Goal: Task Accomplishment & Management: Manage account settings

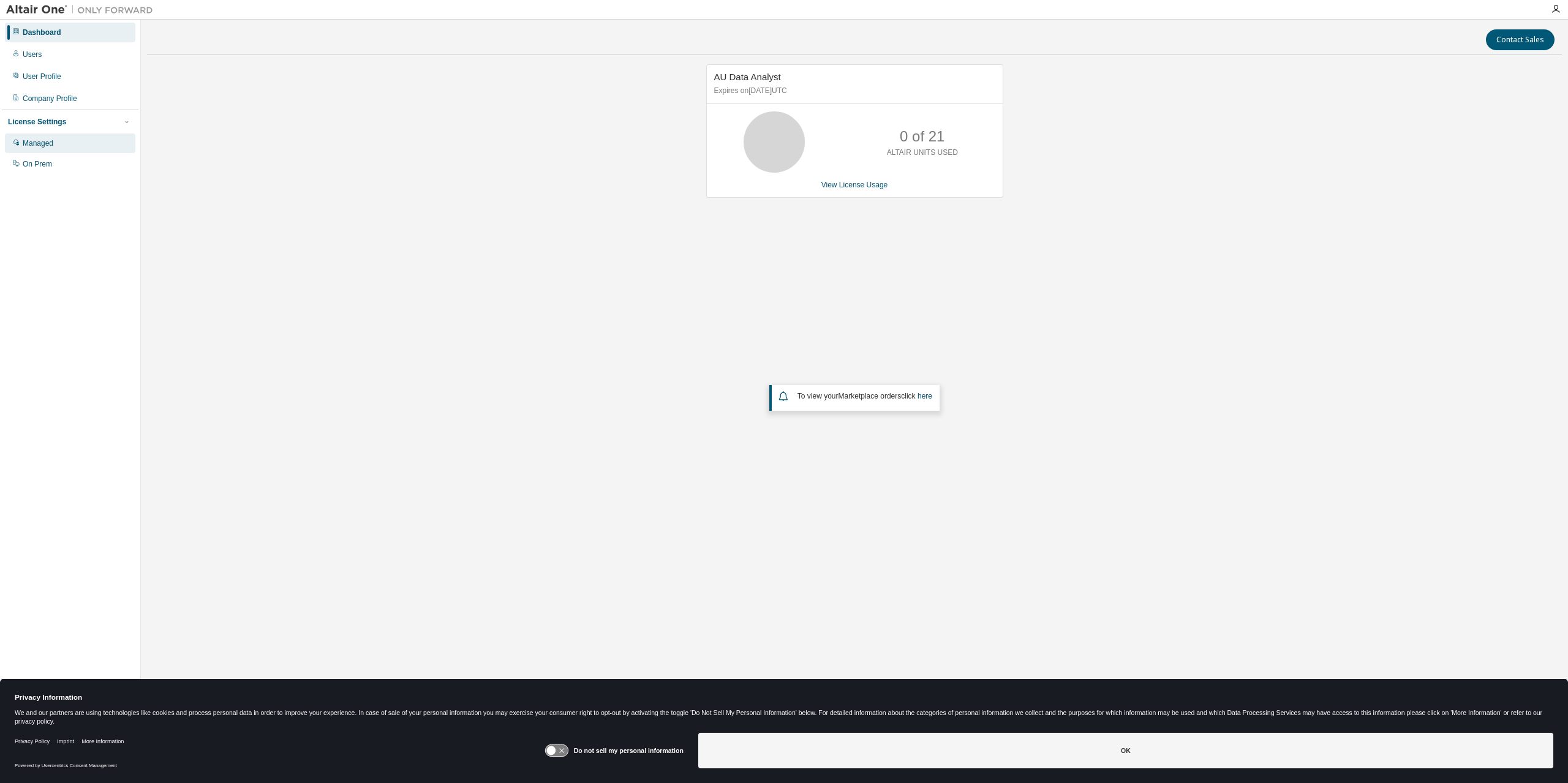
click at [50, 144] on div "Managed" at bounding box center [38, 143] width 31 height 10
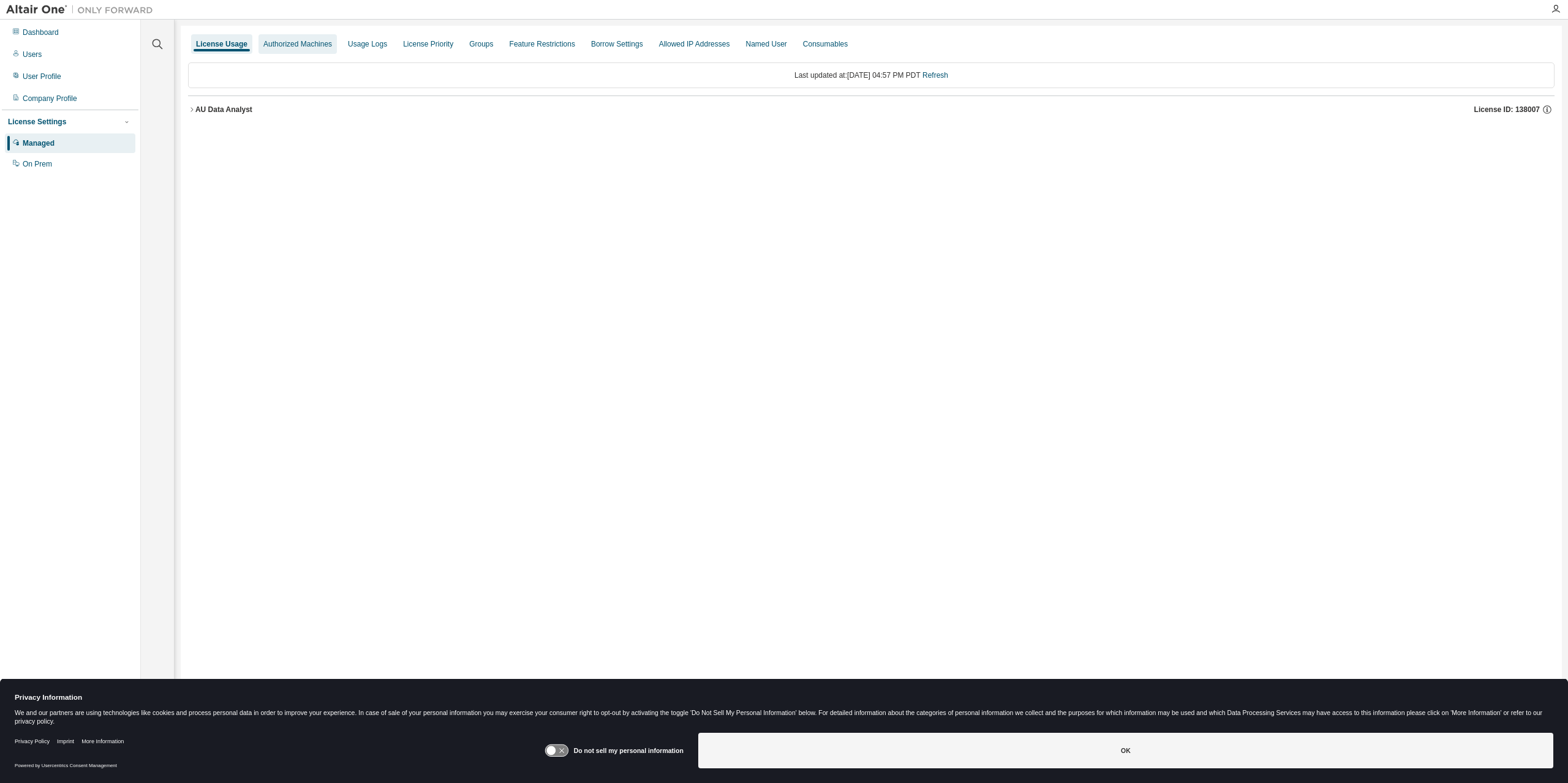
click at [280, 50] on div "Authorized Machines" at bounding box center [298, 44] width 79 height 20
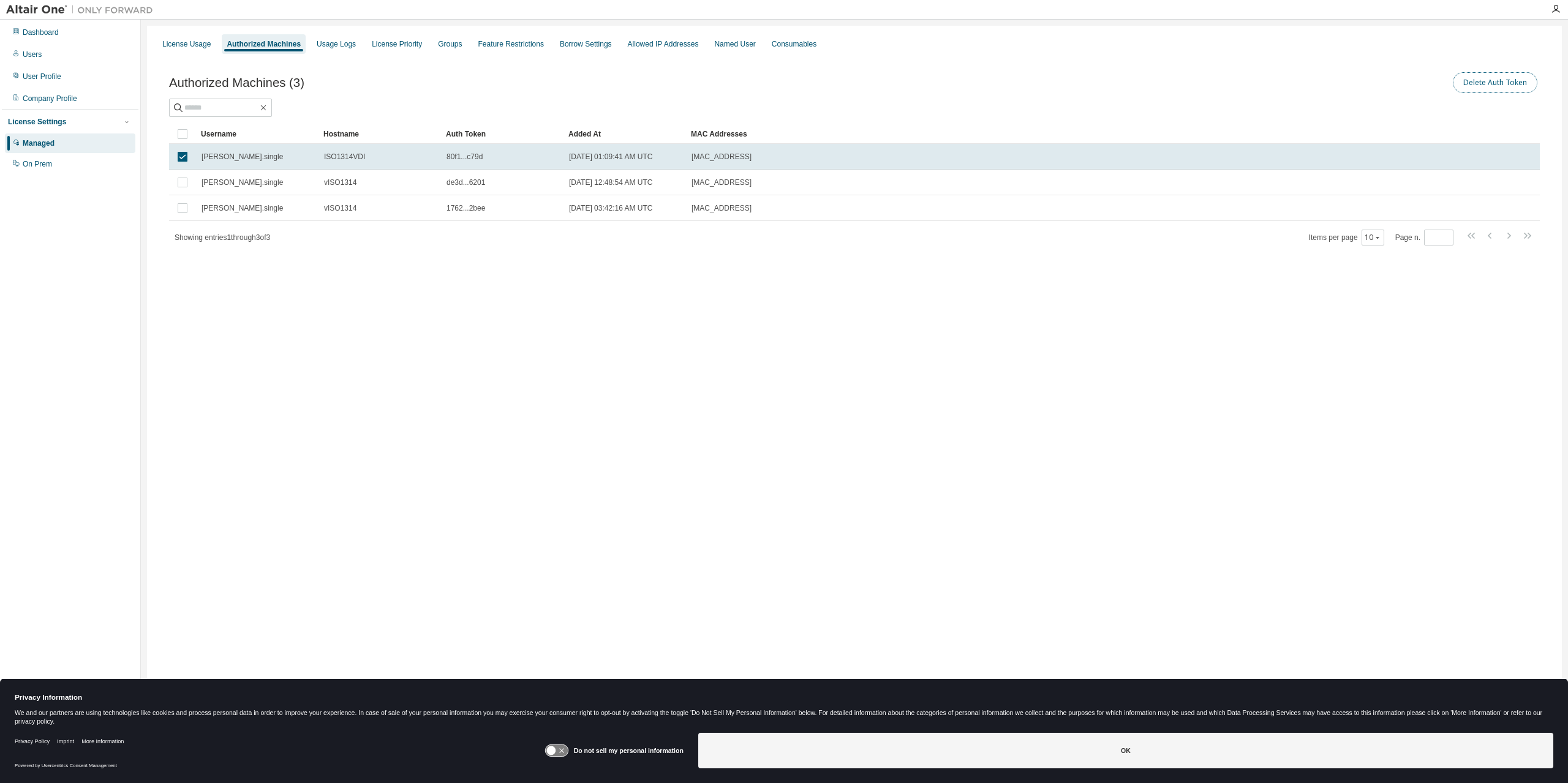
click at [1480, 86] on button "Delete Auth Token" at bounding box center [1495, 83] width 84 height 21
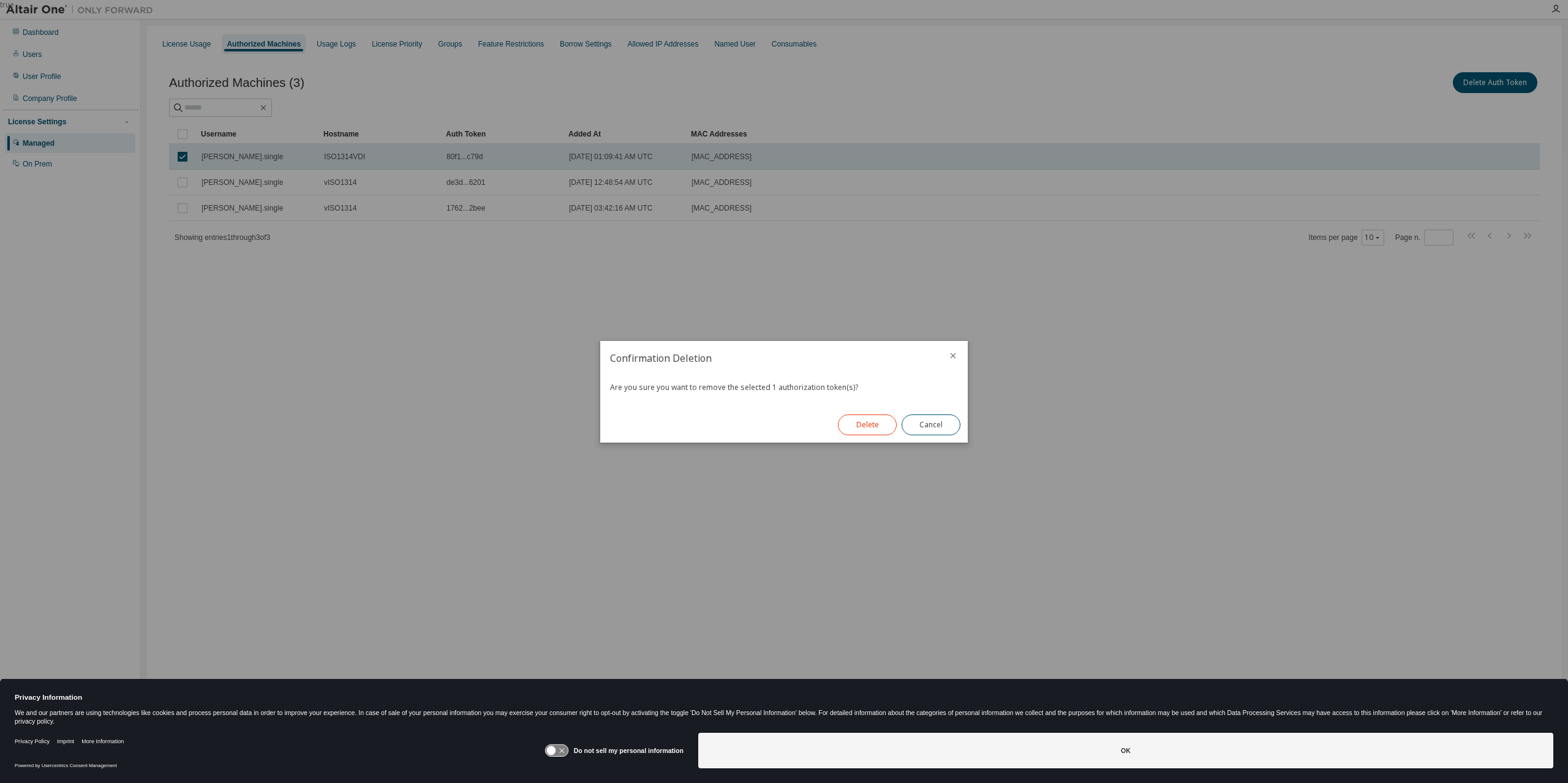
click at [871, 417] on button "Delete" at bounding box center [868, 425] width 59 height 21
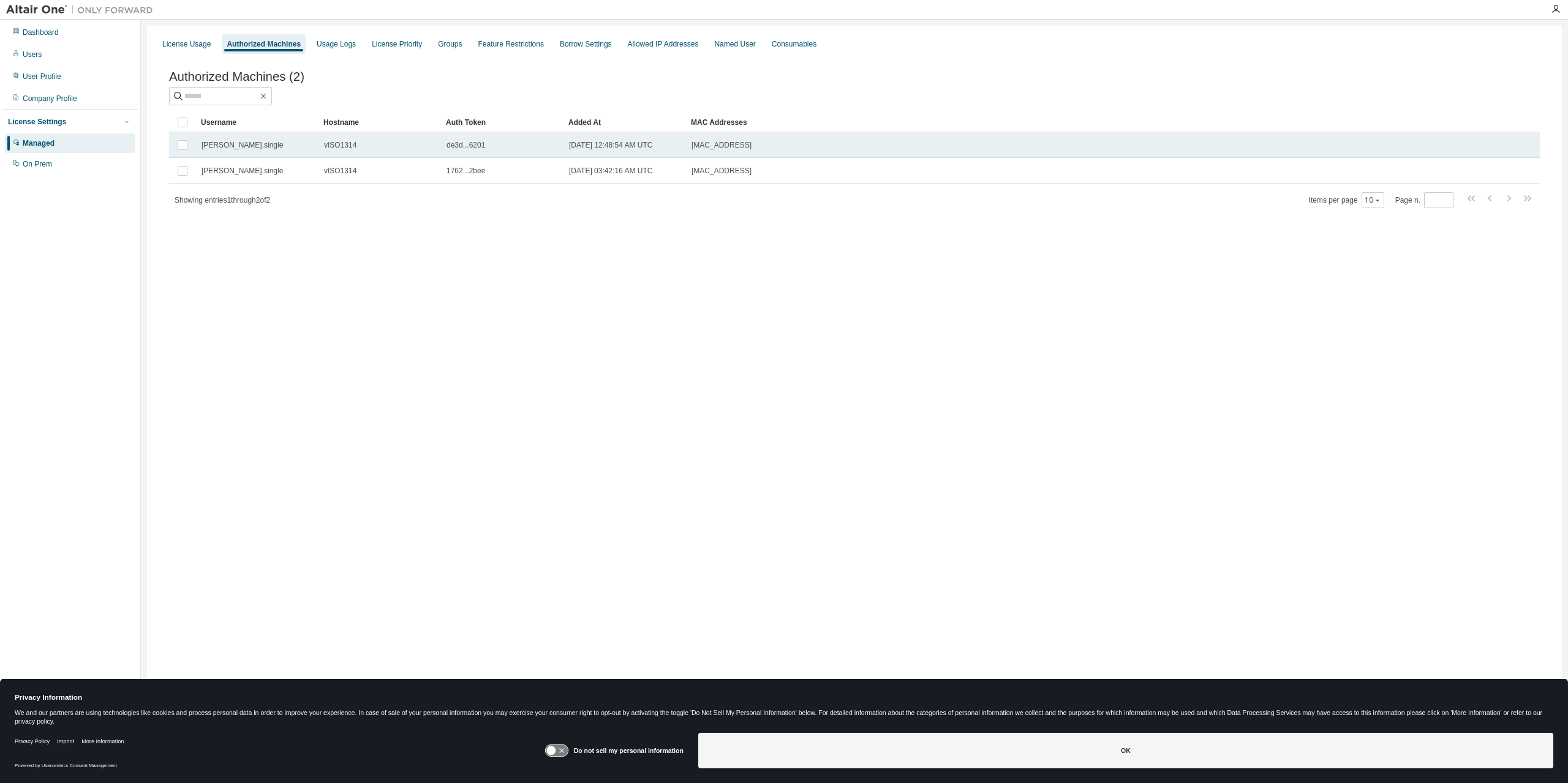
click at [483, 148] on span "de3d...6201" at bounding box center [465, 145] width 39 height 10
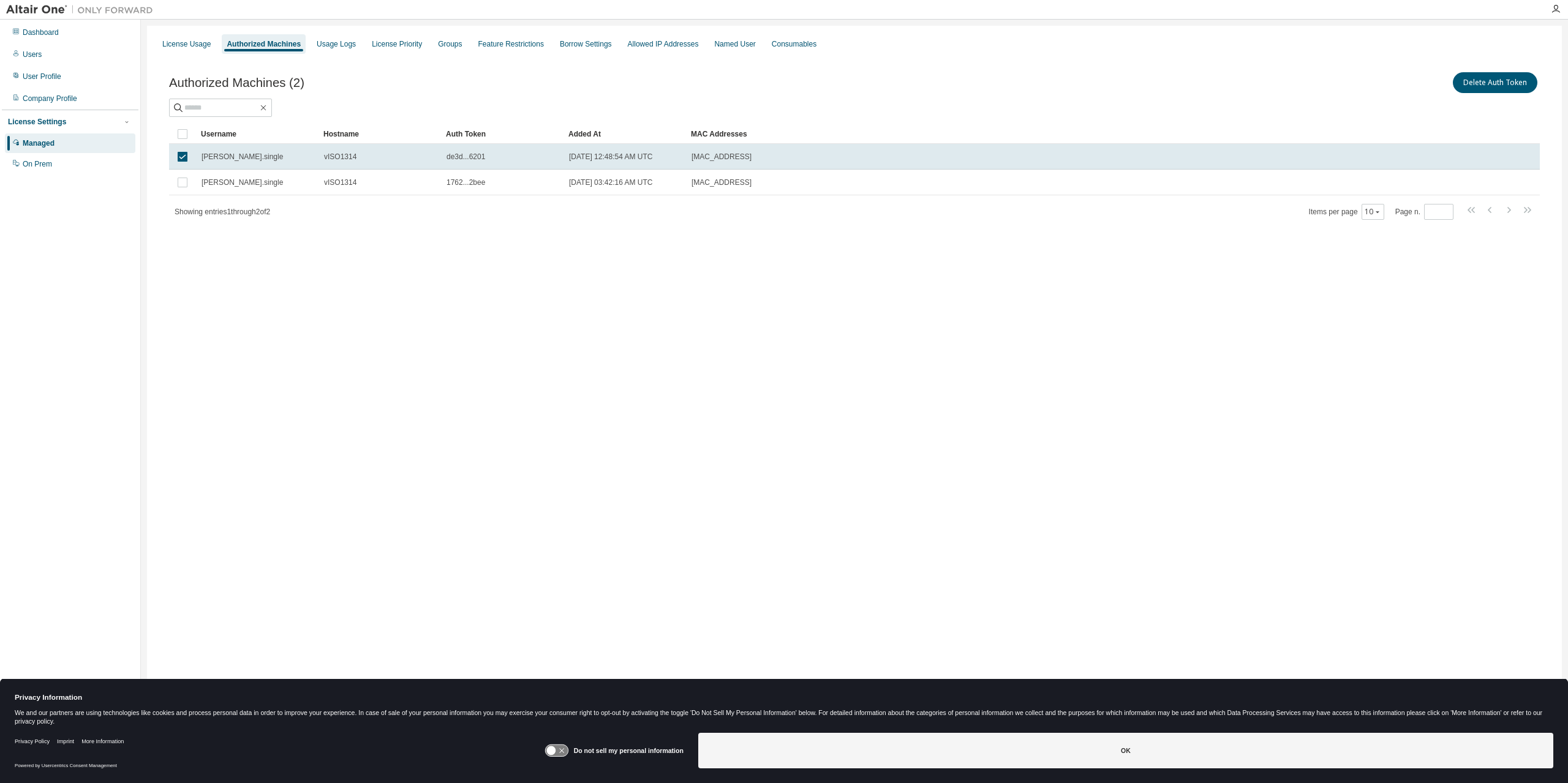
click at [879, 382] on div "License Usage Authorized Machines Usage Logs License Priority Groups Feature Re…" at bounding box center [854, 384] width 1415 height 715
click at [798, 45] on div "Consumables" at bounding box center [794, 44] width 45 height 10
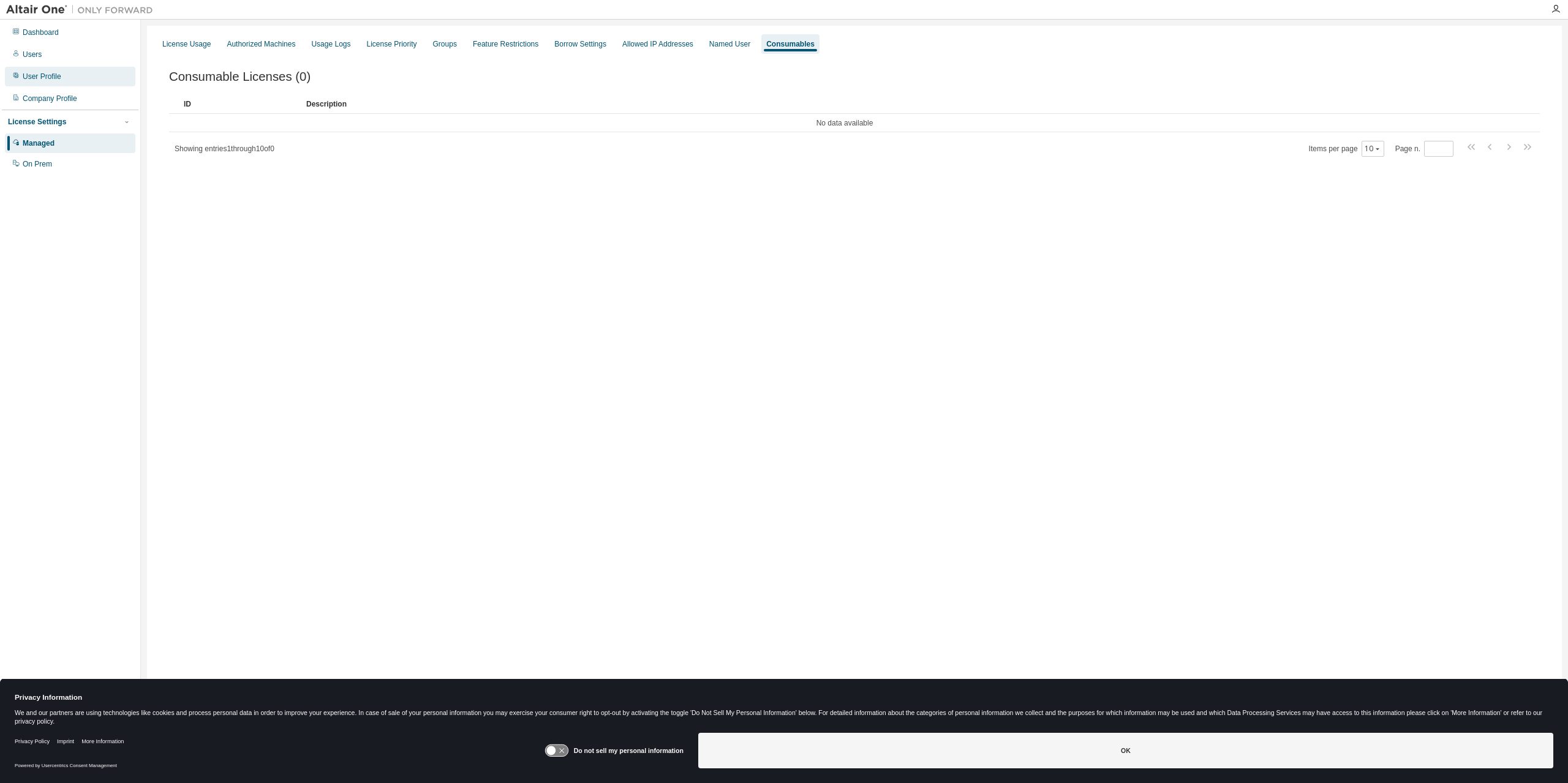
click at [46, 74] on div "User Profile" at bounding box center [42, 77] width 39 height 10
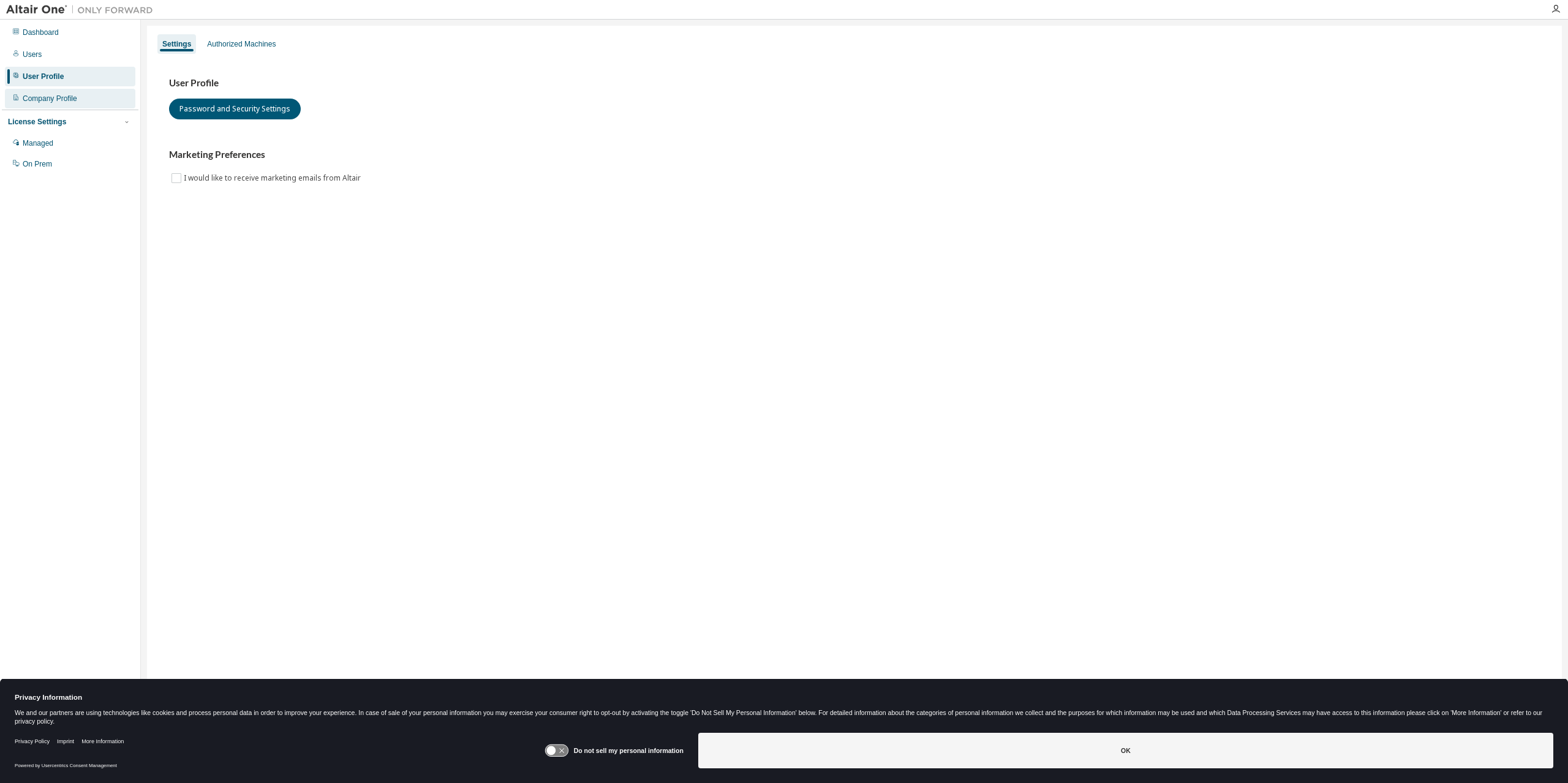
click at [50, 92] on div "Company Profile" at bounding box center [70, 98] width 130 height 20
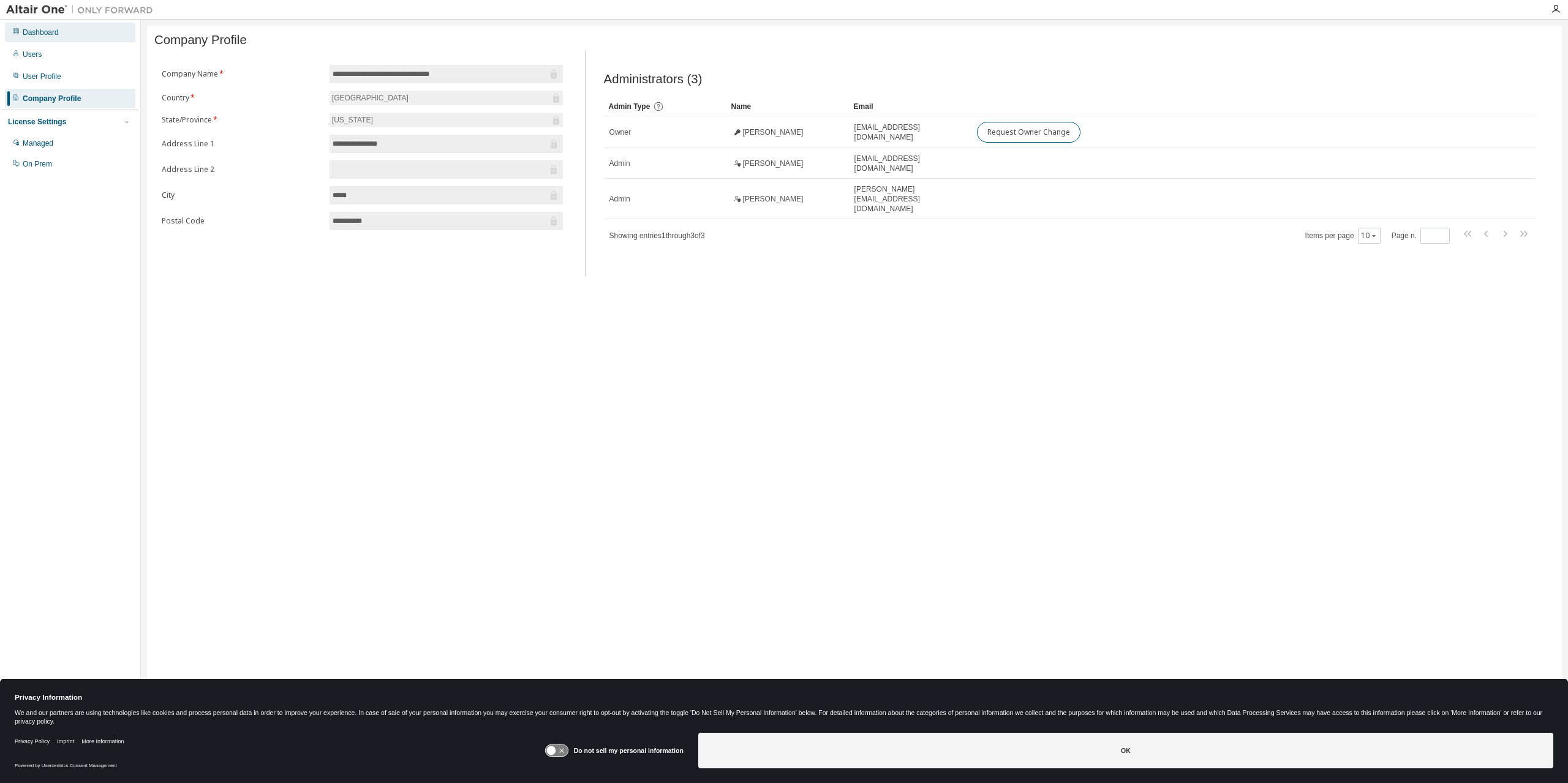
click at [31, 35] on div "Dashboard" at bounding box center [41, 33] width 36 height 10
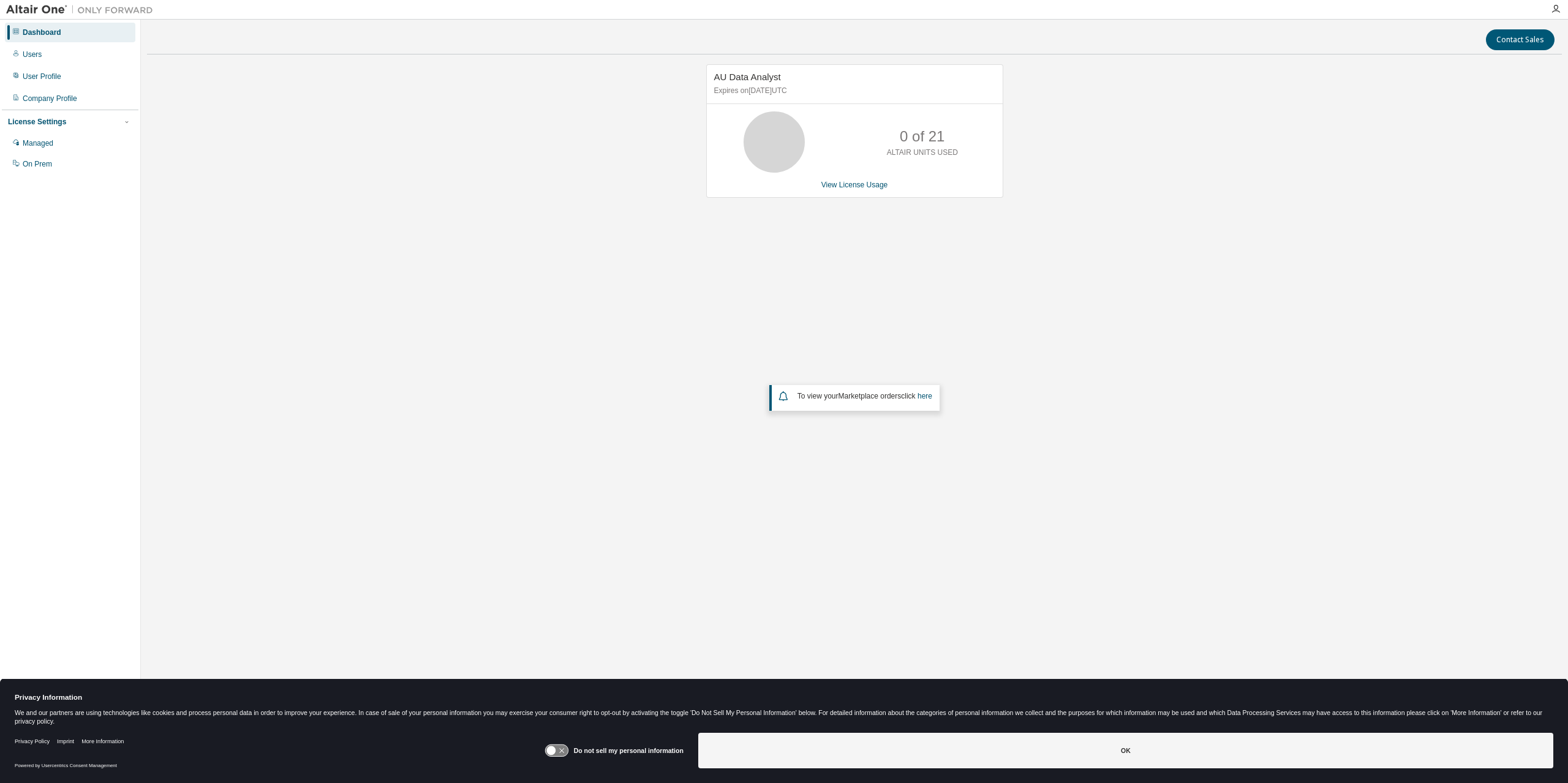
click at [876, 192] on div "AU Data Analyst Expires on February 28, 2026 UTC 0 of 21 ALTAIR UNITS USED View…" at bounding box center [855, 131] width 297 height 133
click at [873, 186] on link "View License Usage" at bounding box center [855, 185] width 67 height 9
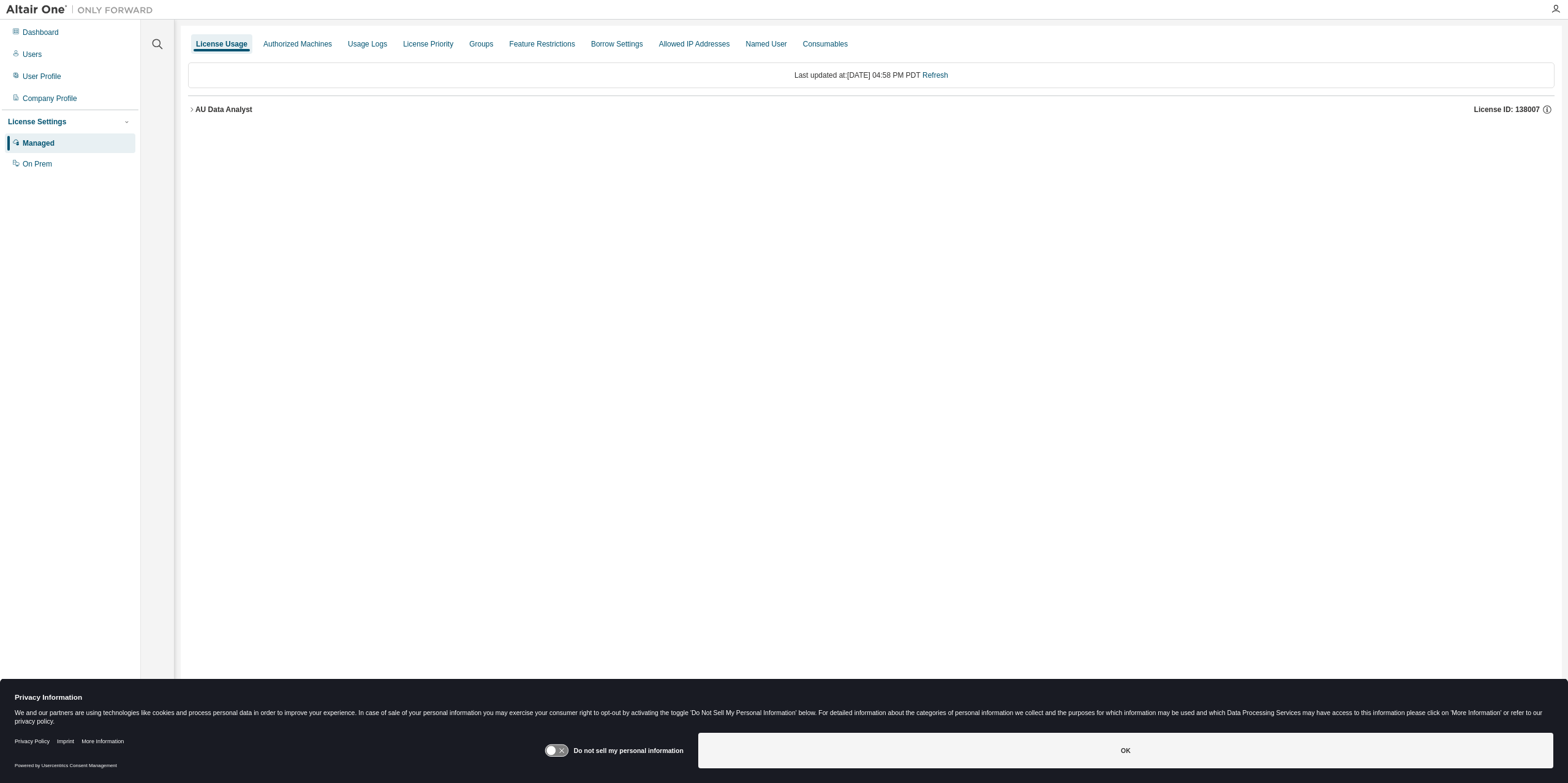
click at [190, 108] on icon "button" at bounding box center [192, 109] width 7 height 7
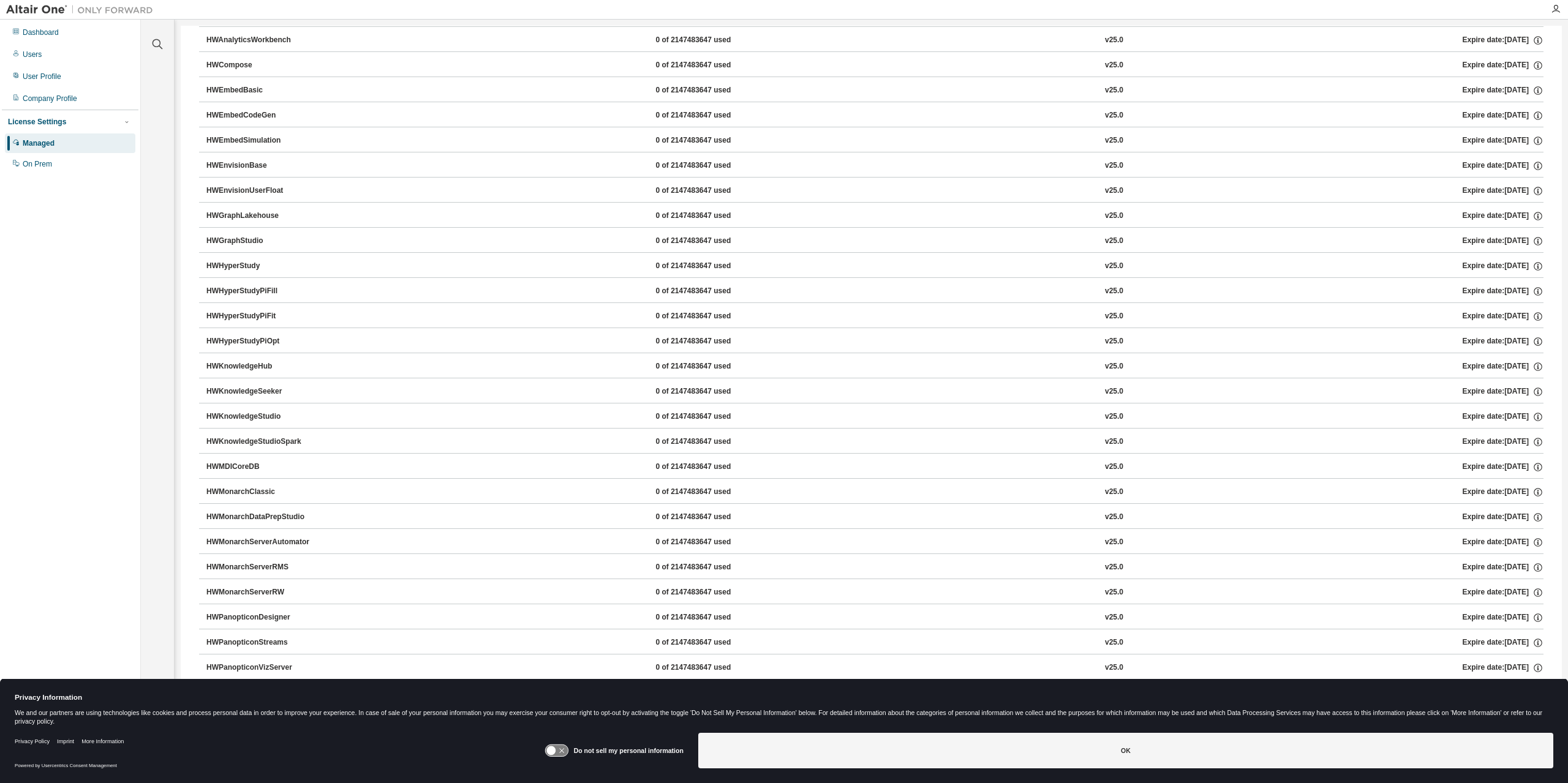
scroll to position [306, 0]
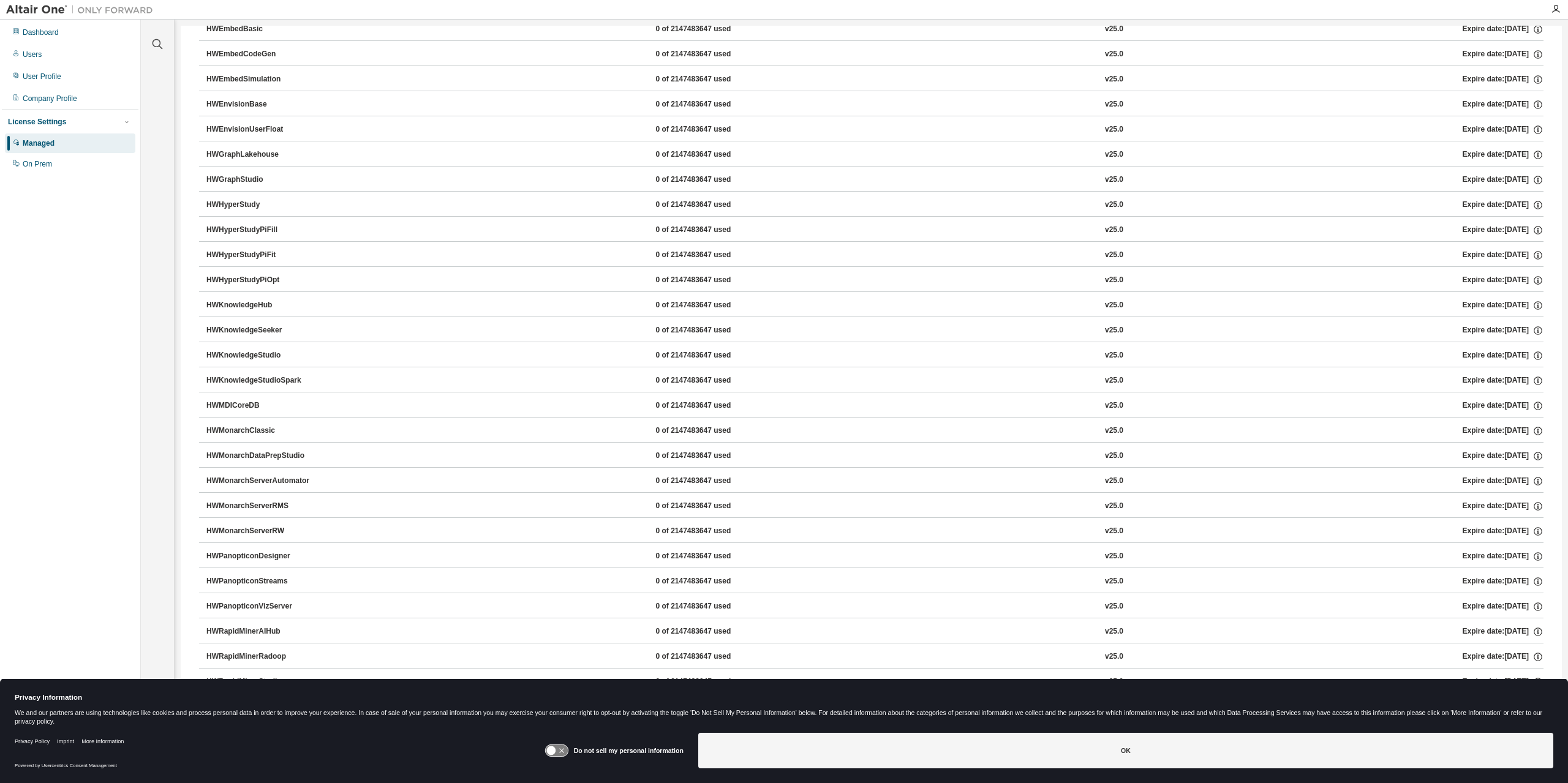
click at [287, 456] on div "HWMonarchDataPrepStudio" at bounding box center [261, 456] width 110 height 11
click at [226, 453] on div "HWMonarchDataPrepStudio" at bounding box center [261, 456] width 110 height 11
click at [242, 470] on button "HWMonarchServerAutomator 0 of 2147483647 used v25.0 Expire date: 2026-02-28" at bounding box center [875, 481] width 1337 height 27
click at [1532, 453] on icon "button" at bounding box center [1538, 456] width 11 height 11
click at [622, 441] on button "HWMonarchClassic 0 of 2147483647 used v25.0 Expire date: 2026-02-28" at bounding box center [875, 431] width 1337 height 27
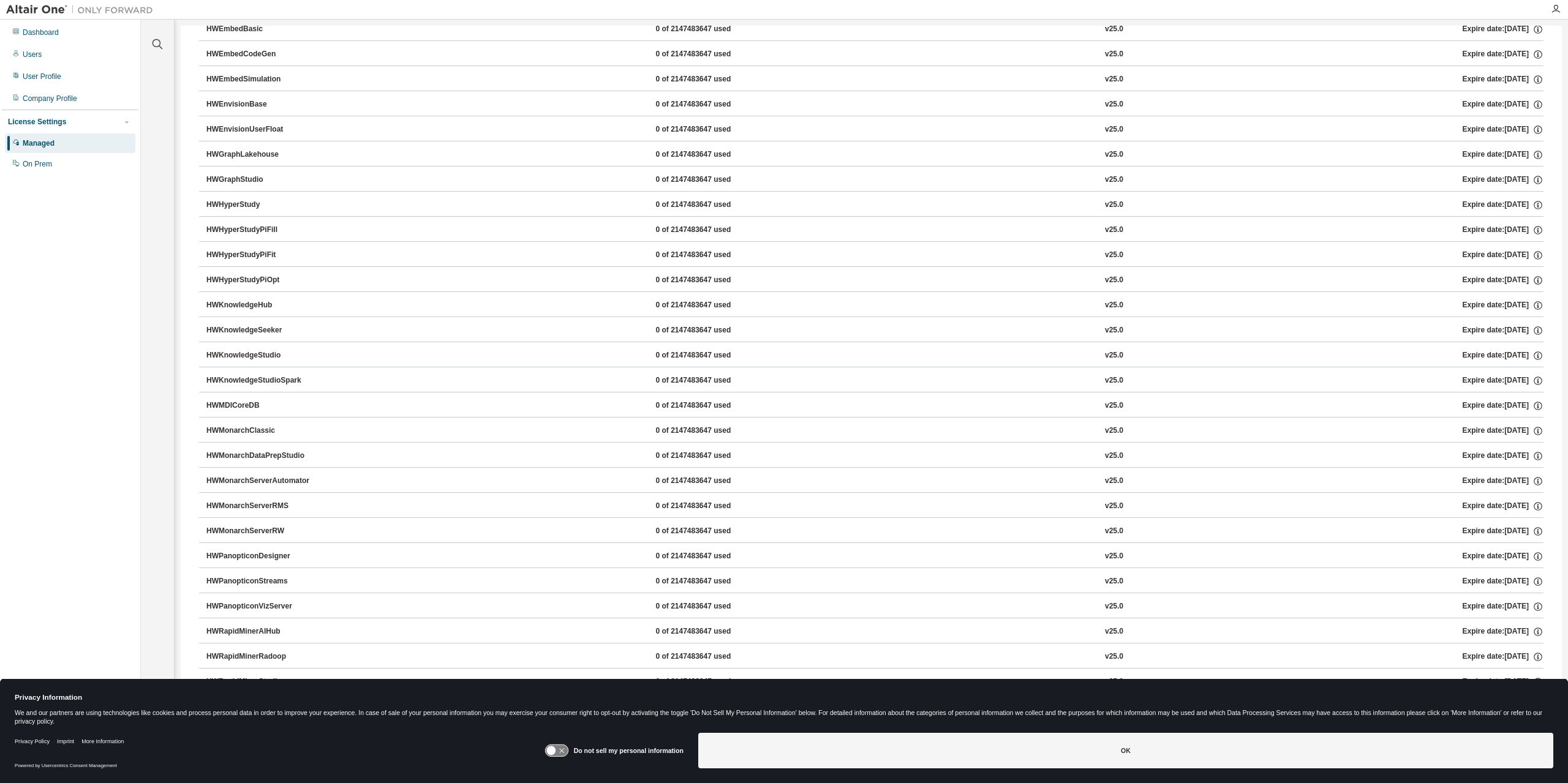
scroll to position [184, 0]
click at [30, 56] on div "Users" at bounding box center [32, 55] width 19 height 10
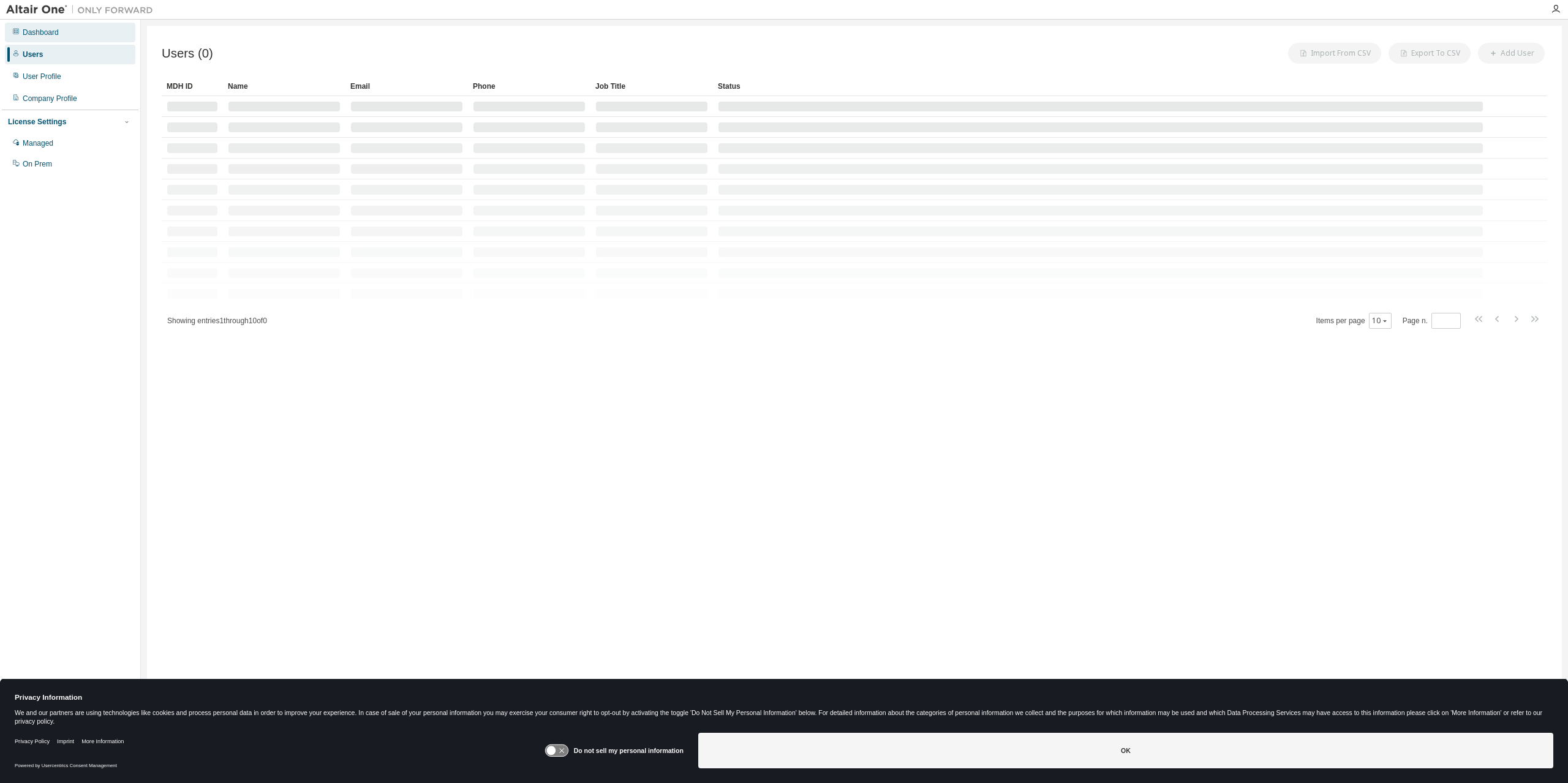
click at [40, 30] on div "Dashboard" at bounding box center [41, 33] width 36 height 10
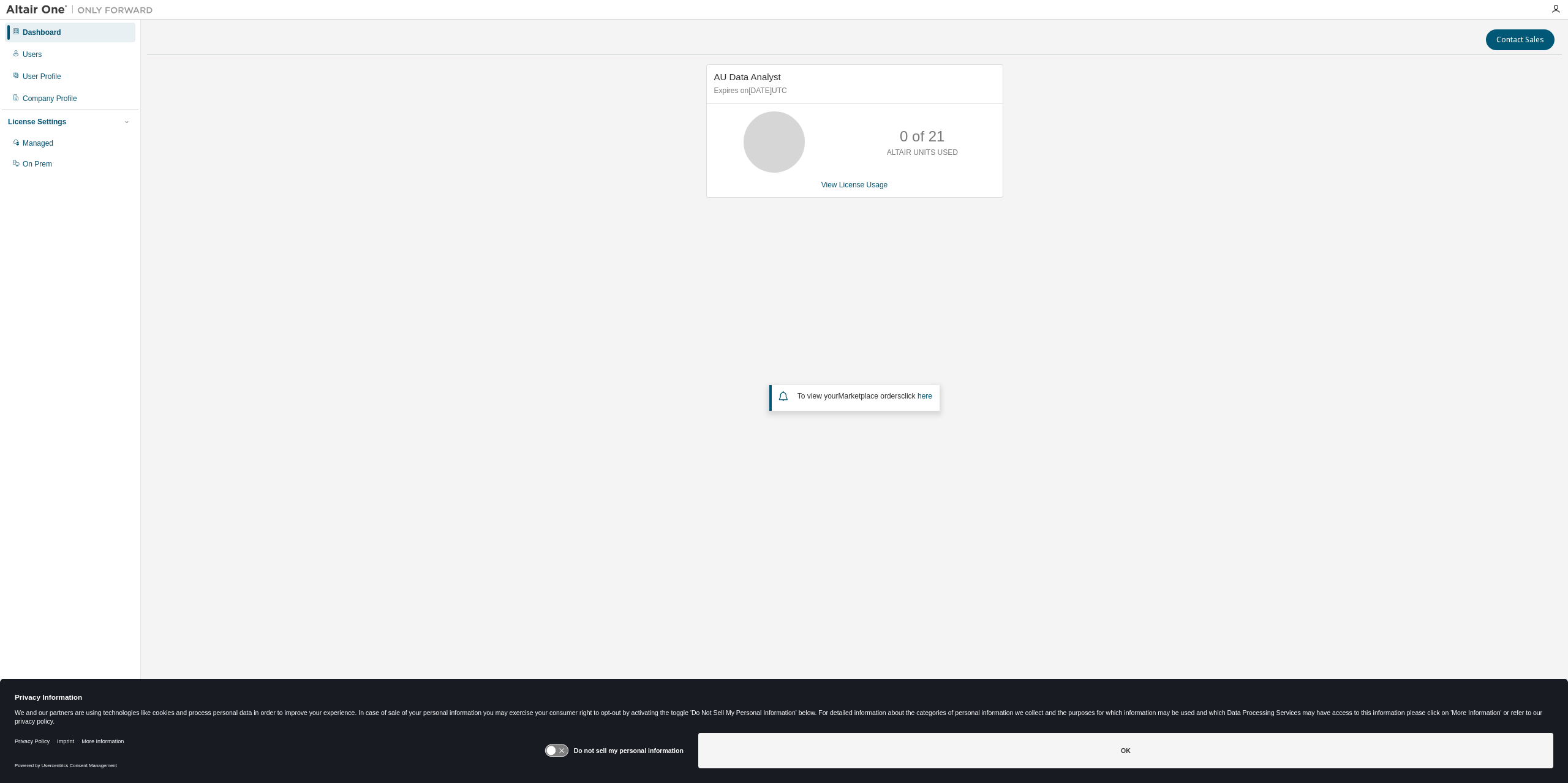
click at [1548, 7] on div at bounding box center [1556, 9] width 25 height 10
click at [1559, 9] on div at bounding box center [1556, 9] width 25 height 10
click at [1557, 10] on icon "button" at bounding box center [1556, 9] width 10 height 10
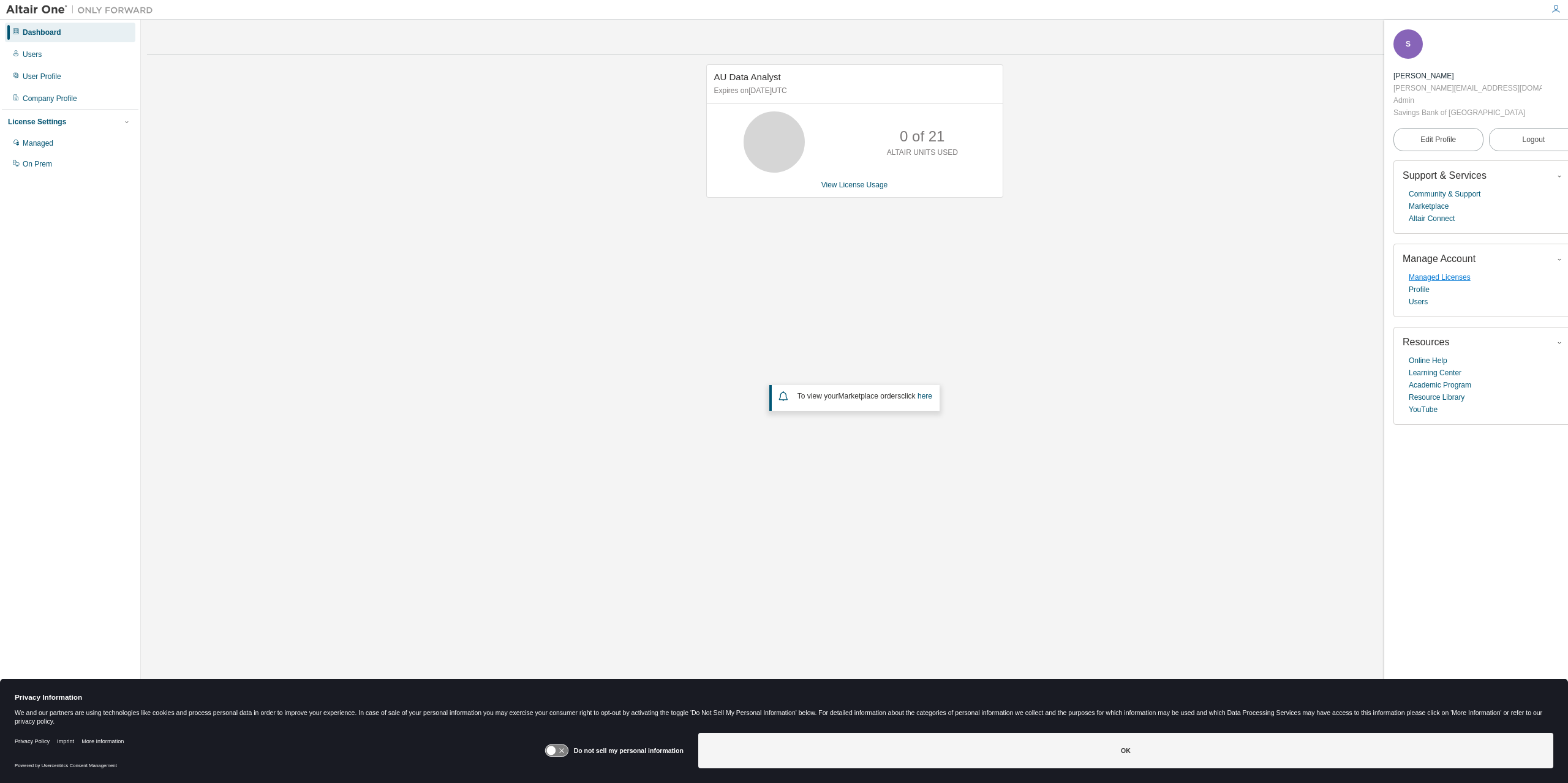
click at [1454, 271] on link "Managed Licenses" at bounding box center [1439, 277] width 62 height 12
click at [50, 146] on div "Managed" at bounding box center [38, 143] width 31 height 10
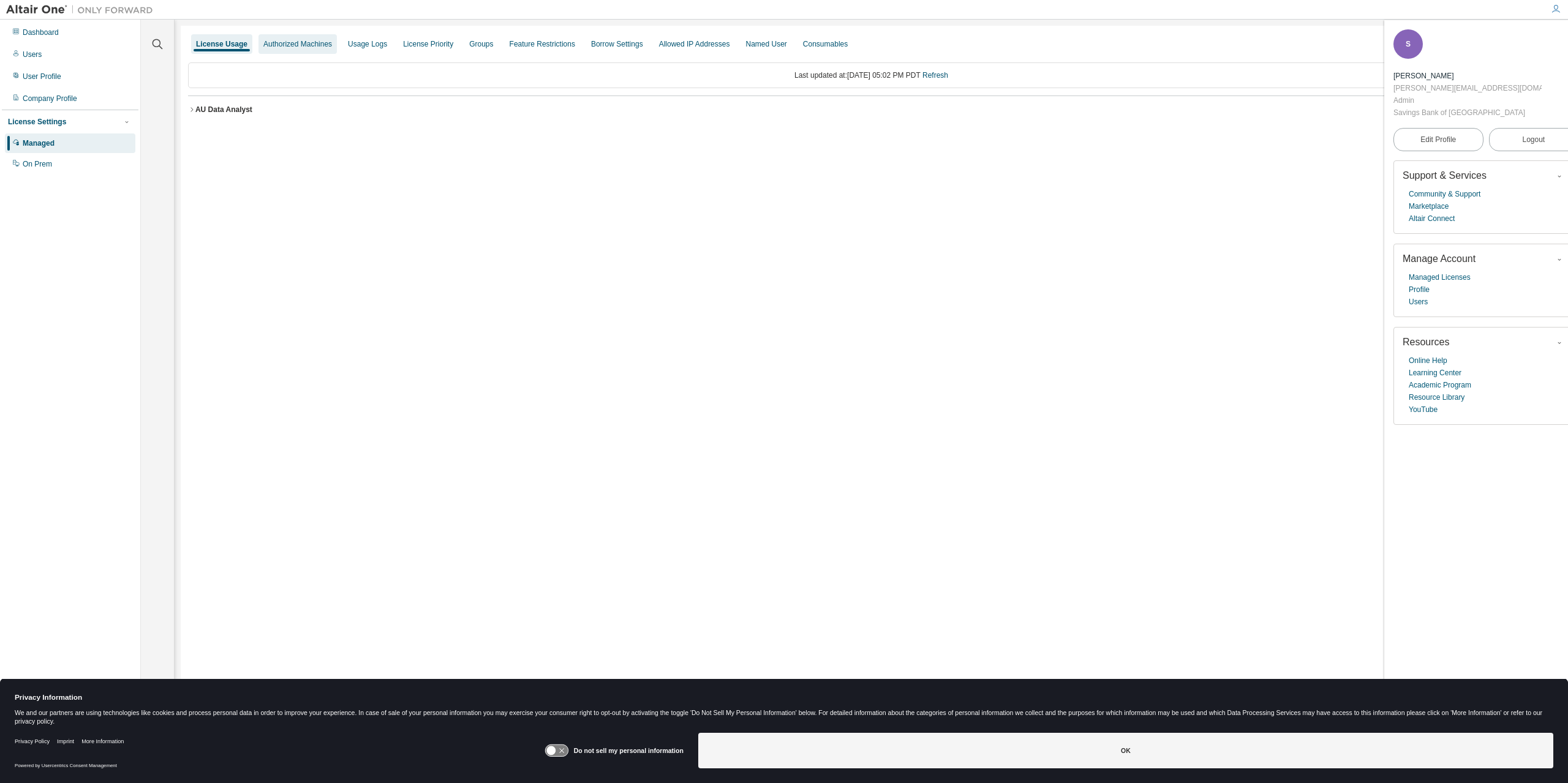
click at [301, 45] on div "Authorized Machines" at bounding box center [298, 44] width 69 height 10
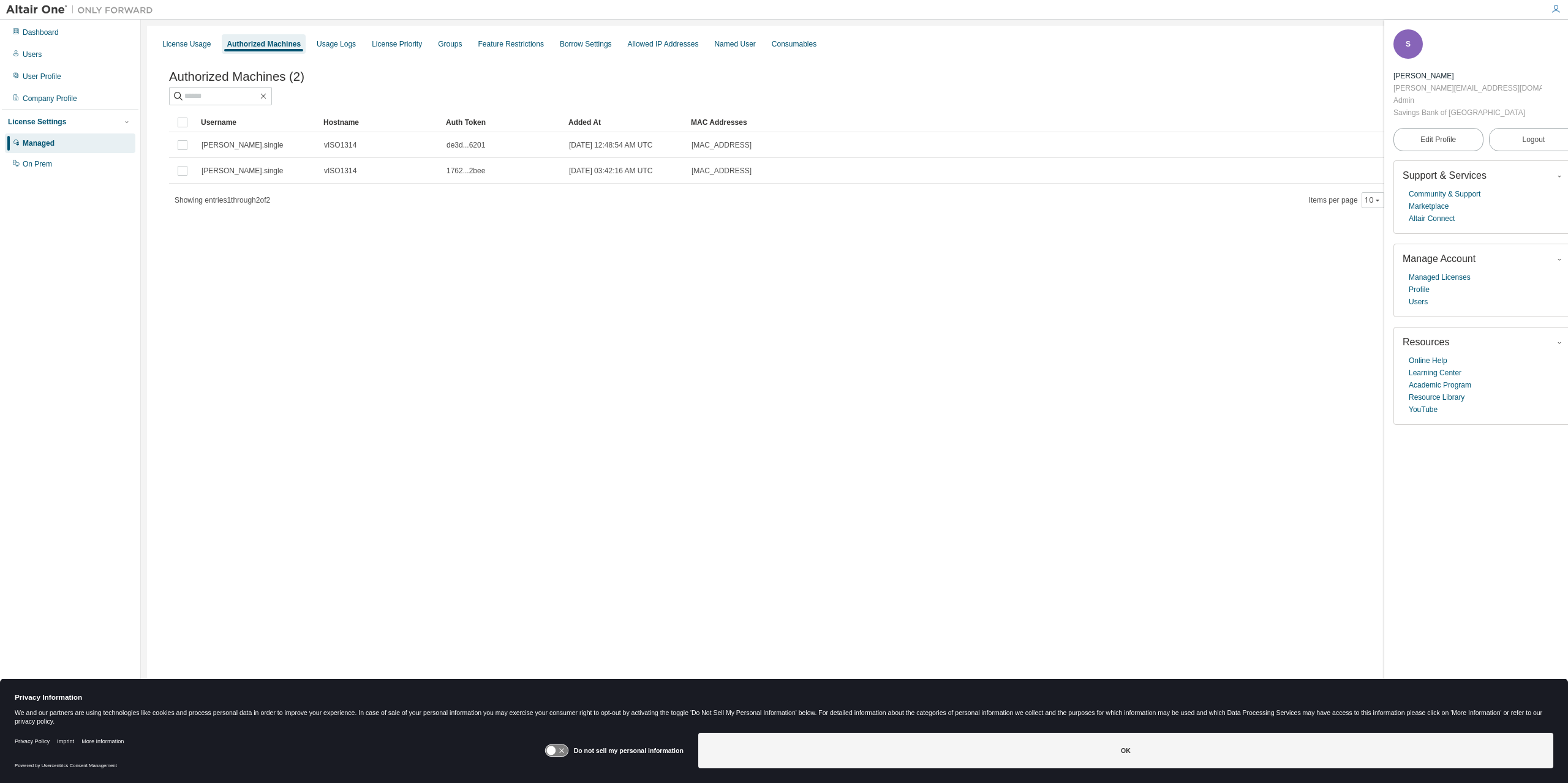
click at [1170, 320] on div "License Usage Authorized Machines Usage Logs License Priority Groups Feature Re…" at bounding box center [854, 384] width 1415 height 715
click at [1567, 36] on icon "button" at bounding box center [1571, 37] width 7 height 7
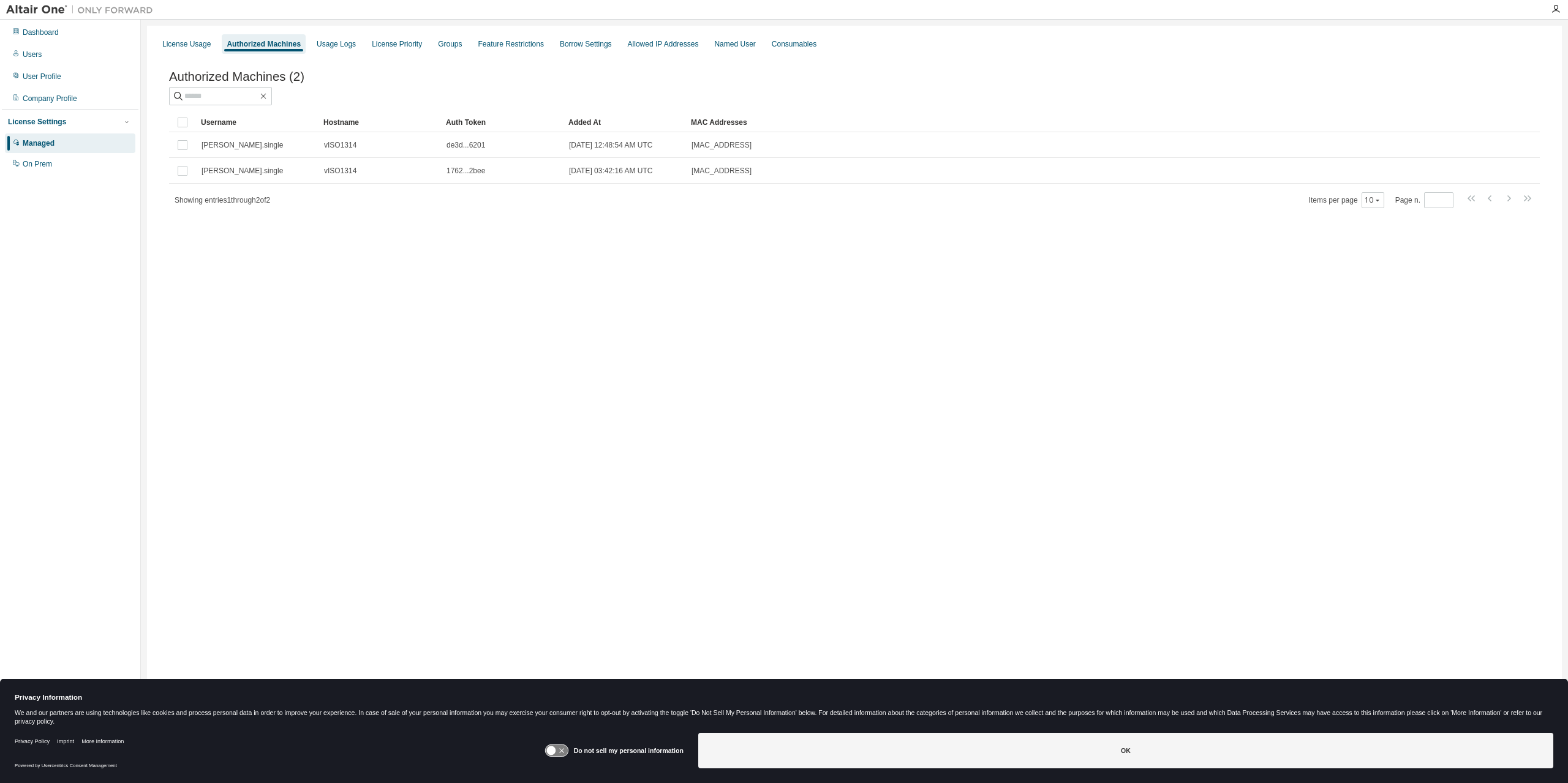
click at [1465, 90] on div at bounding box center [854, 96] width 1371 height 18
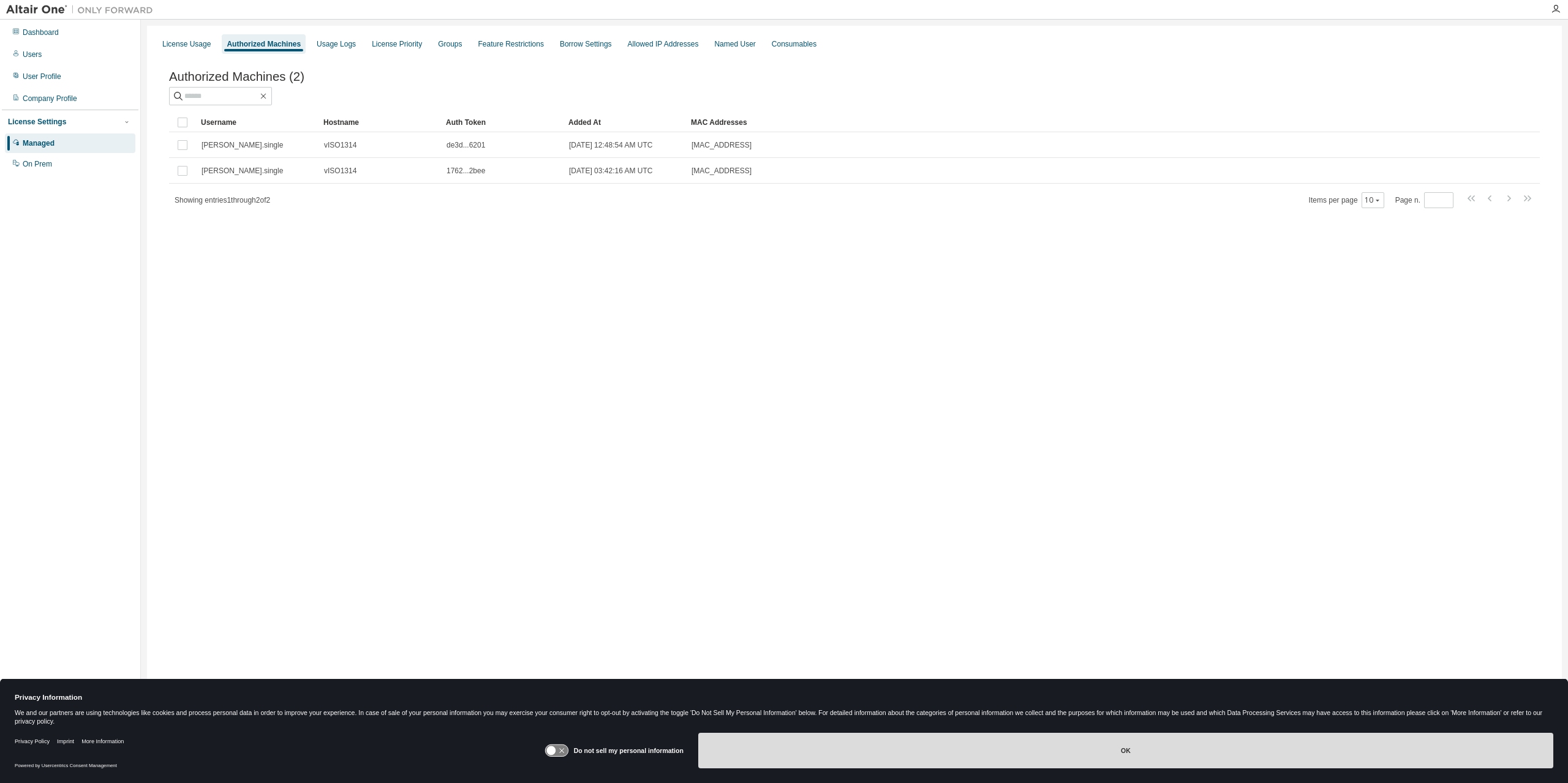
click at [1186, 750] on button "OK" at bounding box center [1126, 750] width 855 height 36
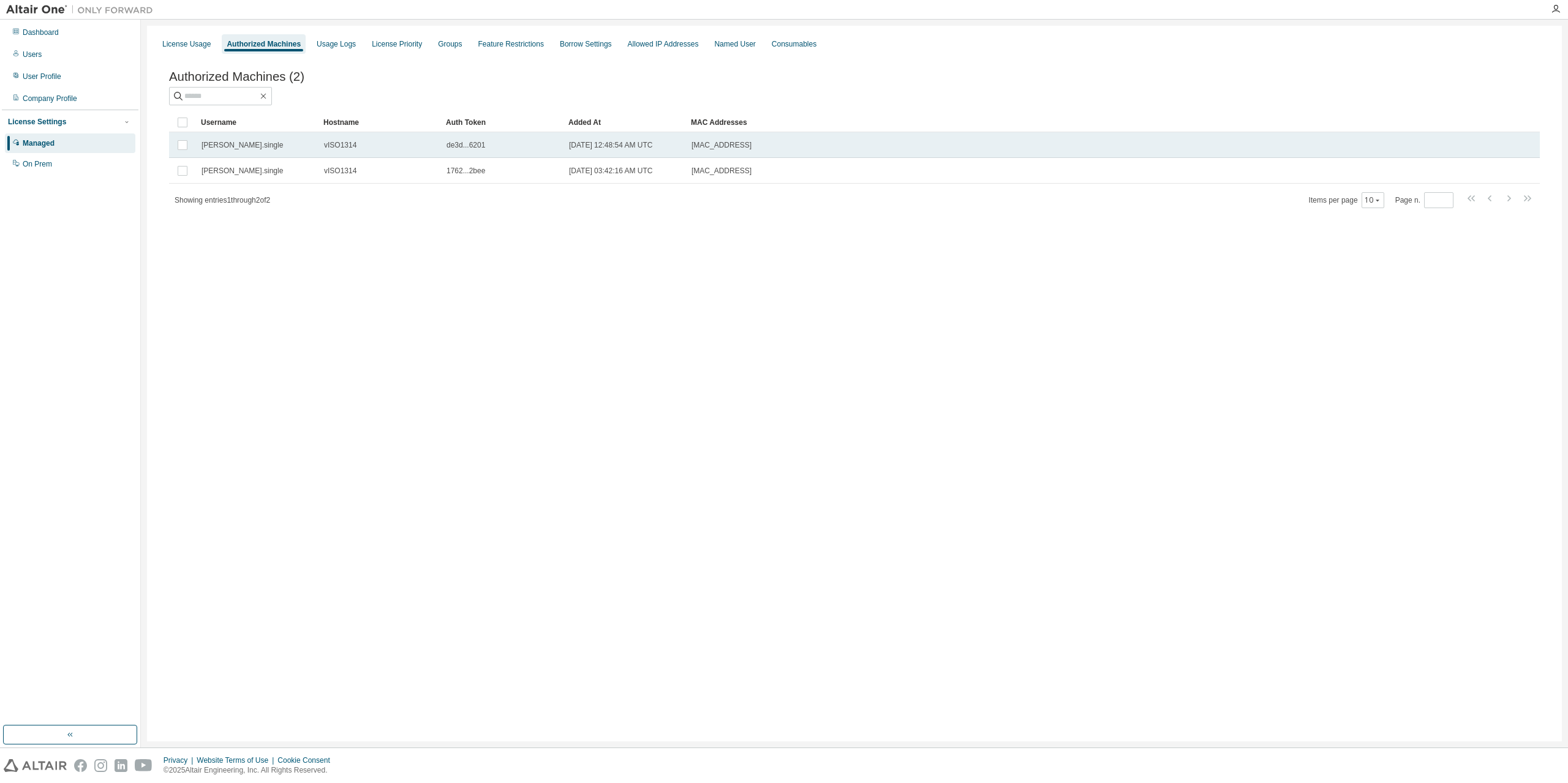
click at [469, 149] on span "de3d...6201" at bounding box center [465, 145] width 39 height 10
click at [684, 146] on td "2024-07-30 12:48:54 AM UTC" at bounding box center [624, 145] width 122 height 26
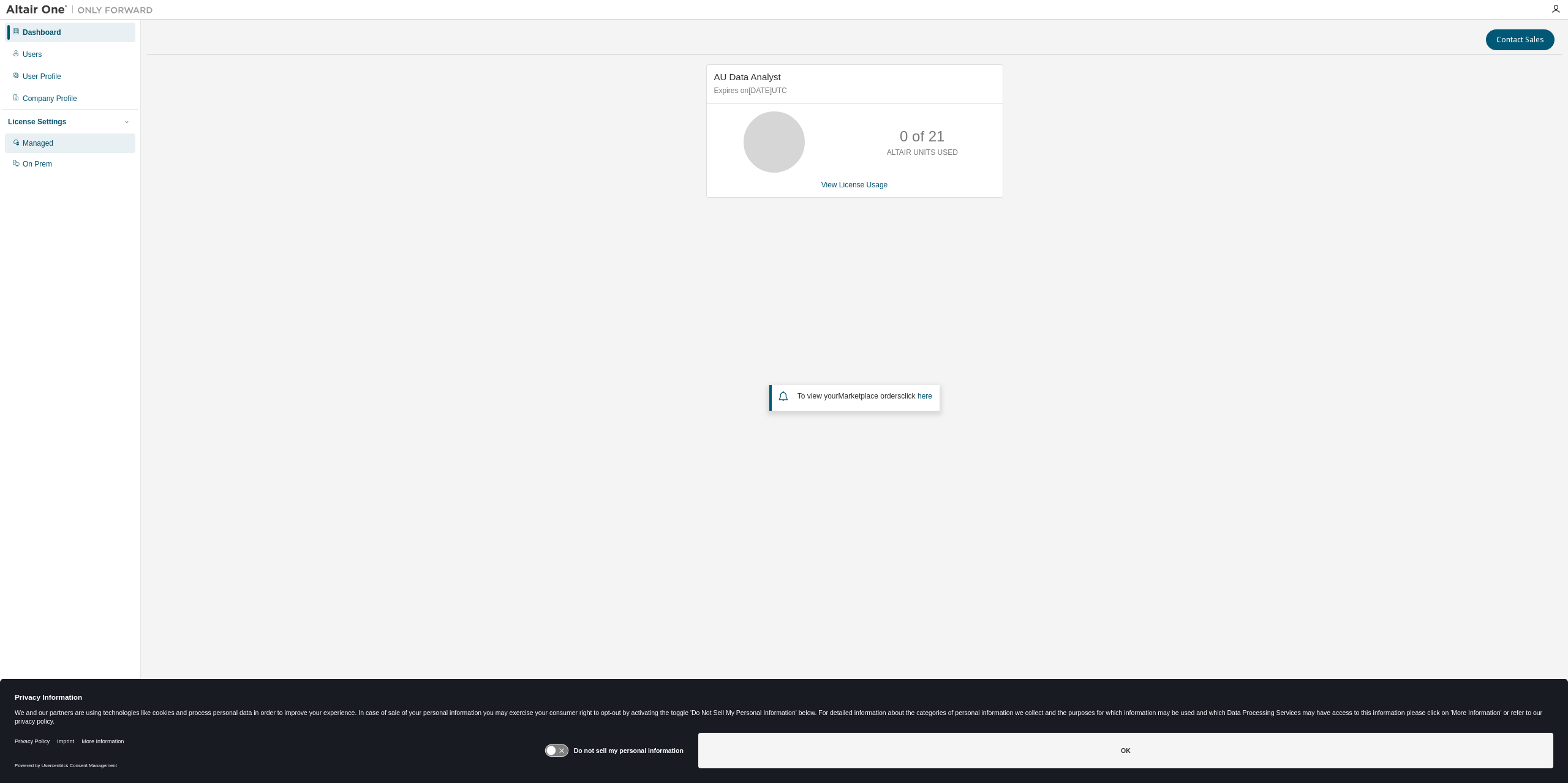
click at [48, 148] on div "Managed" at bounding box center [38, 143] width 31 height 10
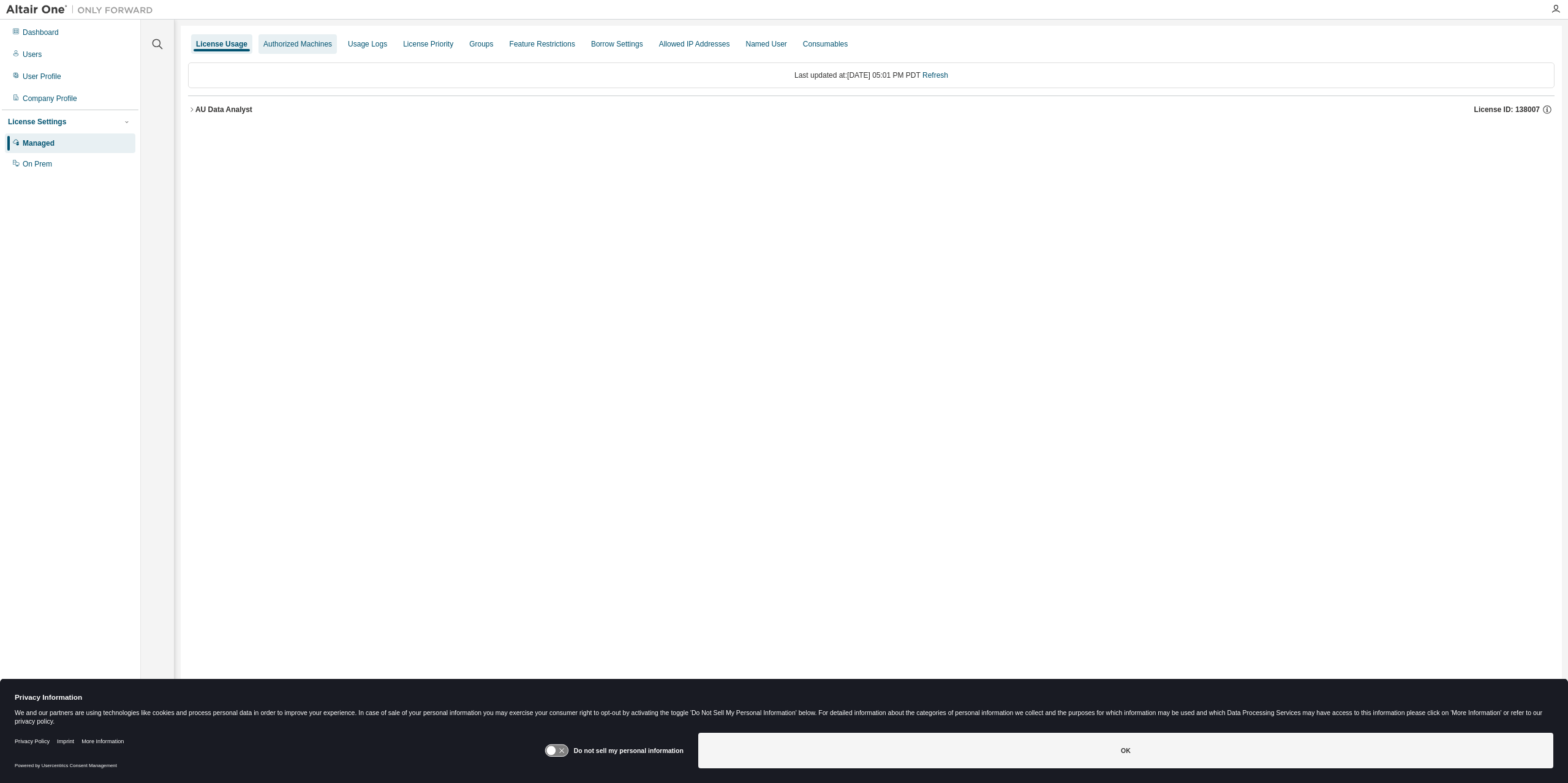
click at [265, 35] on div "Authorized Machines" at bounding box center [298, 44] width 79 height 20
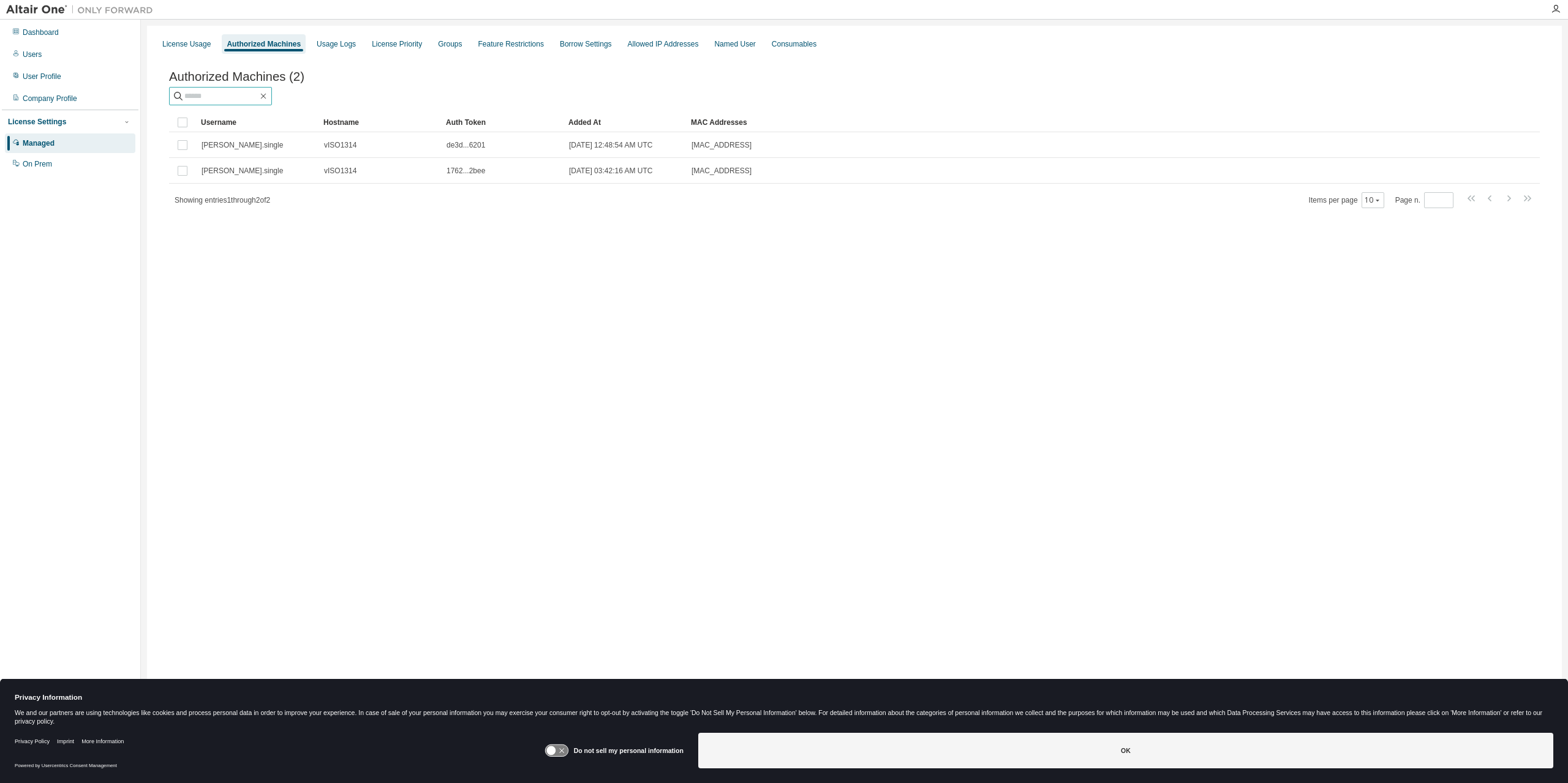
click at [200, 92] on input "text" at bounding box center [221, 96] width 74 height 12
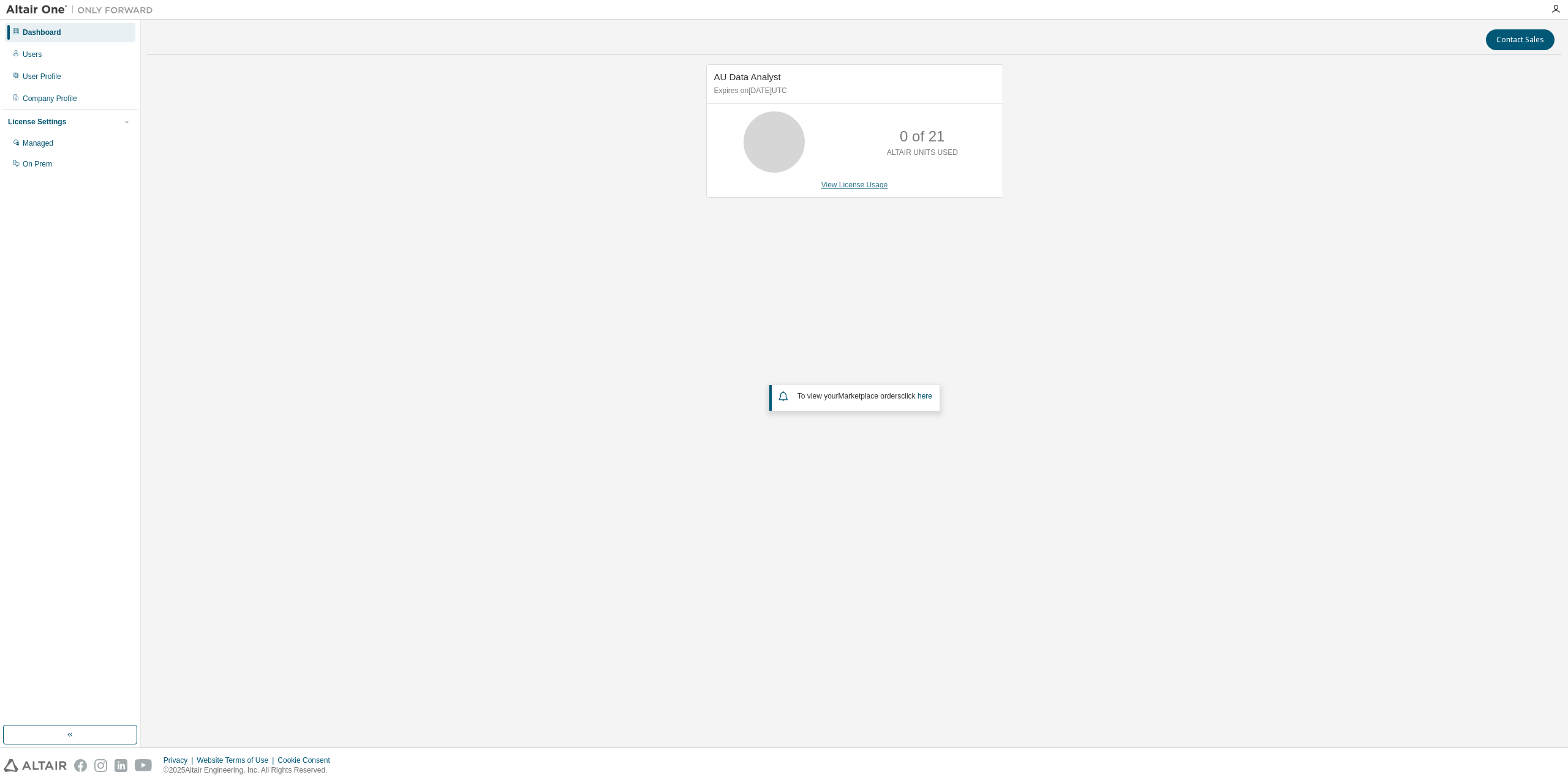
click at [852, 184] on link "View License Usage" at bounding box center [855, 185] width 67 height 9
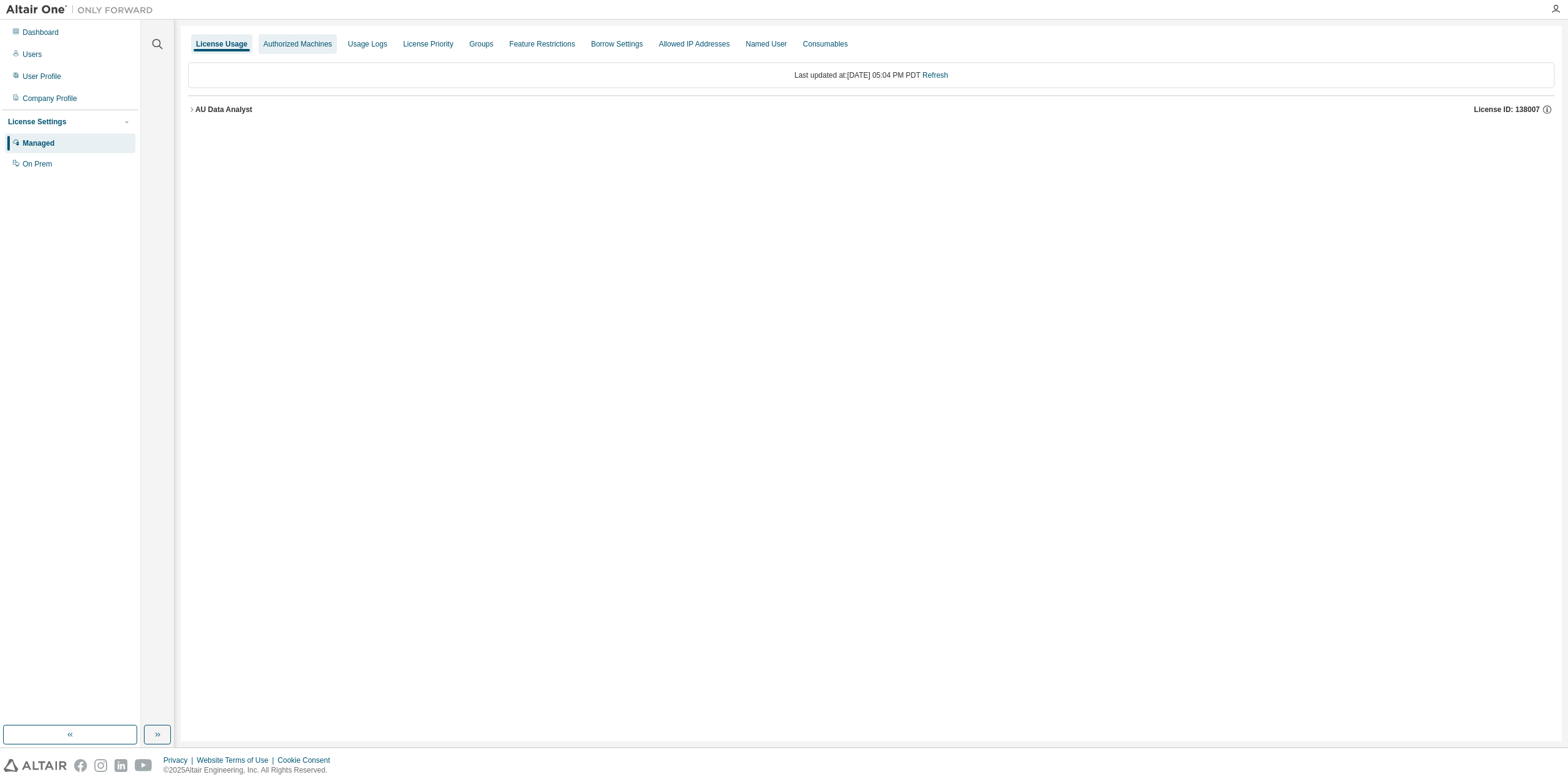
click at [300, 44] on div "Authorized Machines" at bounding box center [298, 44] width 69 height 10
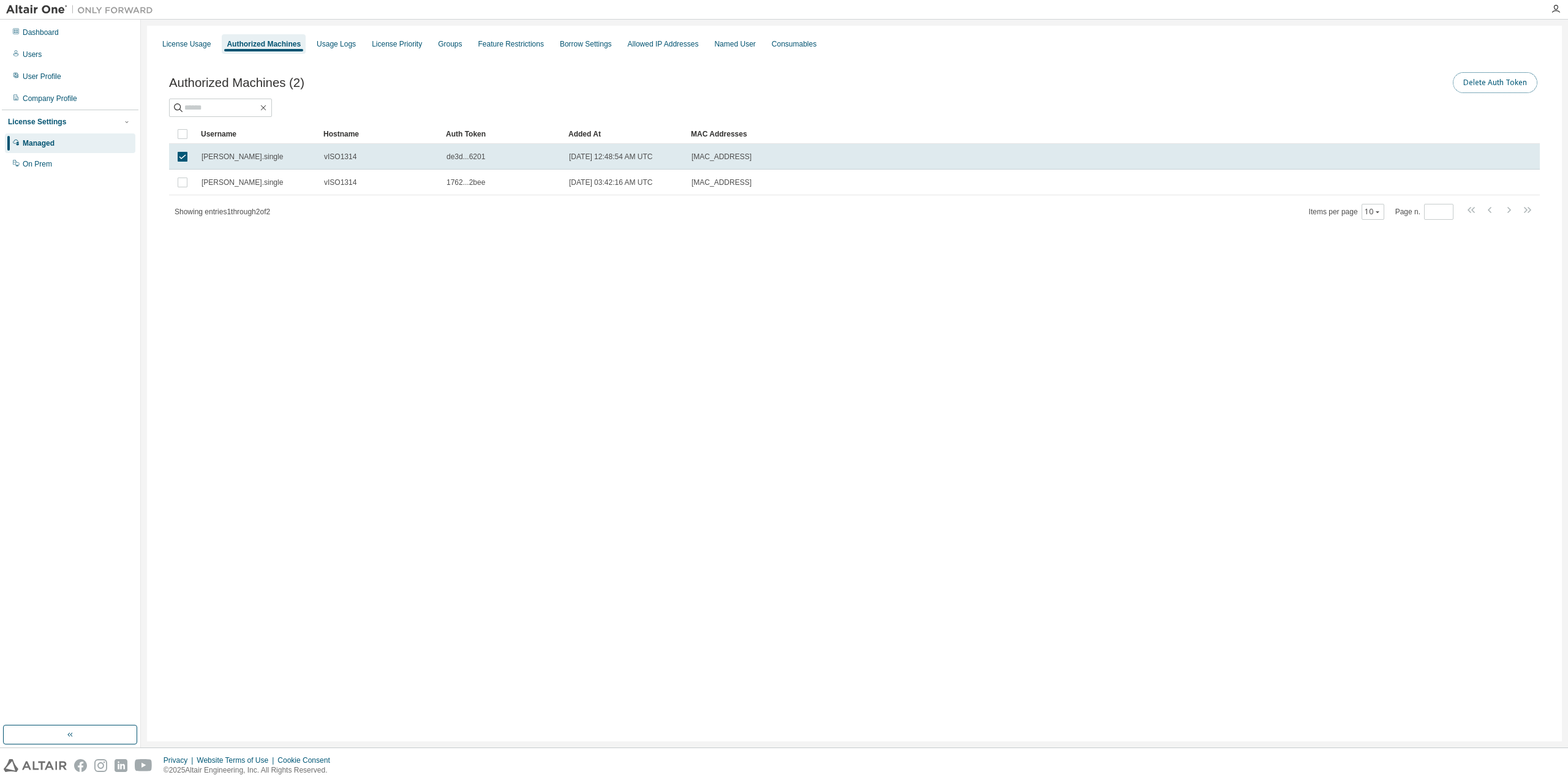
click at [1481, 83] on button "Delete Auth Token" at bounding box center [1495, 83] width 84 height 21
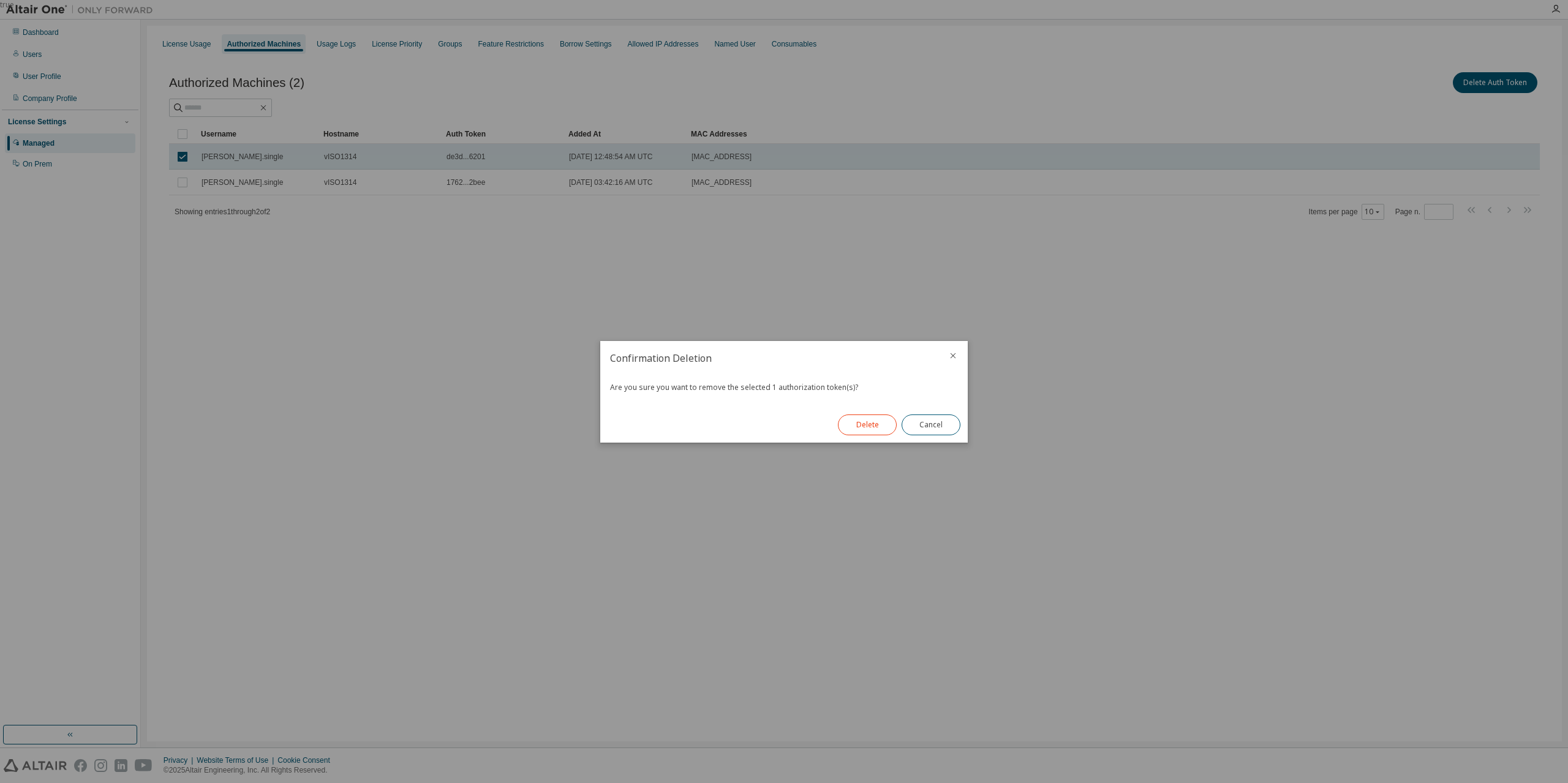
click at [869, 415] on button "Delete" at bounding box center [868, 425] width 59 height 21
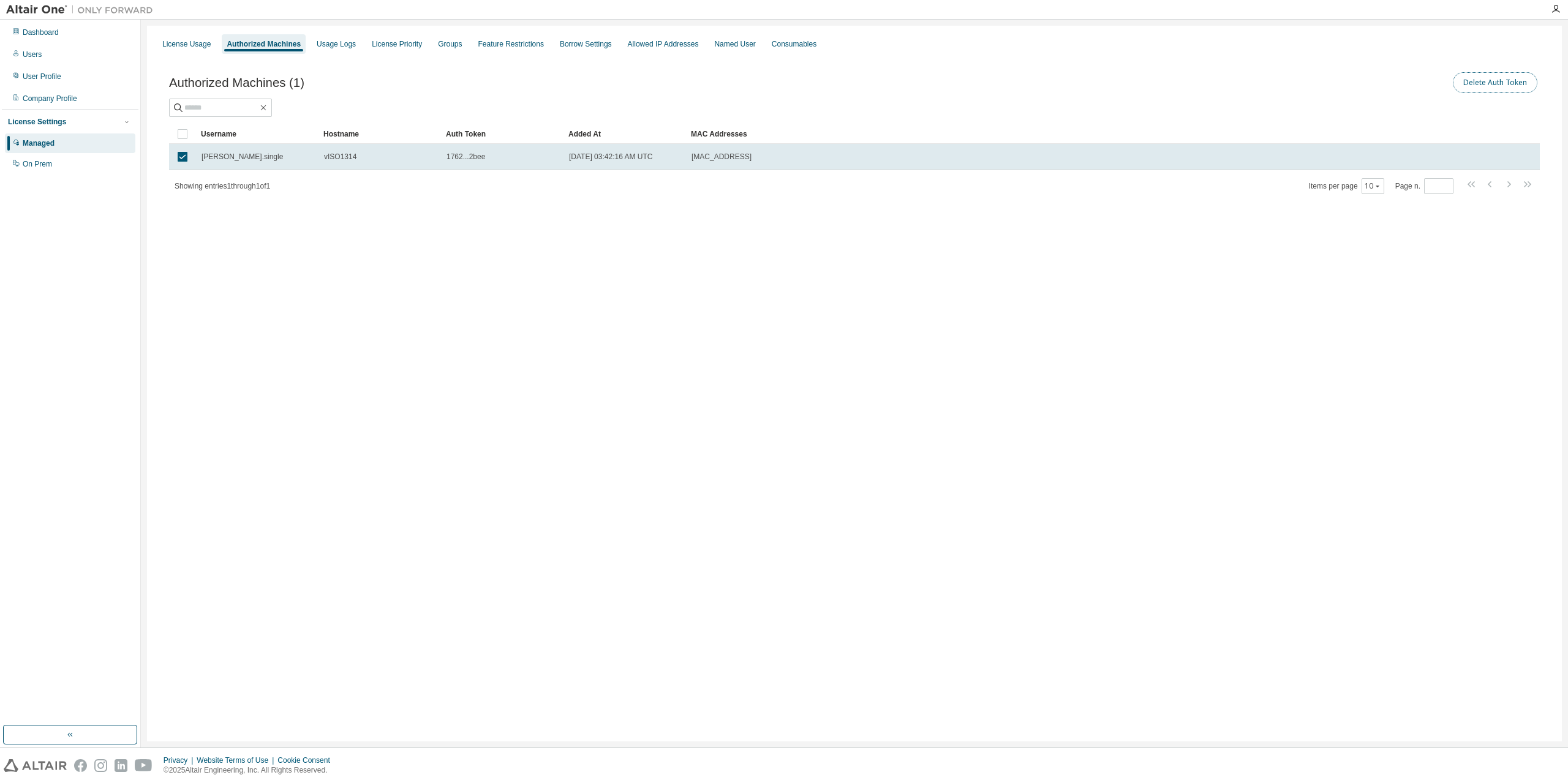
click at [1514, 82] on button "Delete Auth Token" at bounding box center [1495, 83] width 84 height 21
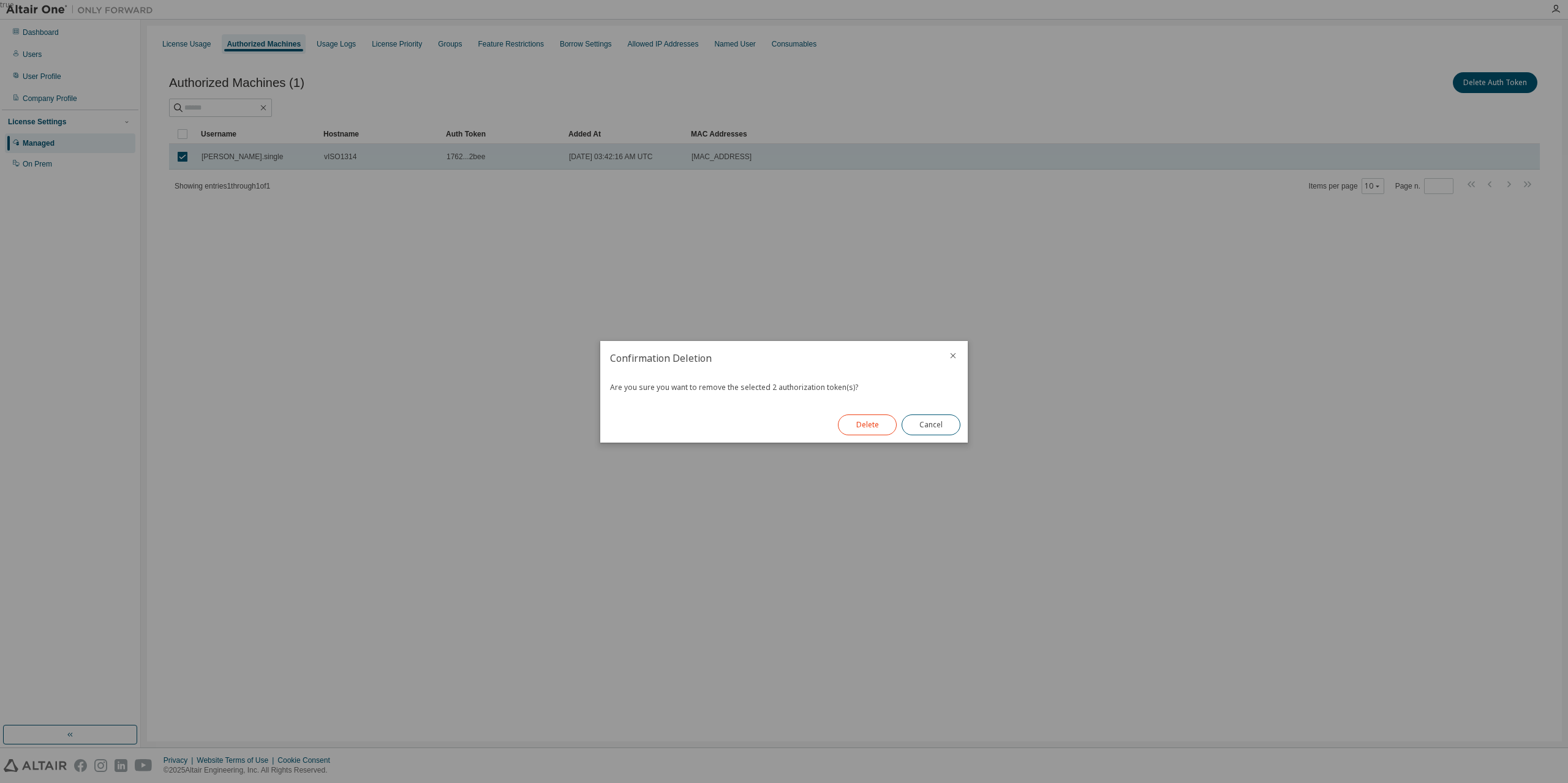
click at [856, 423] on button "Delete" at bounding box center [868, 425] width 59 height 21
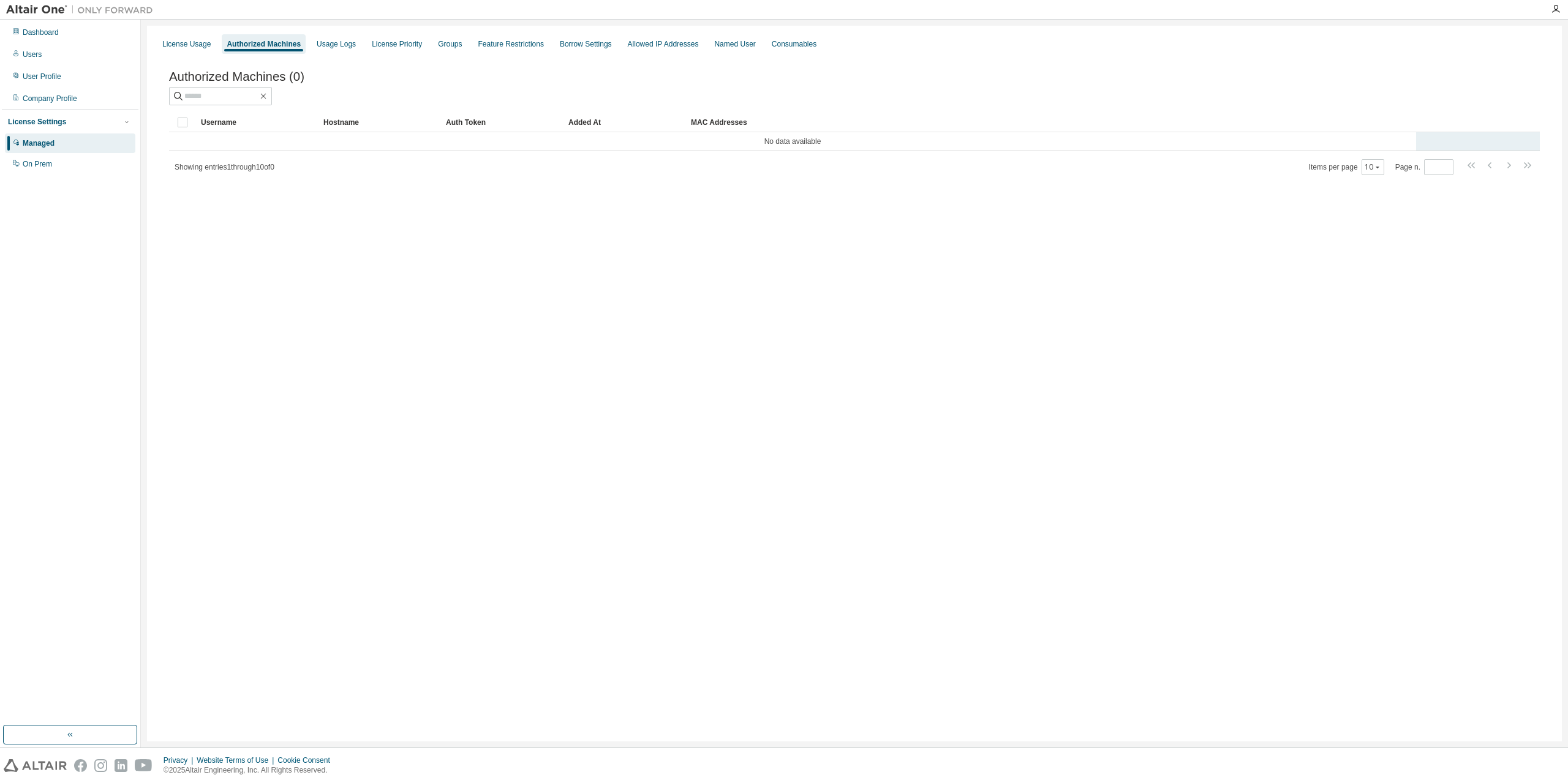
click at [206, 144] on td "No data available" at bounding box center [793, 141] width 1247 height 18
click at [1233, 120] on div "MAC Addresses" at bounding box center [1051, 122] width 720 height 20
click at [1482, 147] on tr "No data available" at bounding box center [854, 141] width 1371 height 18
click at [834, 143] on td "No data available" at bounding box center [793, 141] width 1247 height 18
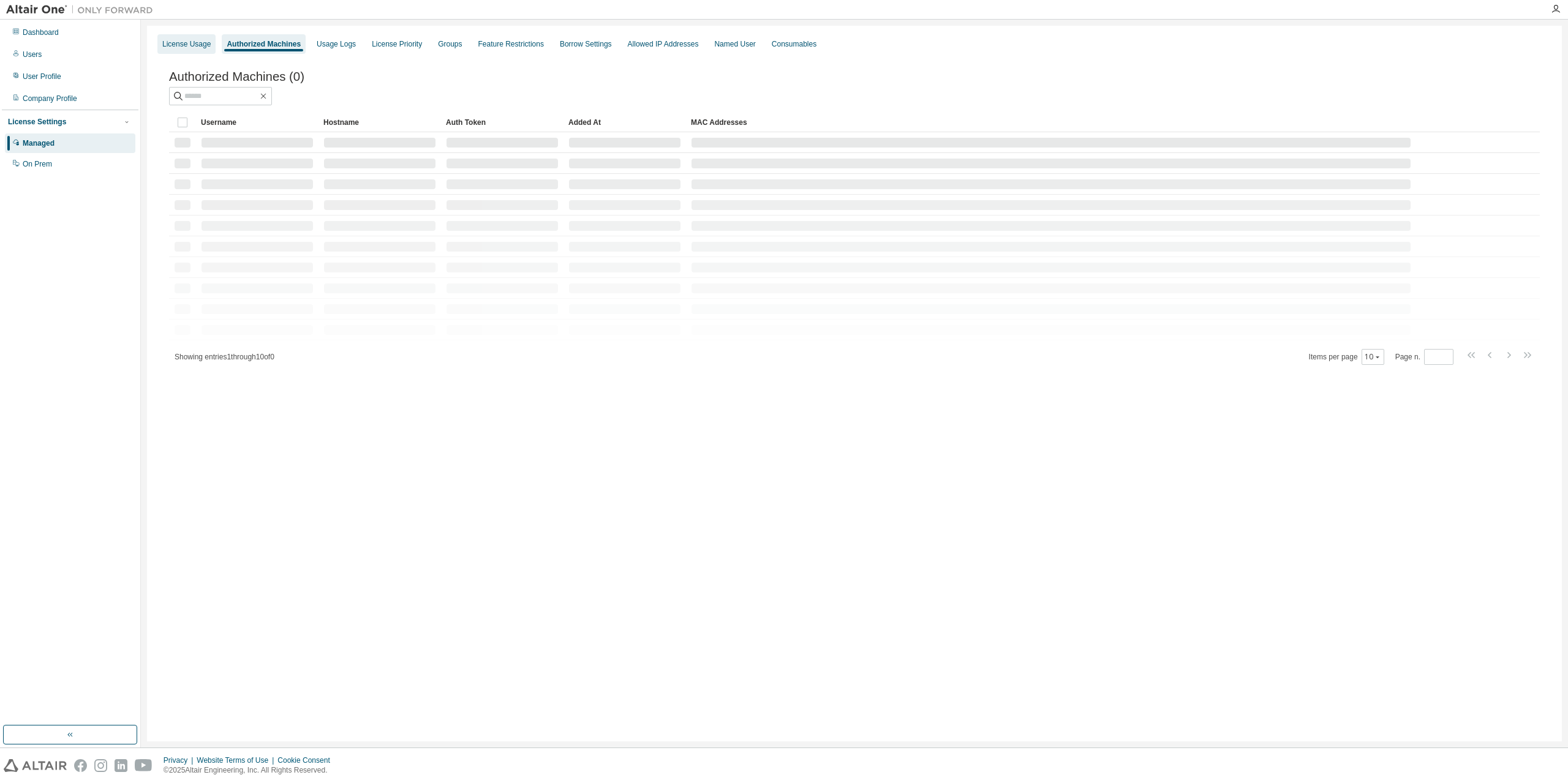
click at [180, 50] on div "License Usage" at bounding box center [186, 44] width 58 height 20
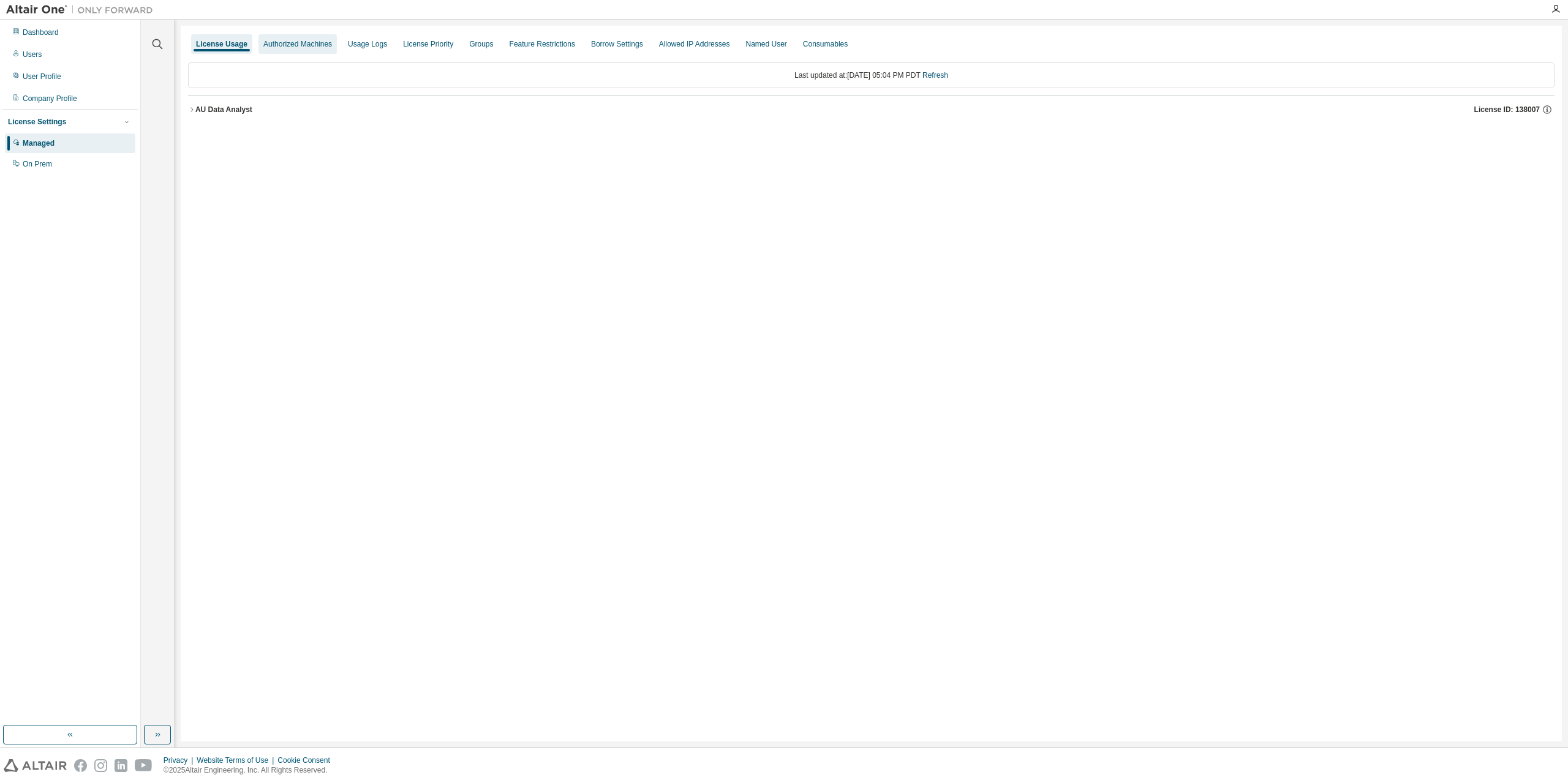
click at [293, 36] on div "Authorized Machines" at bounding box center [298, 44] width 79 height 20
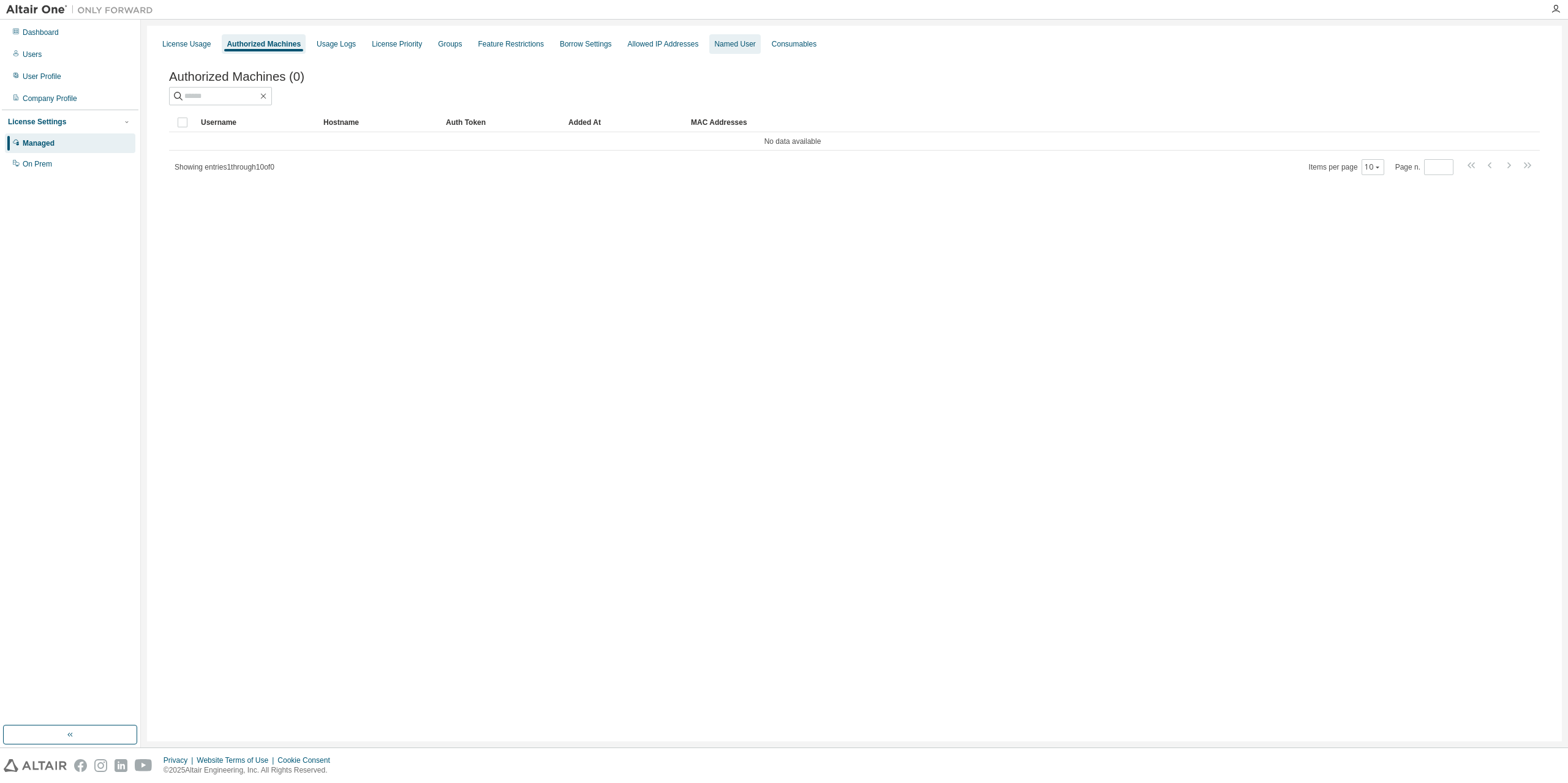
click at [737, 44] on div "Named User" at bounding box center [734, 44] width 41 height 10
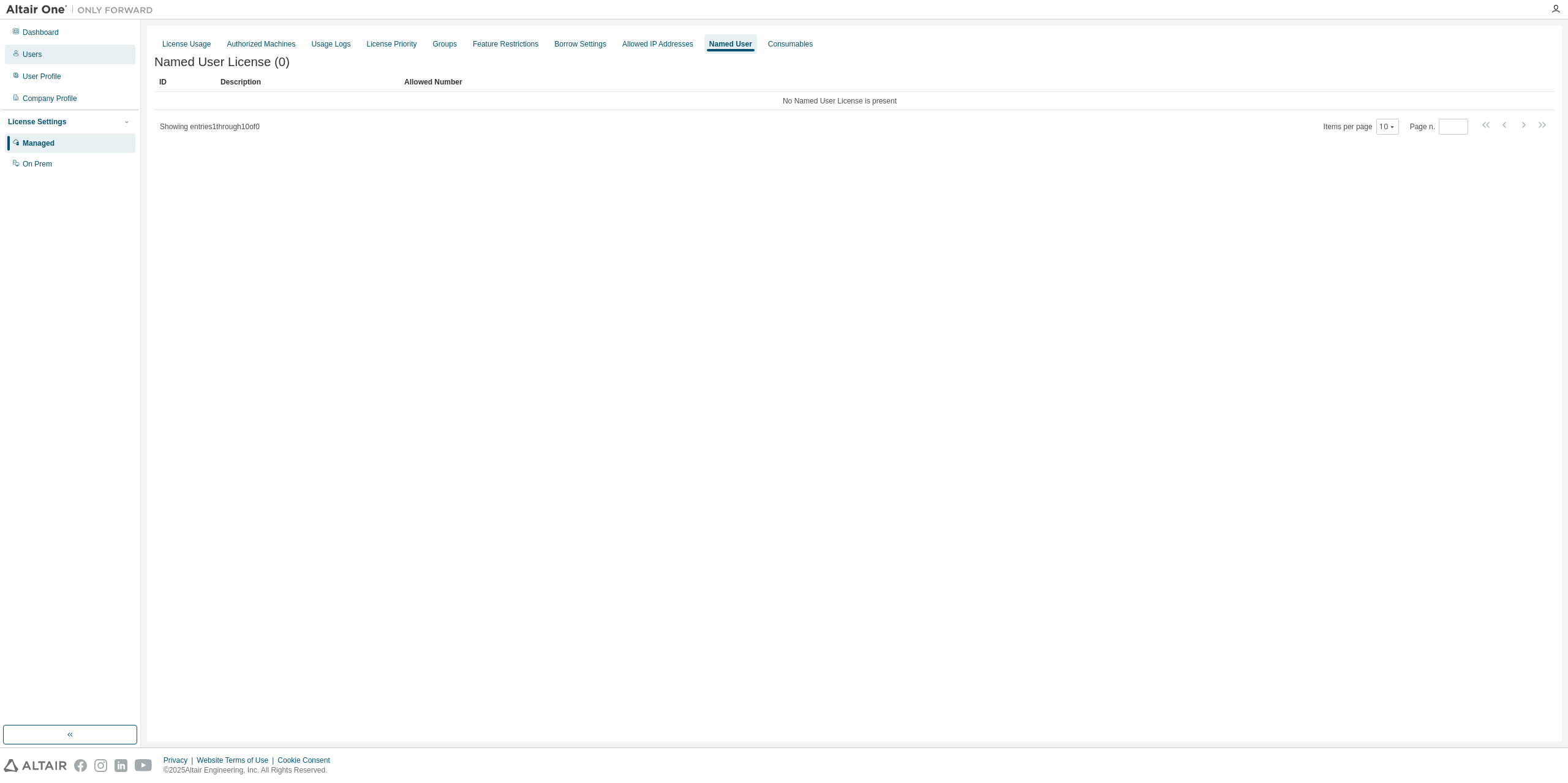
click at [40, 47] on div "Users" at bounding box center [70, 55] width 130 height 20
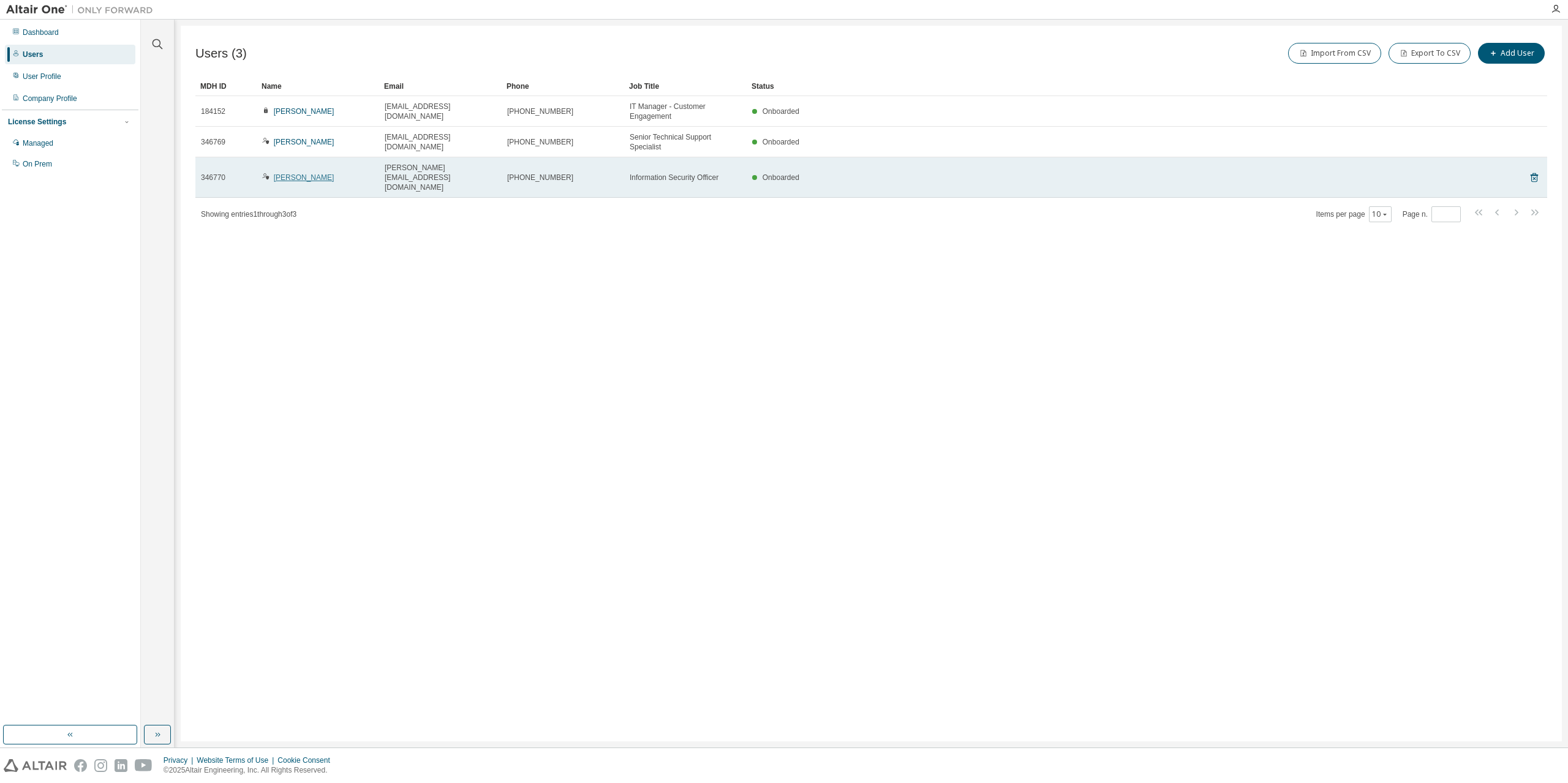
click at [286, 173] on link "Steve Single" at bounding box center [304, 178] width 61 height 9
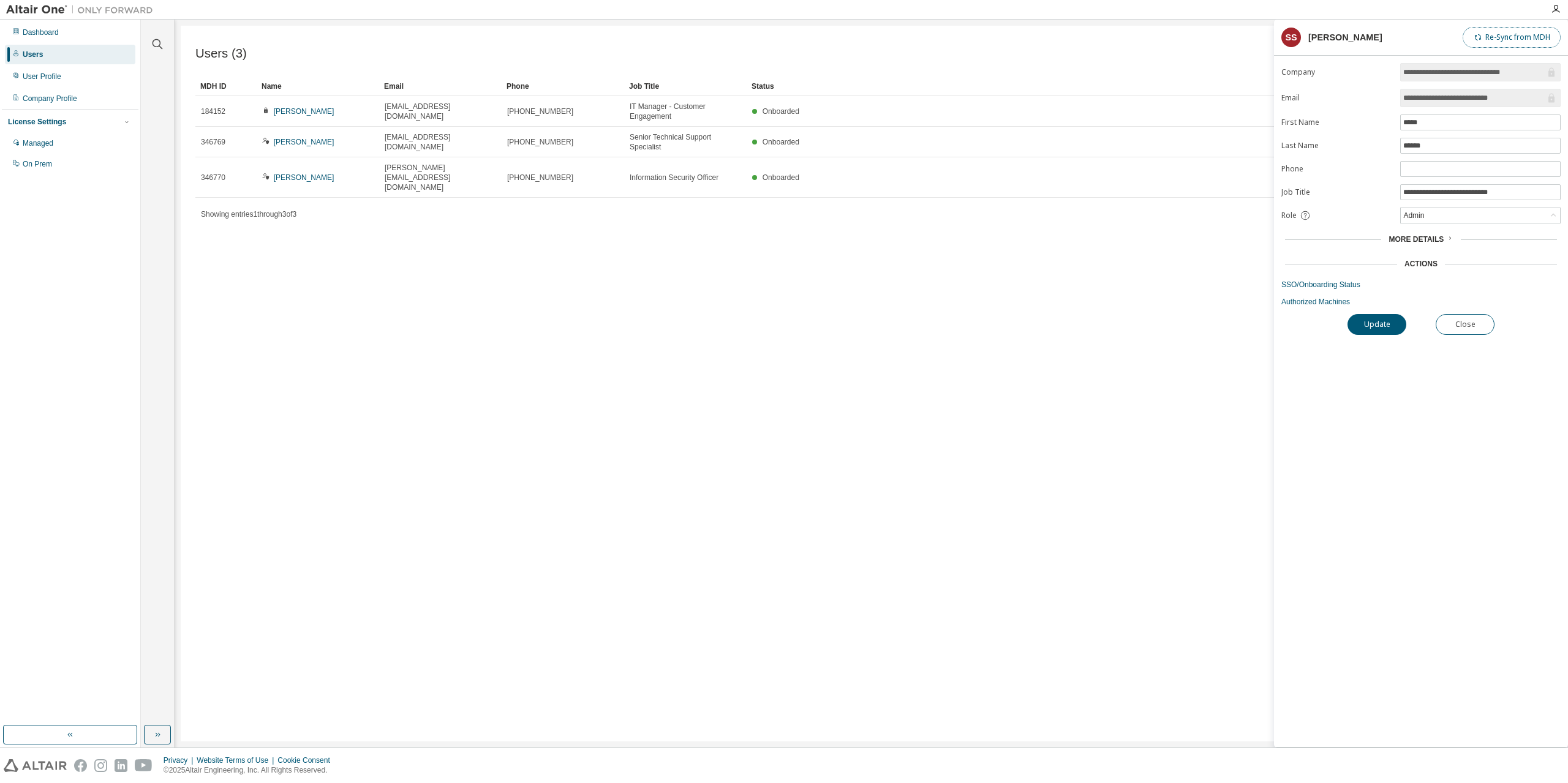
click at [1540, 30] on button "Re-Sync from MDH" at bounding box center [1511, 37] width 98 height 21
click at [1309, 300] on link "Authorized Machines" at bounding box center [1421, 302] width 279 height 10
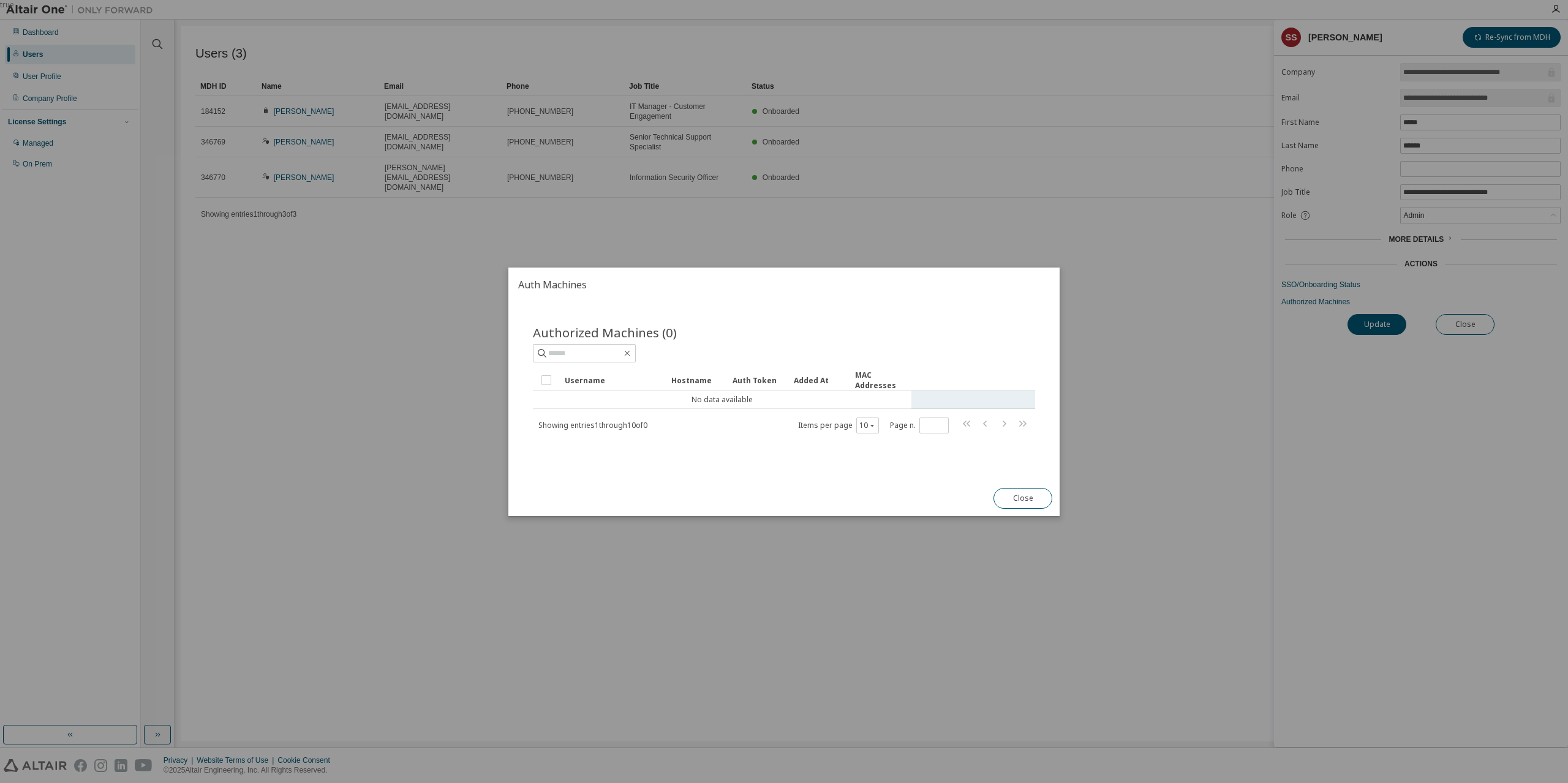
click at [988, 396] on tr "No data available" at bounding box center [784, 400] width 502 height 18
click at [1018, 496] on button "Close" at bounding box center [1023, 498] width 59 height 21
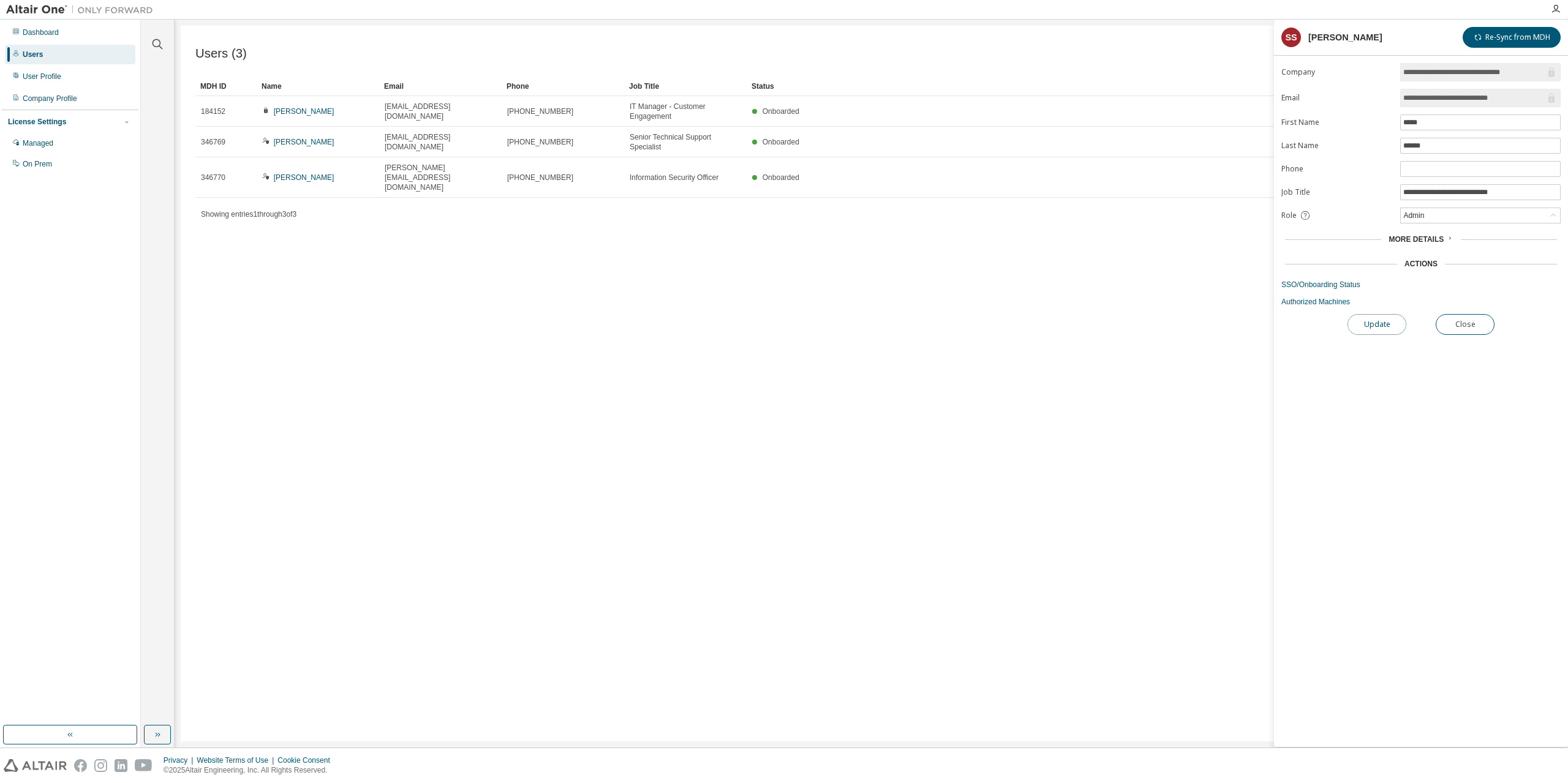
click at [1377, 325] on button "Update" at bounding box center [1377, 325] width 59 height 21
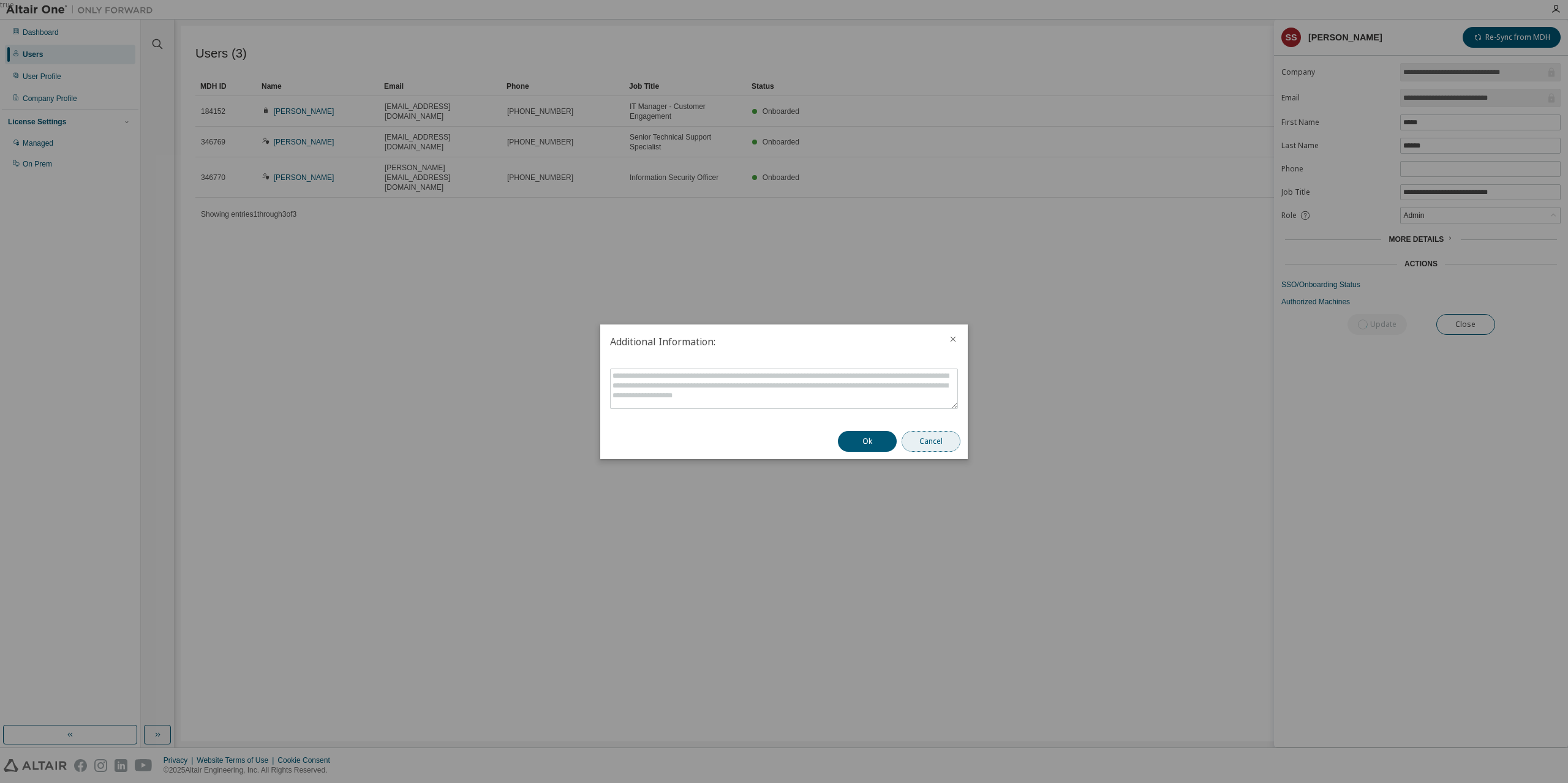
click at [957, 441] on button "Cancel" at bounding box center [931, 441] width 59 height 21
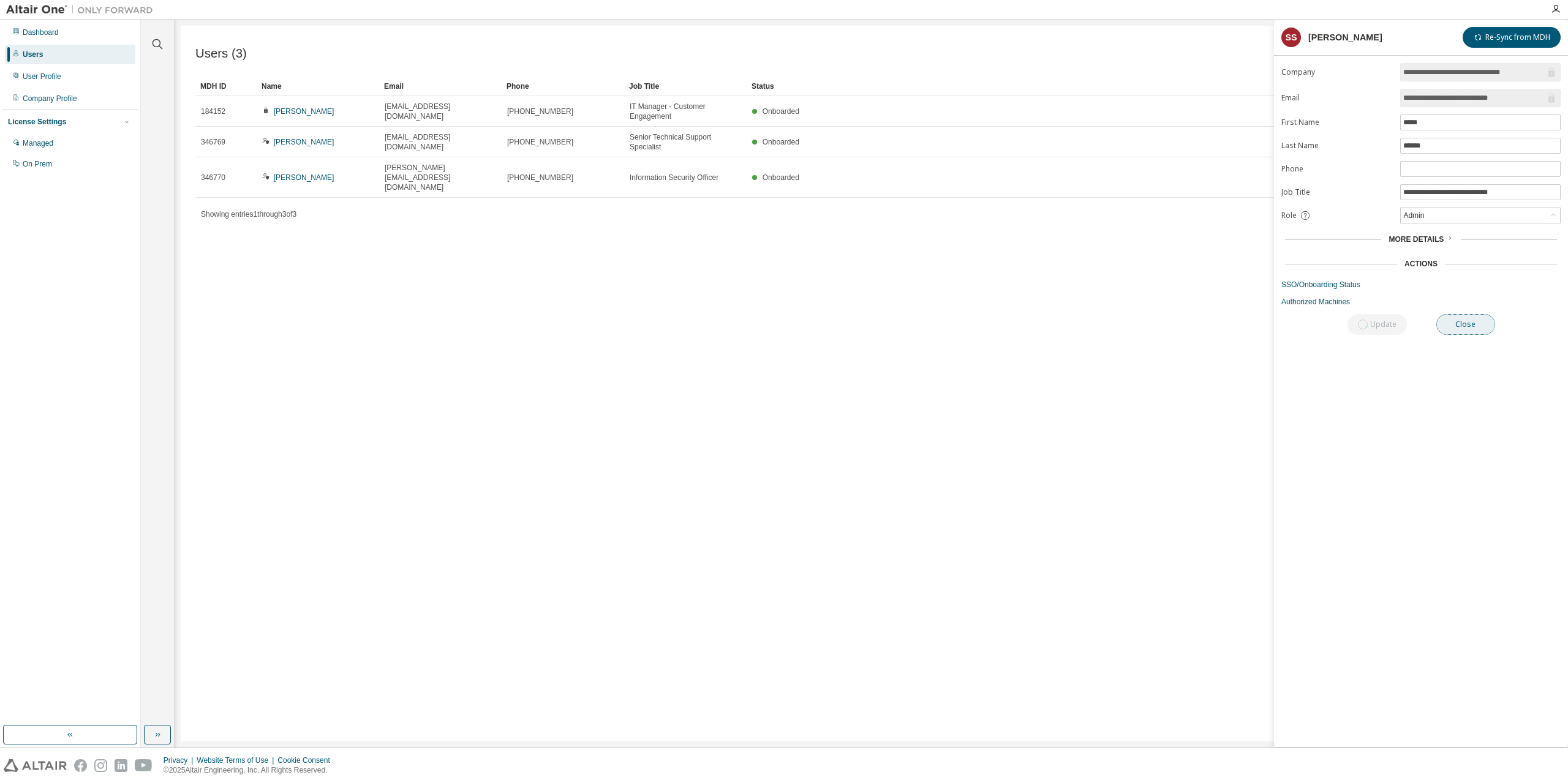
click at [1459, 317] on button "Close" at bounding box center [1466, 325] width 59 height 21
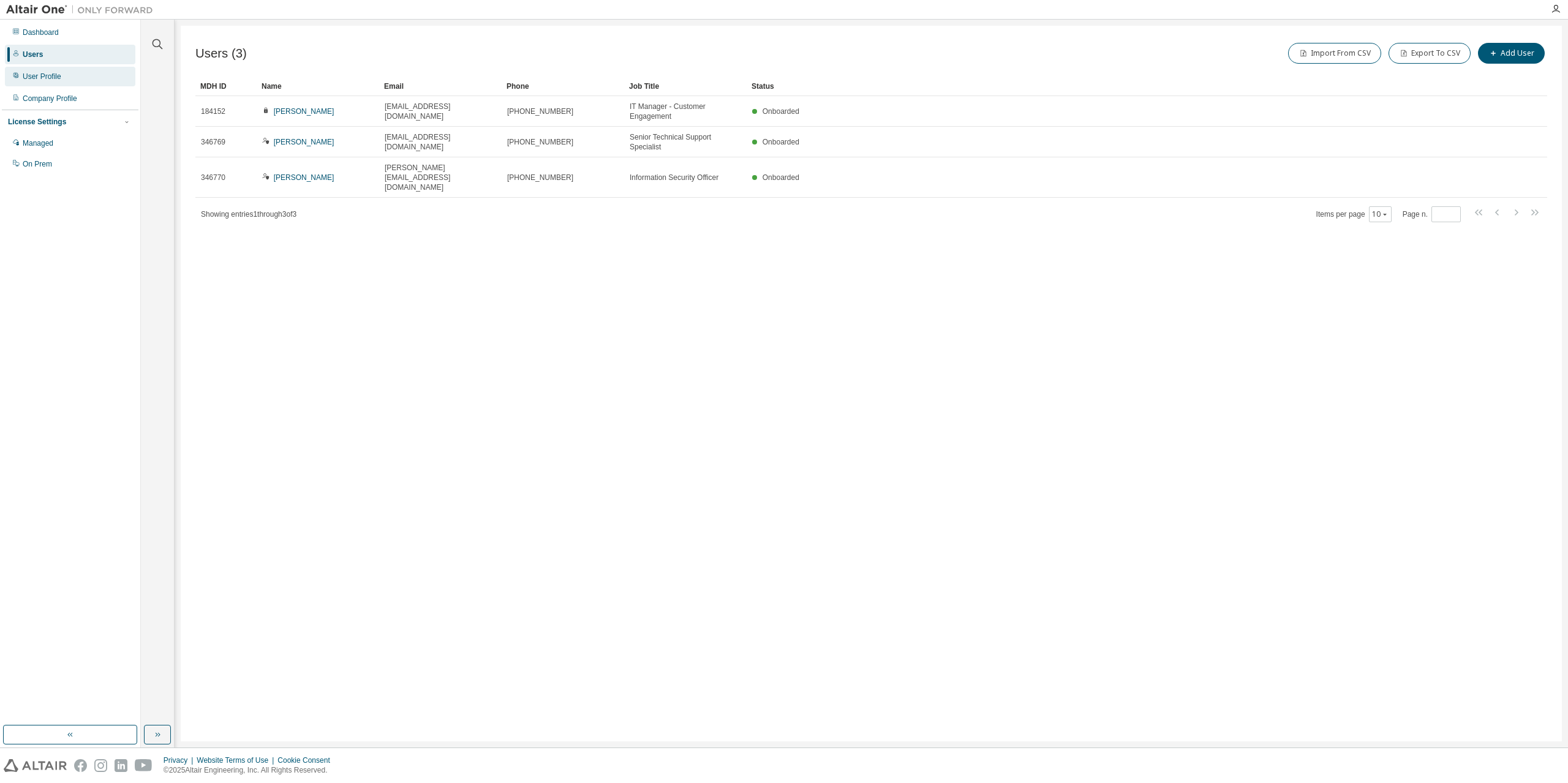
click at [46, 82] on div "User Profile" at bounding box center [70, 77] width 130 height 20
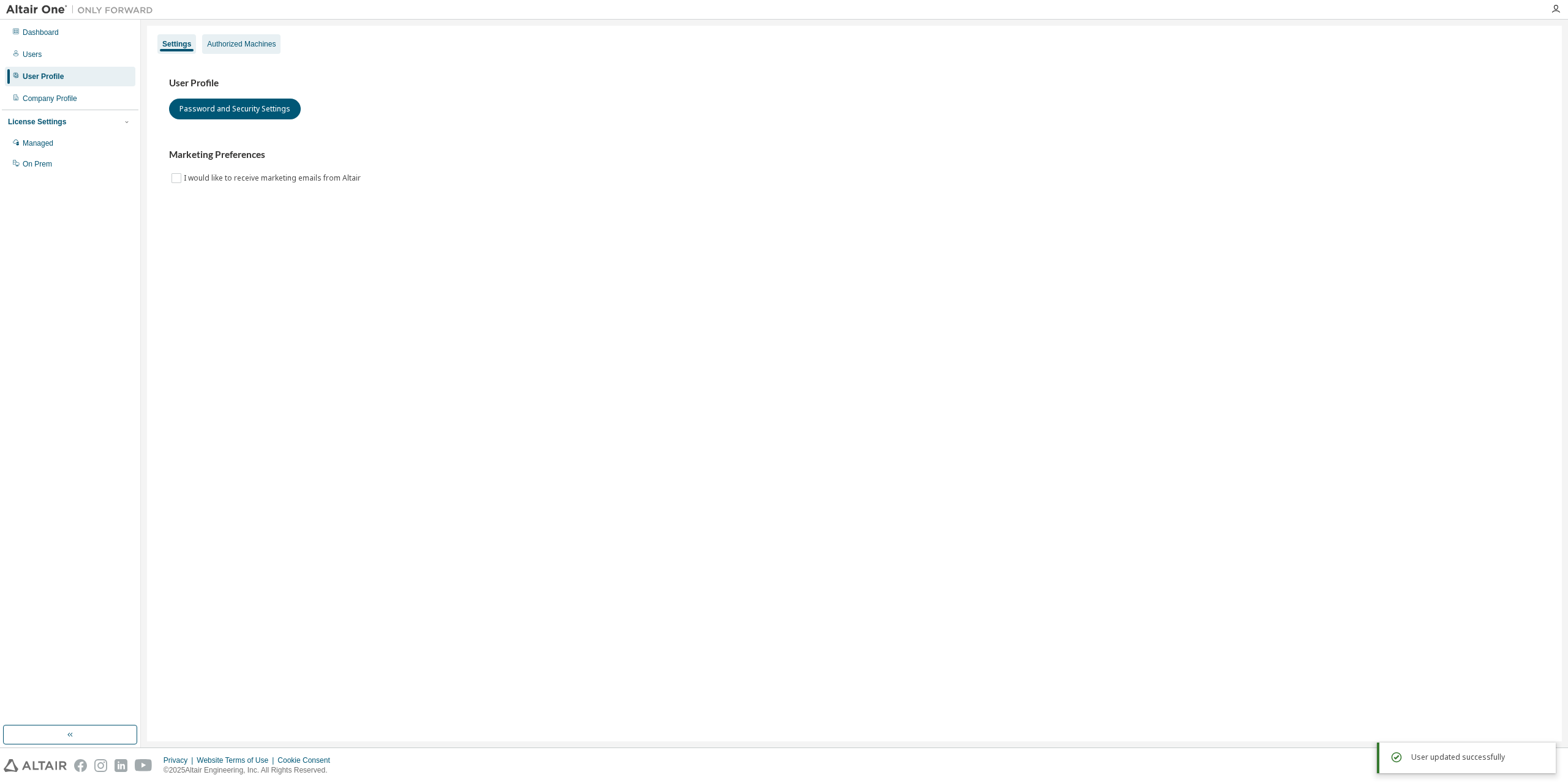
click at [221, 42] on div "Authorized Machines" at bounding box center [242, 44] width 69 height 10
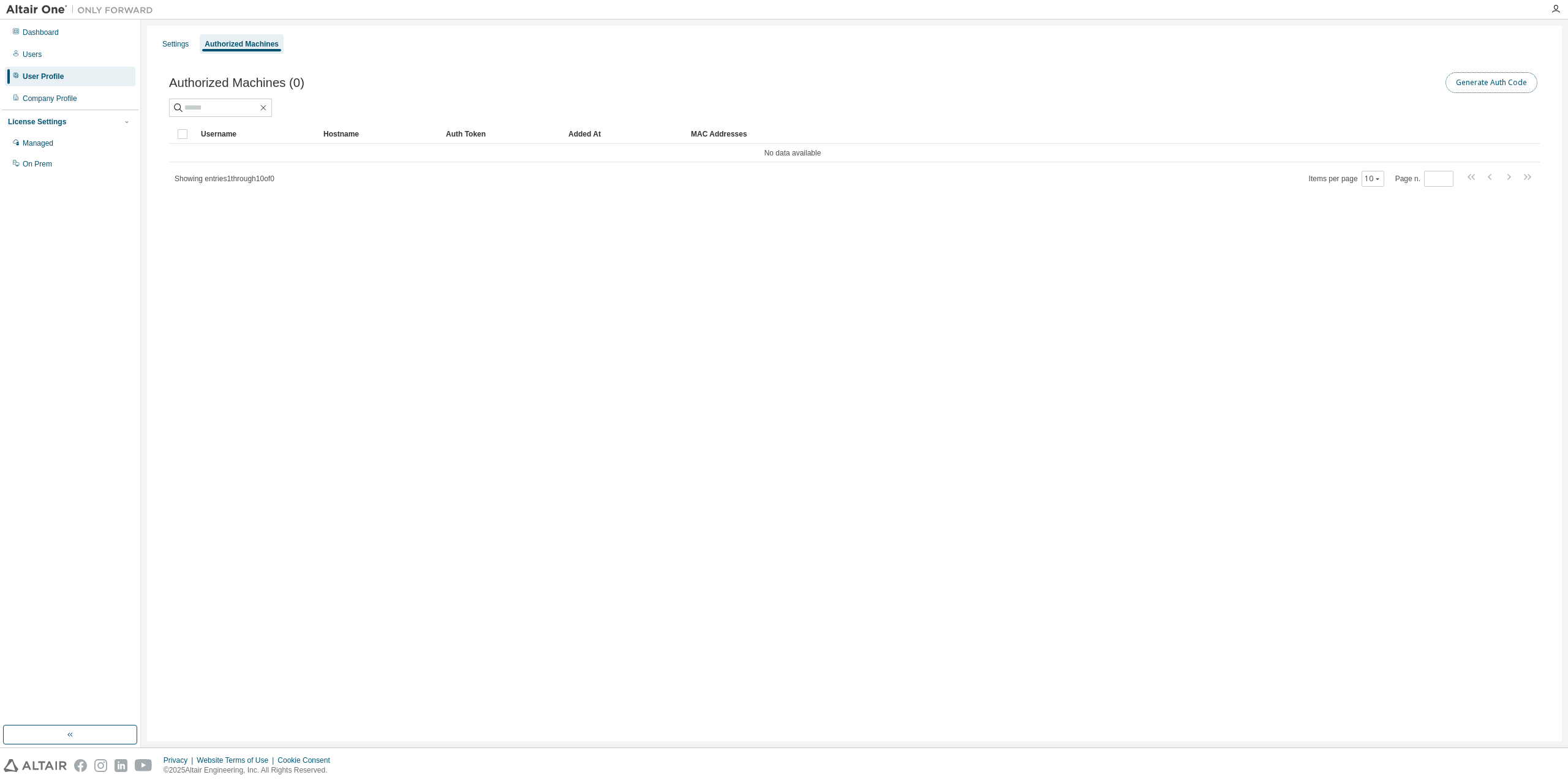
click at [1484, 87] on button "Generate Auth Code" at bounding box center [1491, 83] width 92 height 21
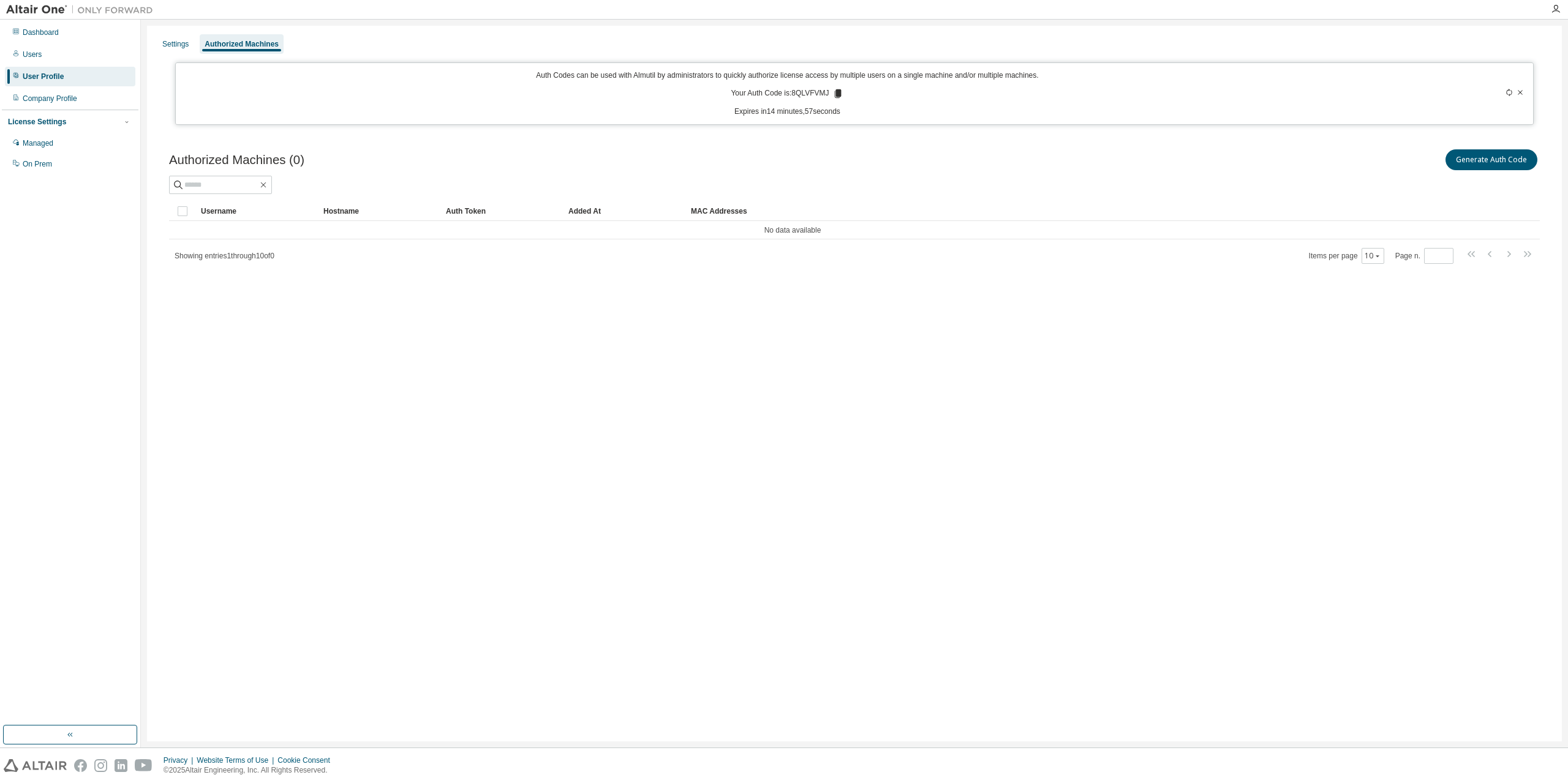
click at [835, 94] on icon at bounding box center [838, 93] width 11 height 11
click at [1059, 192] on div at bounding box center [854, 185] width 1371 height 18
click at [835, 93] on icon at bounding box center [838, 93] width 11 height 11
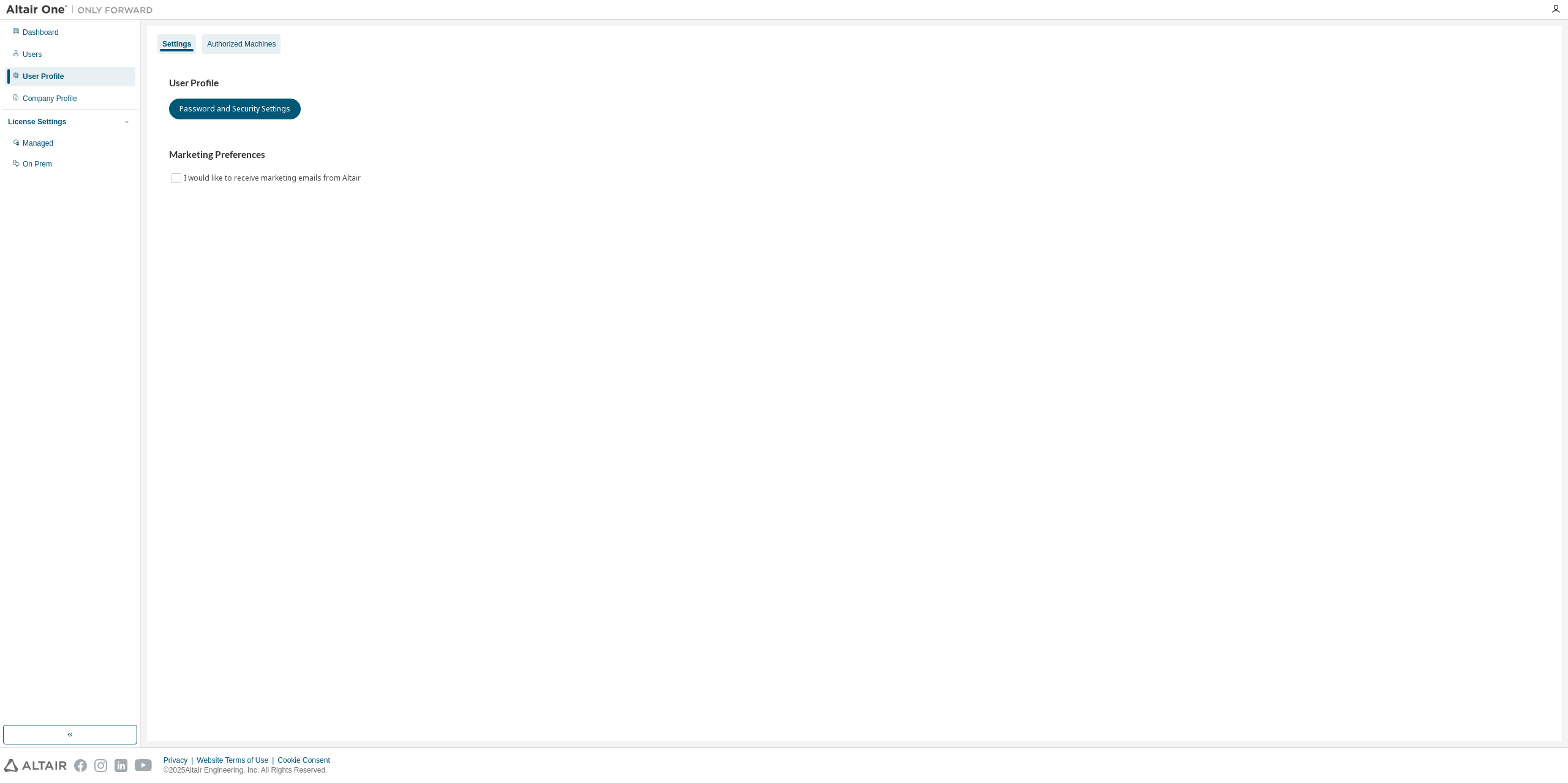
click at [258, 45] on div "Authorized Machines" at bounding box center [242, 44] width 69 height 10
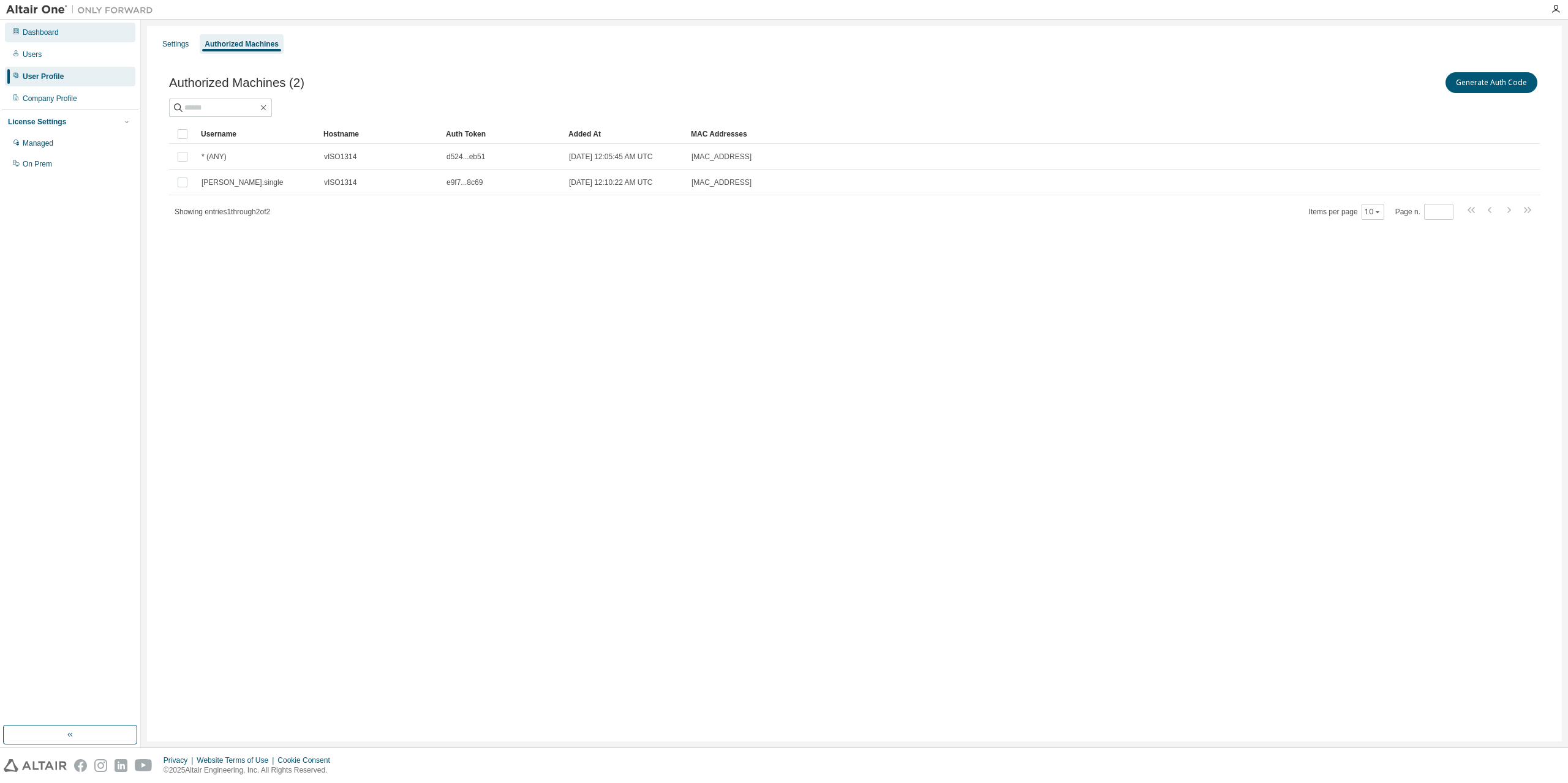
click at [46, 35] on div "Dashboard" at bounding box center [41, 33] width 36 height 10
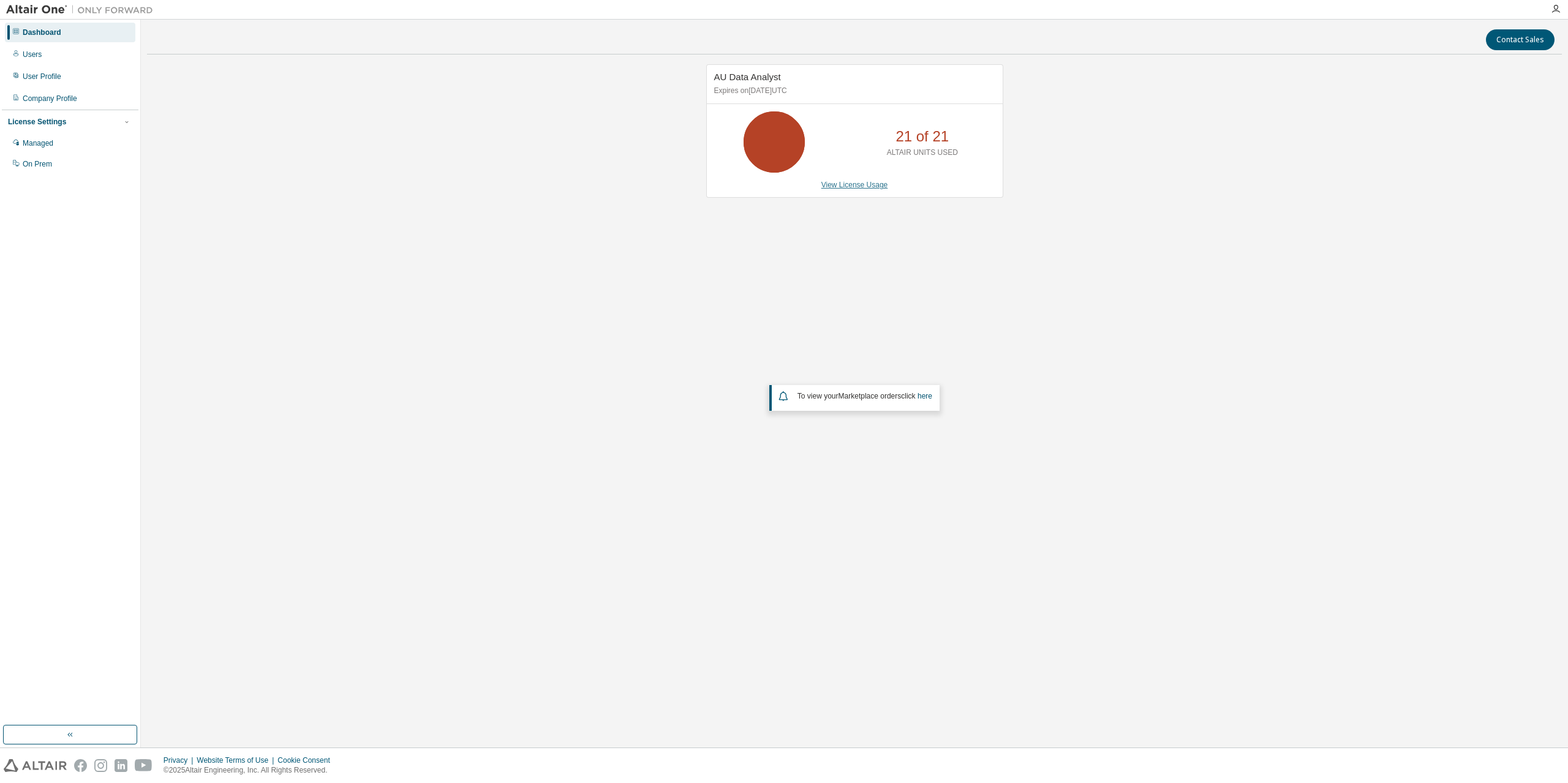
click at [855, 186] on link "View License Usage" at bounding box center [855, 185] width 67 height 9
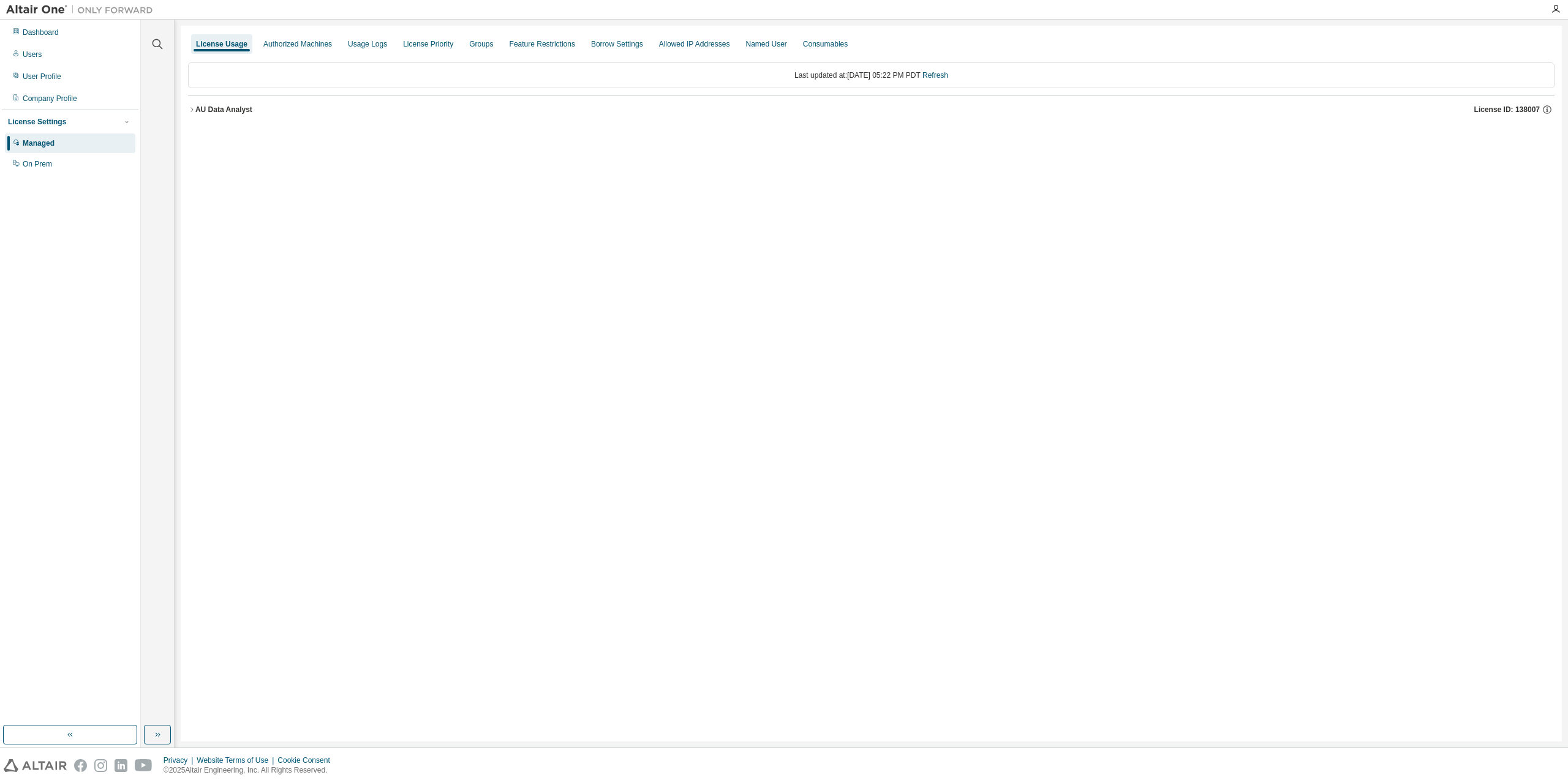
click at [186, 108] on div "License Usage Authorized Machines Usage Logs License Priority Groups Feature Re…" at bounding box center [871, 384] width 1381 height 715
click at [191, 108] on icon "button" at bounding box center [192, 109] width 7 height 7
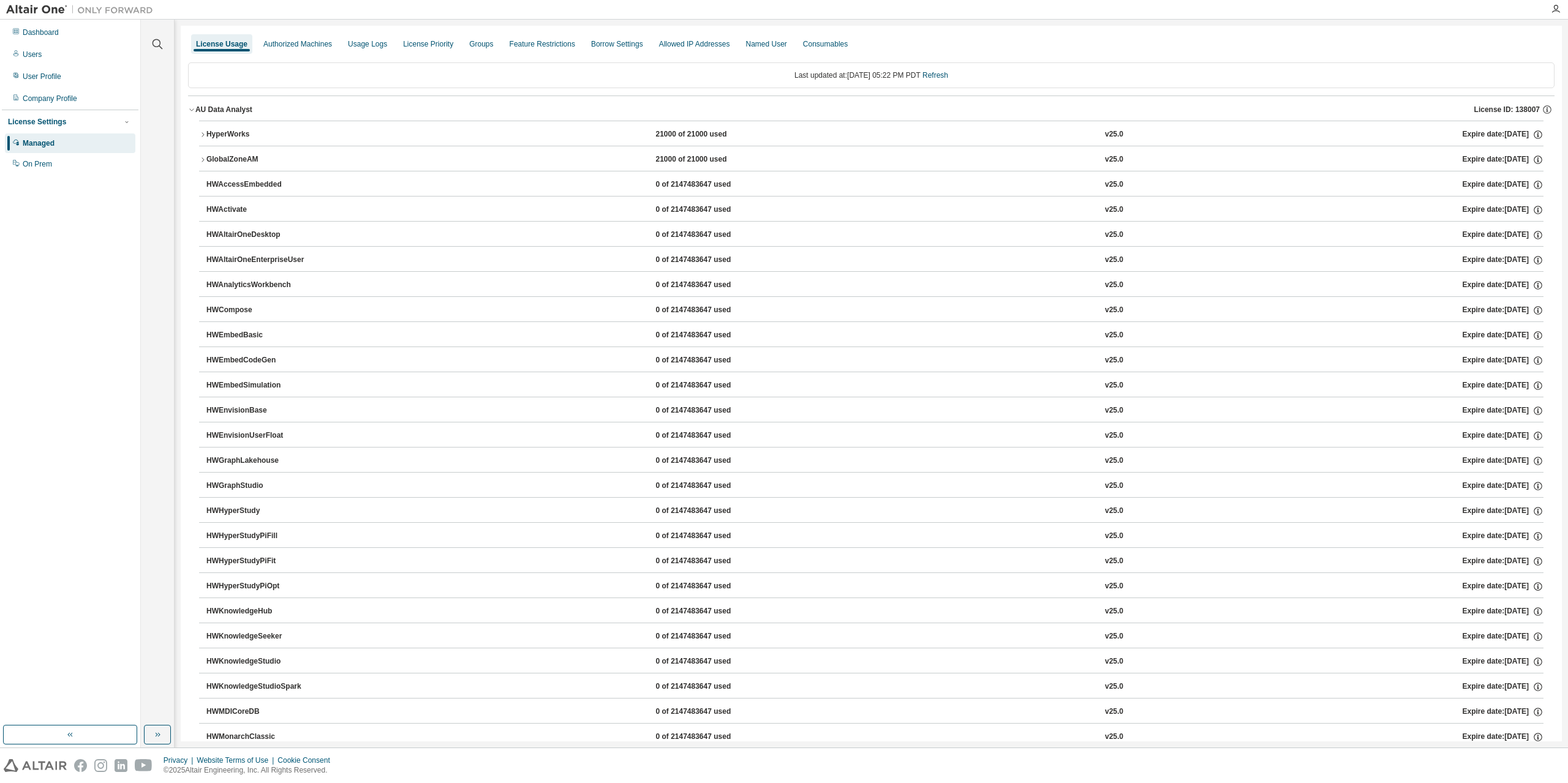
click at [205, 133] on icon "button" at bounding box center [203, 135] width 7 height 7
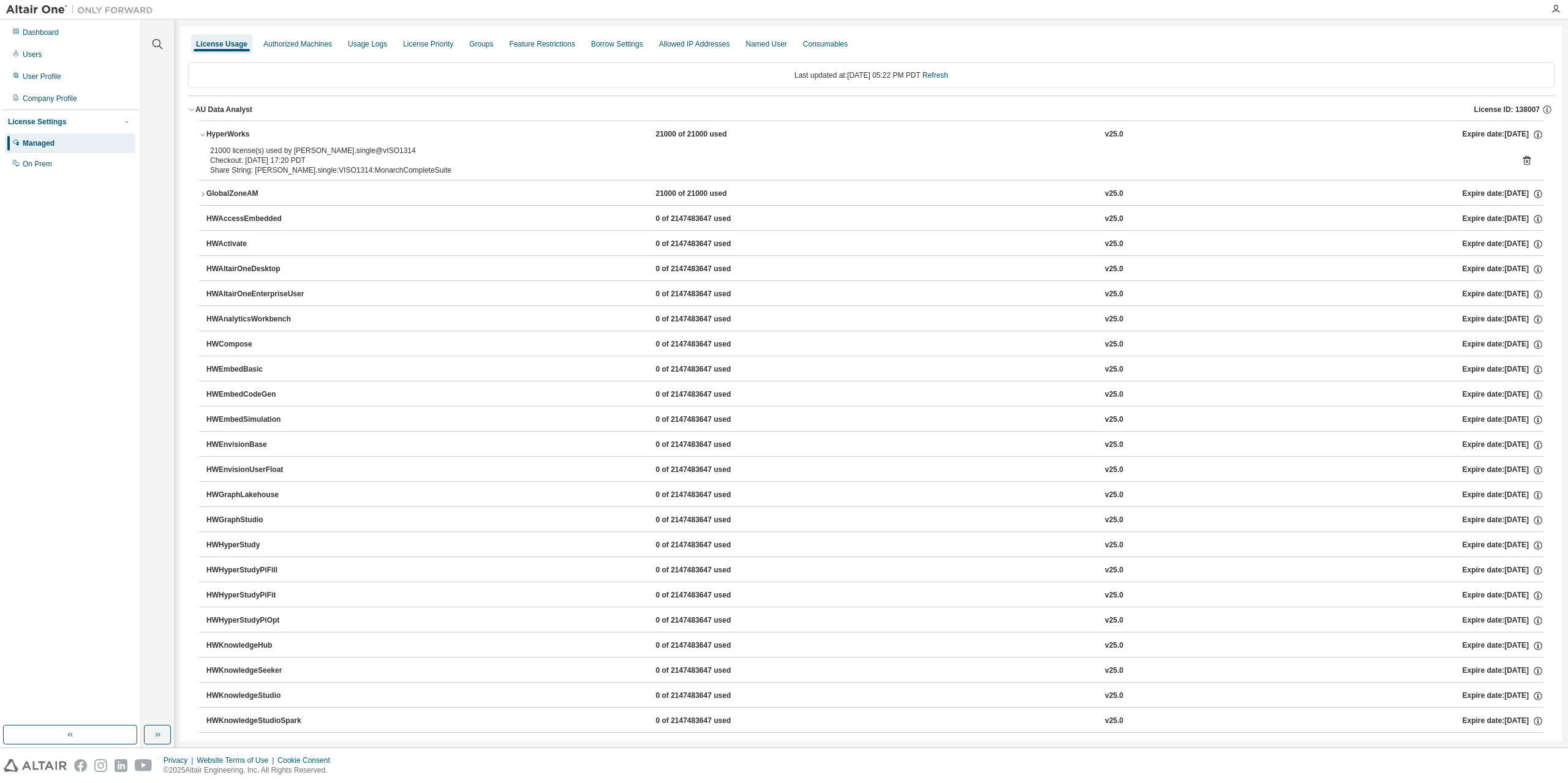
click at [205, 133] on icon "button" at bounding box center [203, 135] width 7 height 7
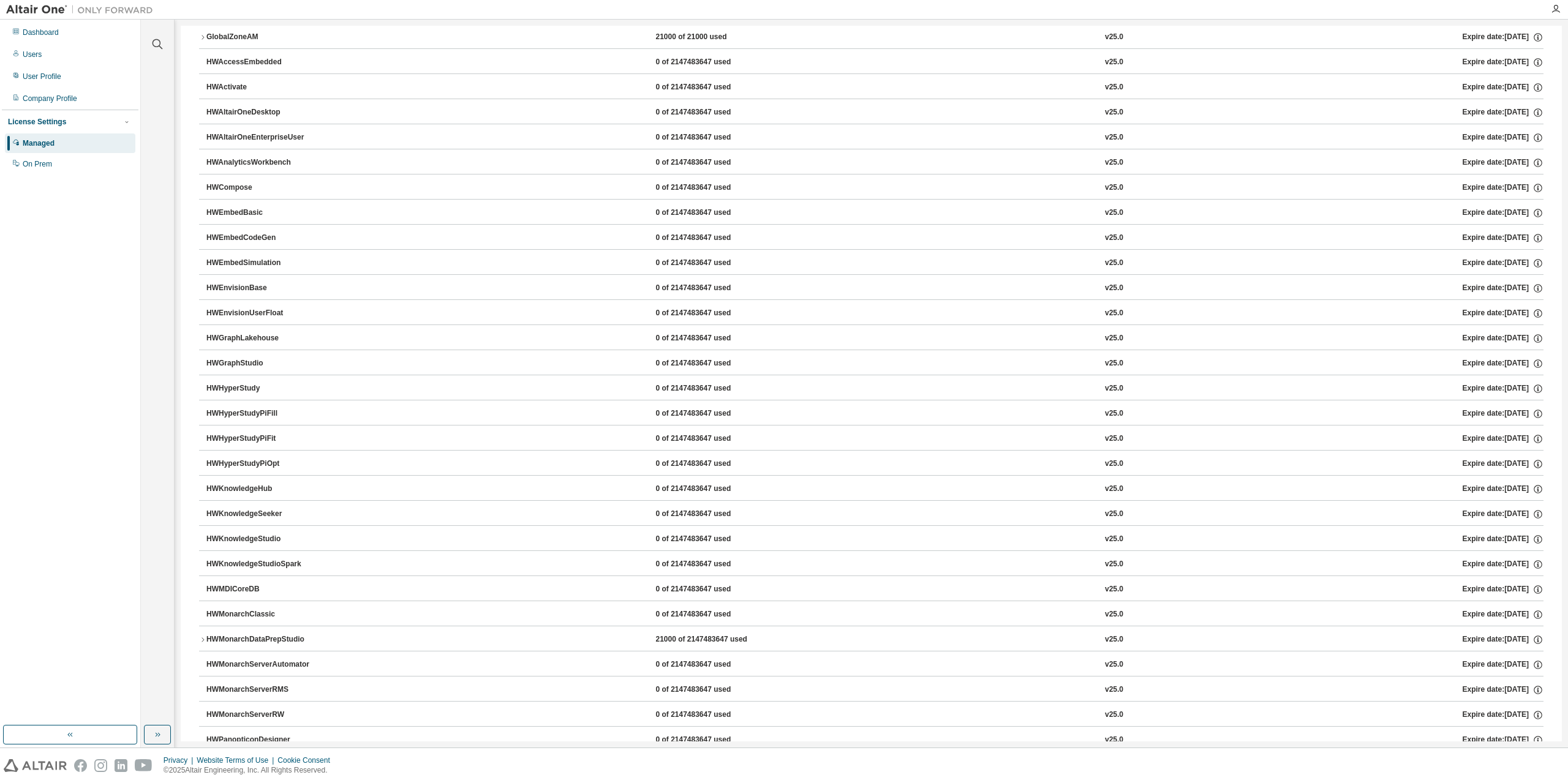
scroll to position [184, 0]
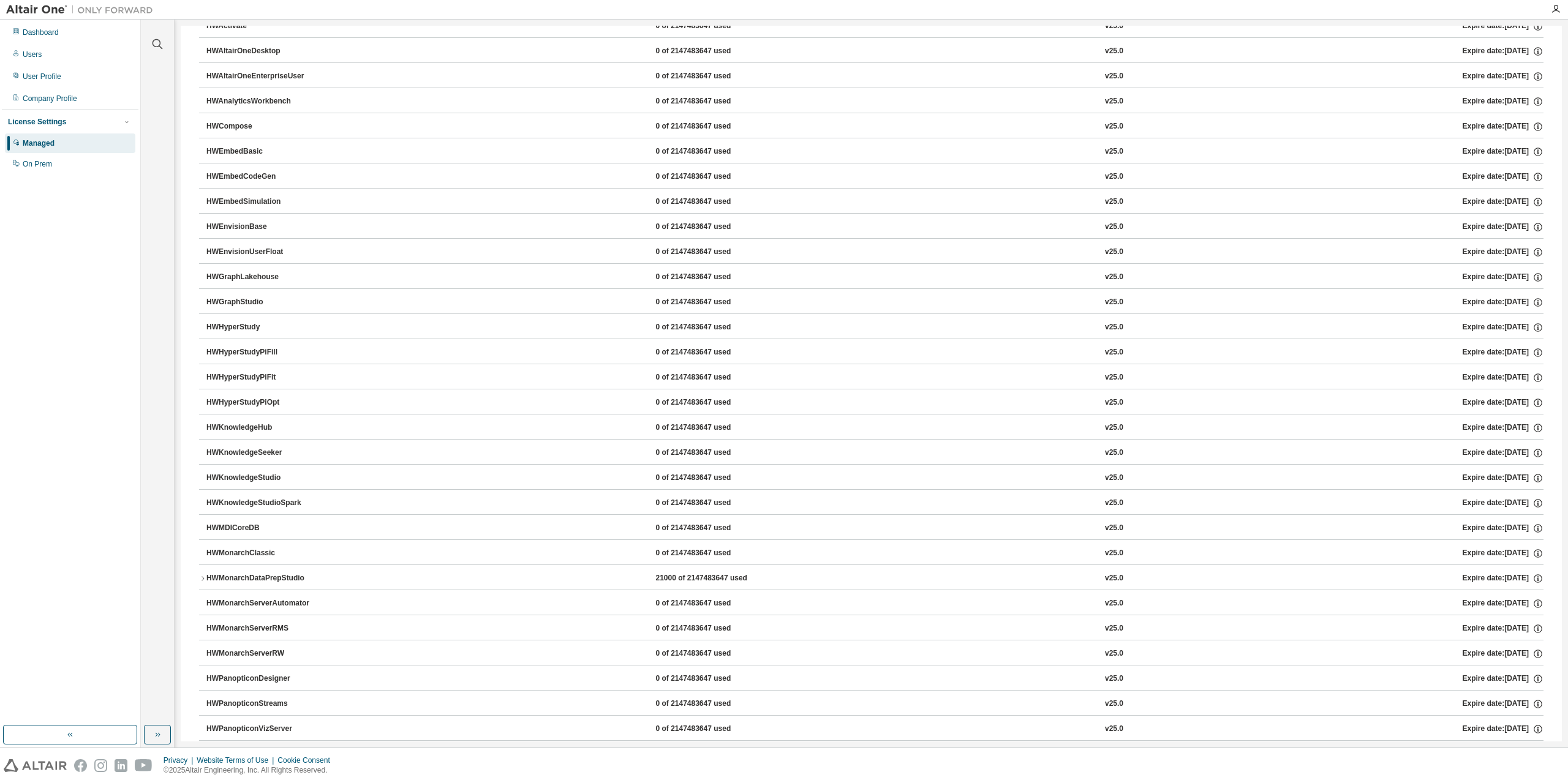
click at [295, 605] on div "HWMonarchServerAutomator" at bounding box center [261, 604] width 110 height 11
click at [295, 602] on div "HWMonarchServerAutomator" at bounding box center [261, 604] width 110 height 11
click at [292, 600] on div "HWMonarchServerAutomator" at bounding box center [261, 604] width 110 height 11
click at [279, 575] on div "HWMonarchDataPrepStudio" at bounding box center [261, 578] width 110 height 11
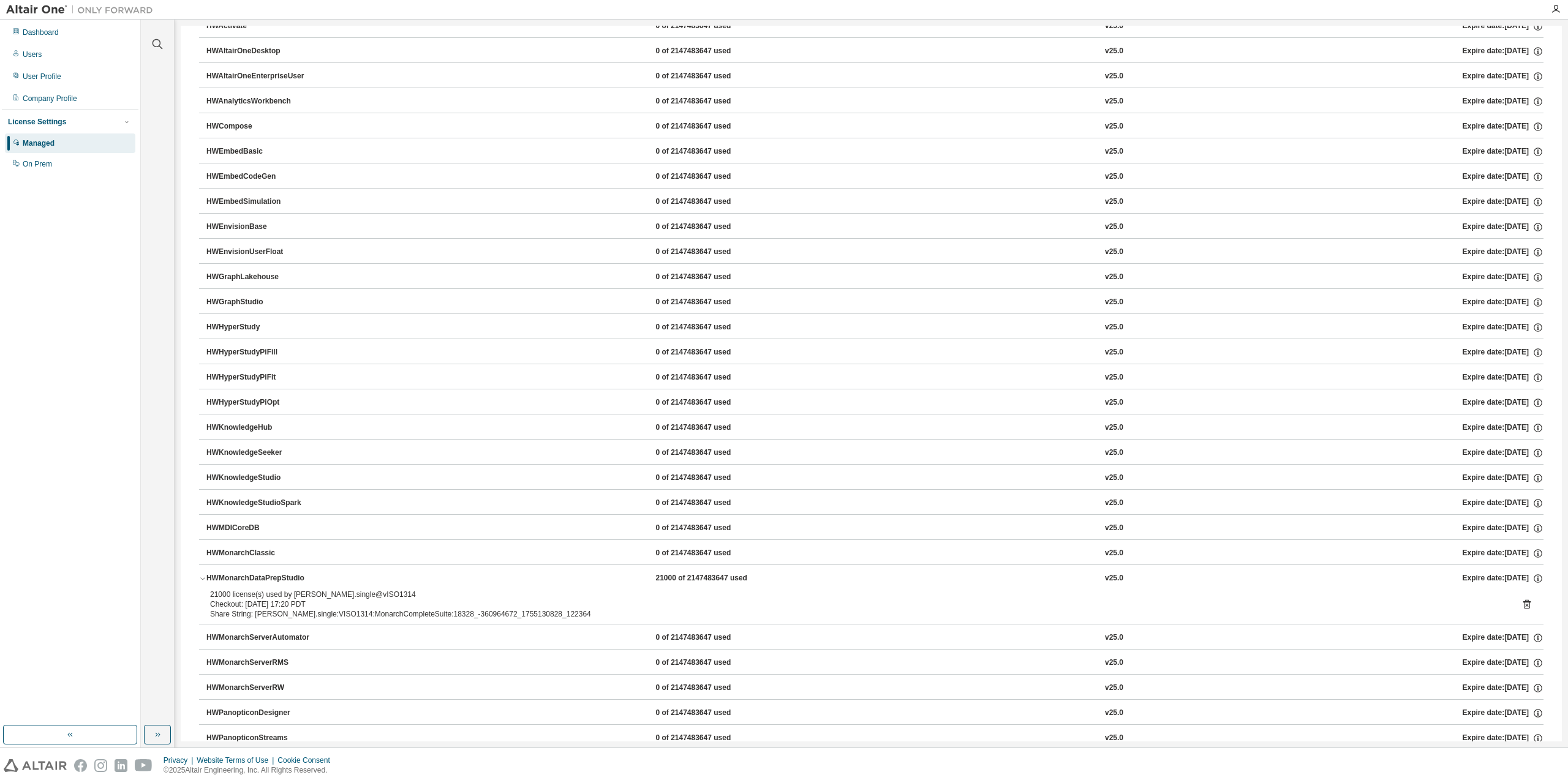
scroll to position [0, 0]
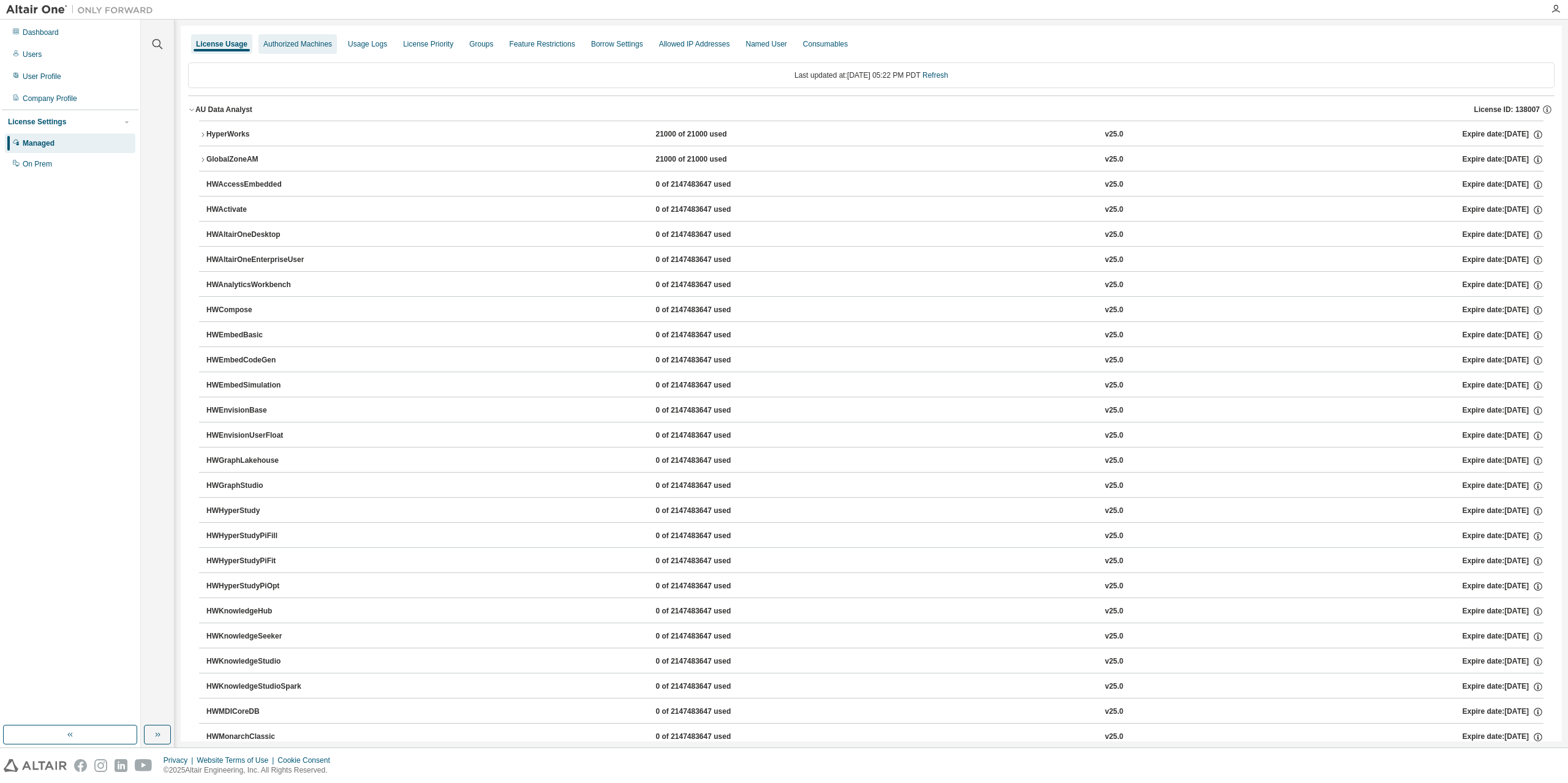
click at [279, 50] on div "Authorized Machines" at bounding box center [298, 44] width 79 height 20
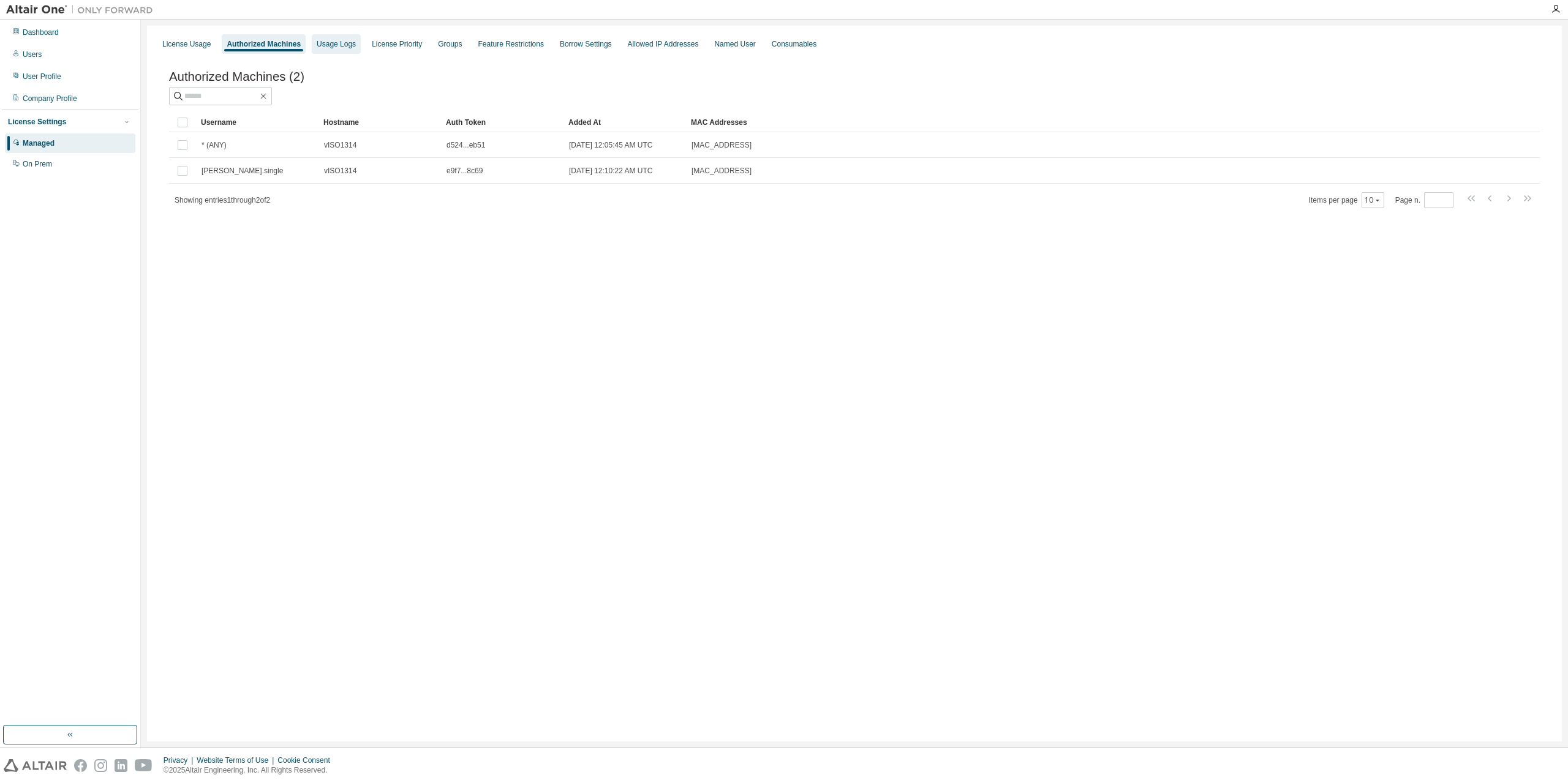
click at [320, 42] on div "Usage Logs" at bounding box center [336, 44] width 39 height 10
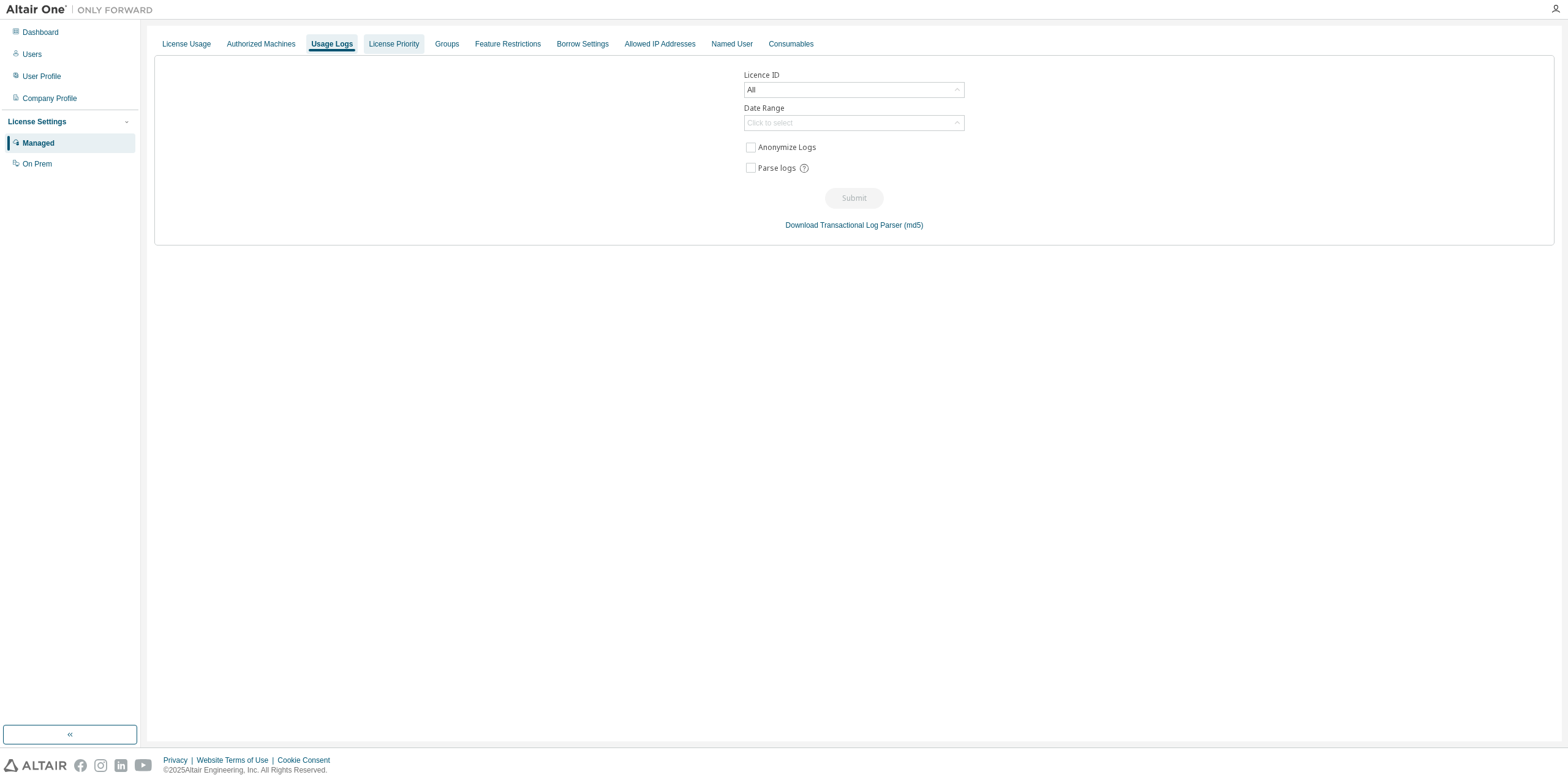
click at [398, 44] on div "License Priority" at bounding box center [394, 44] width 50 height 10
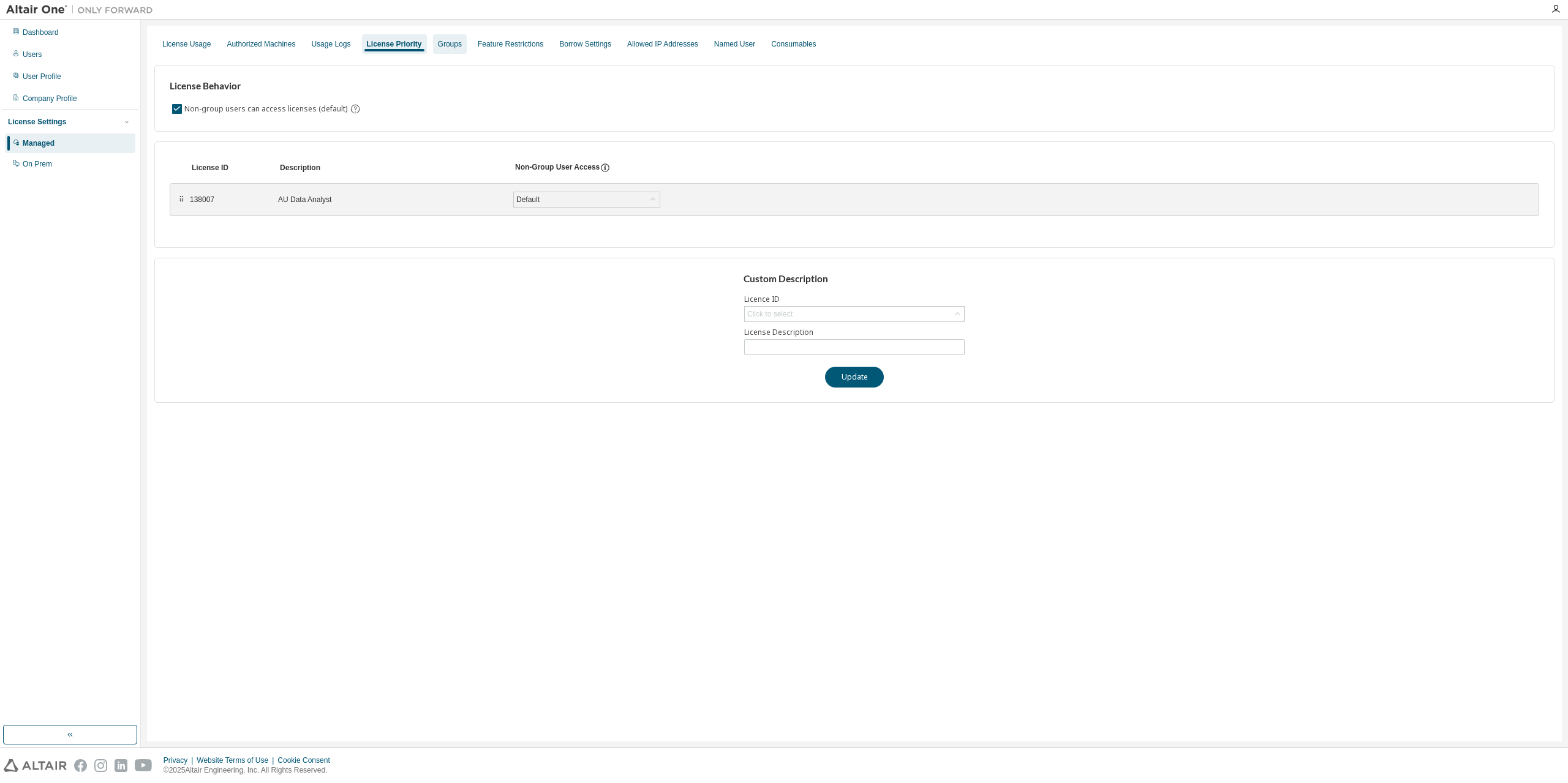
click at [433, 46] on div "Groups" at bounding box center [449, 44] width 34 height 20
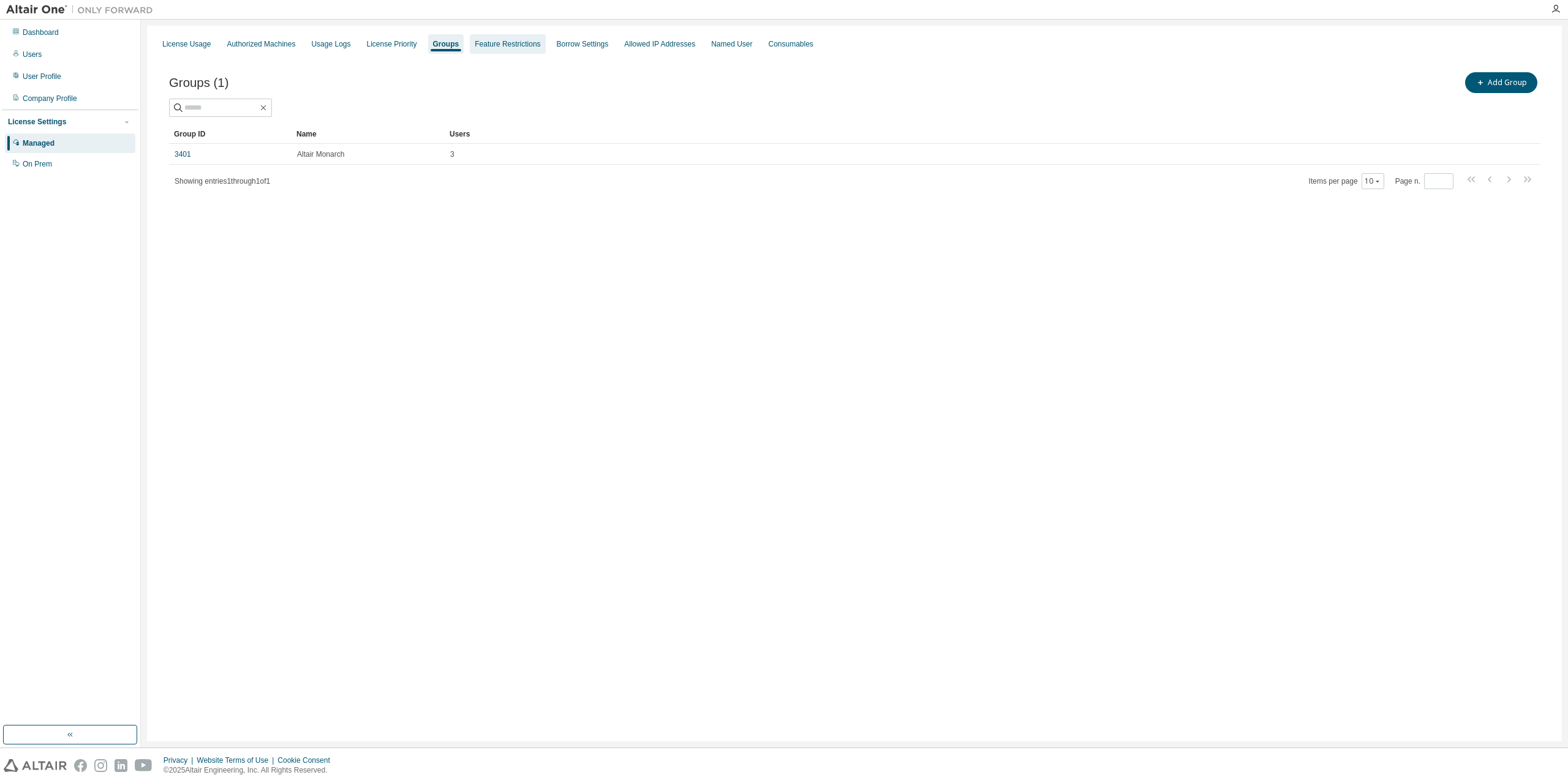
click at [501, 47] on div "Feature Restrictions" at bounding box center [507, 44] width 66 height 10
click at [451, 44] on div "Groups" at bounding box center [445, 44] width 34 height 20
click at [566, 42] on div "Borrow Settings" at bounding box center [582, 44] width 52 height 10
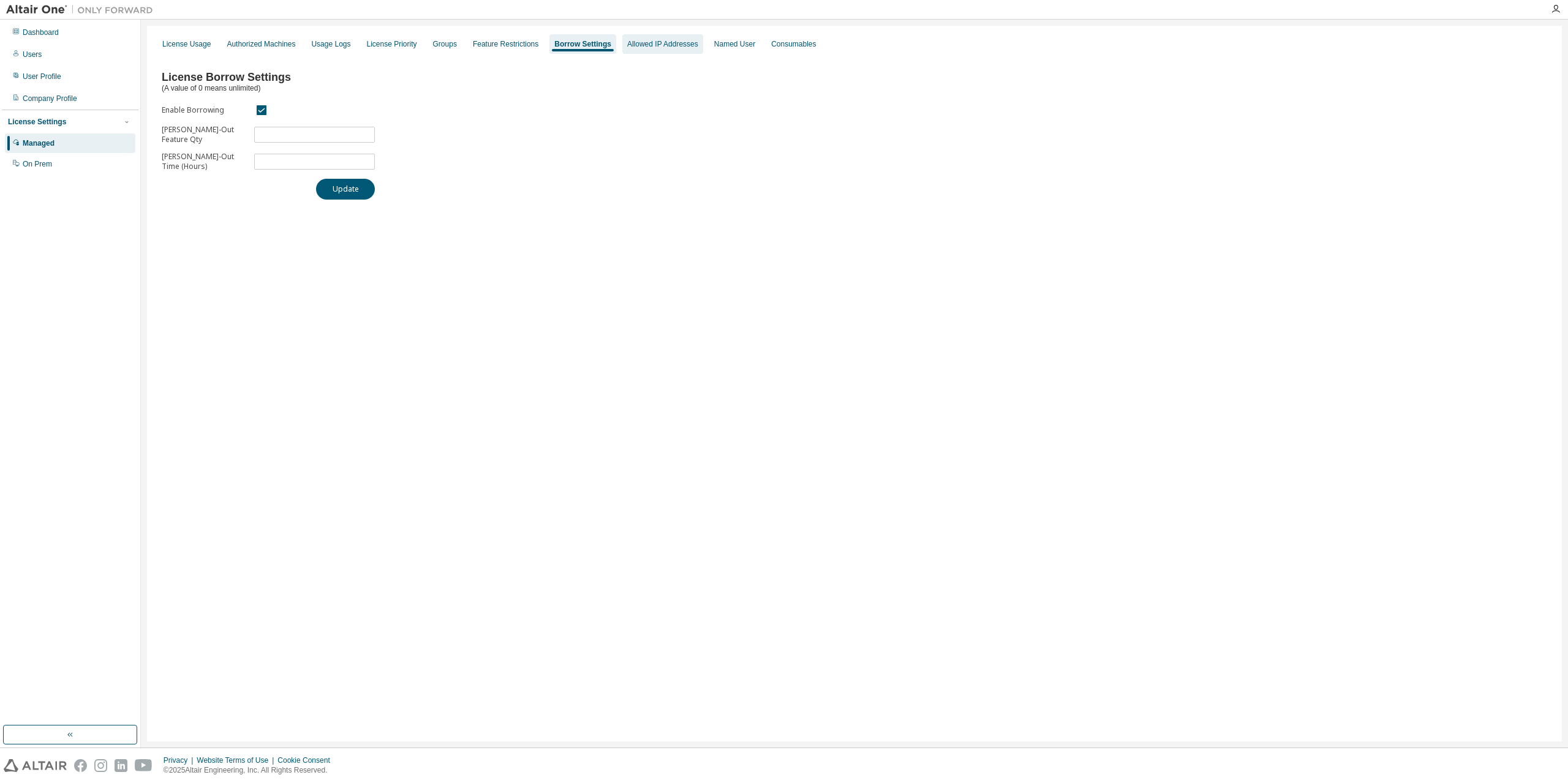
click at [644, 44] on div "Allowed IP Addresses" at bounding box center [663, 44] width 71 height 10
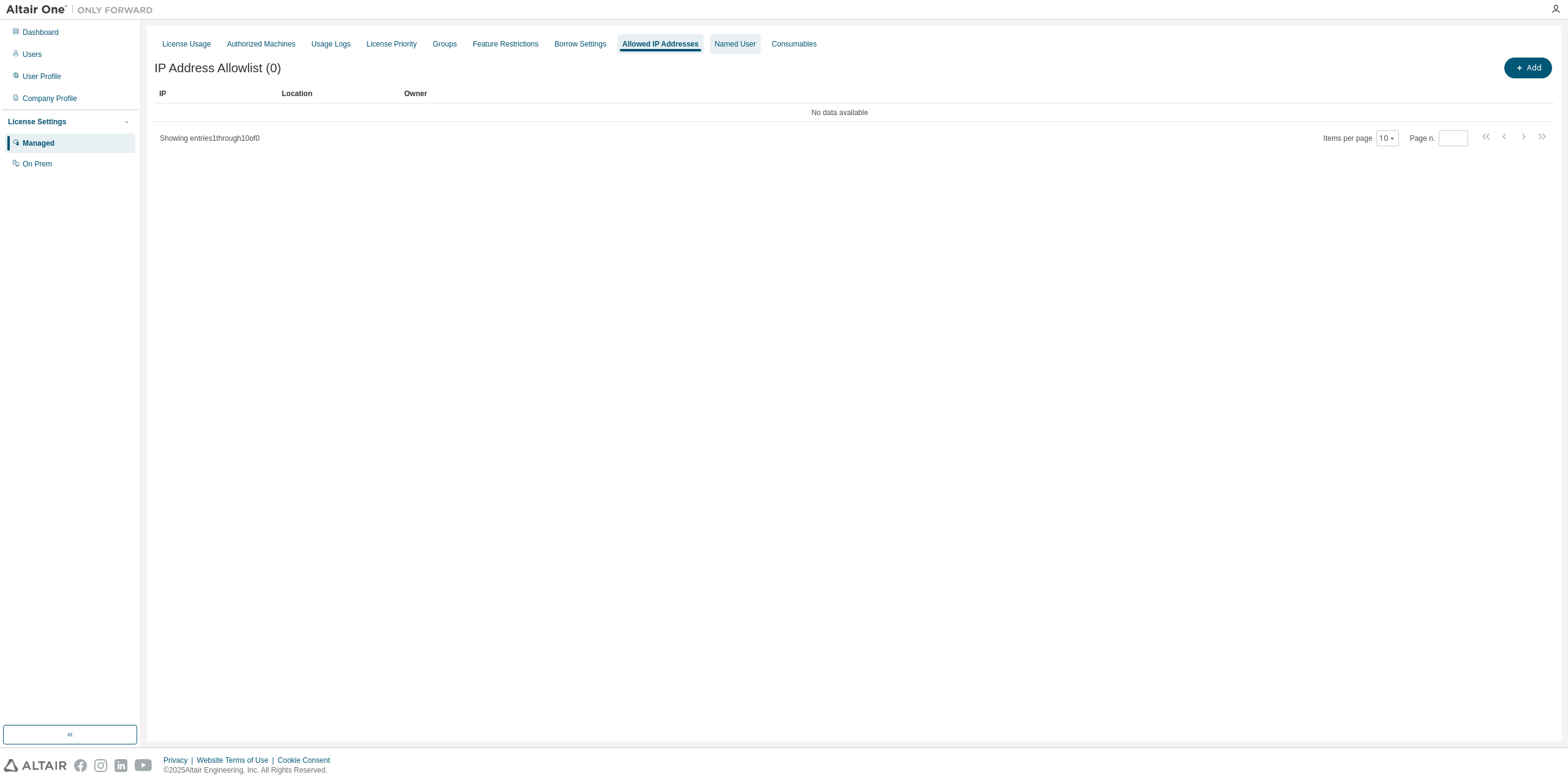
click at [715, 44] on div "Named User" at bounding box center [735, 44] width 41 height 10
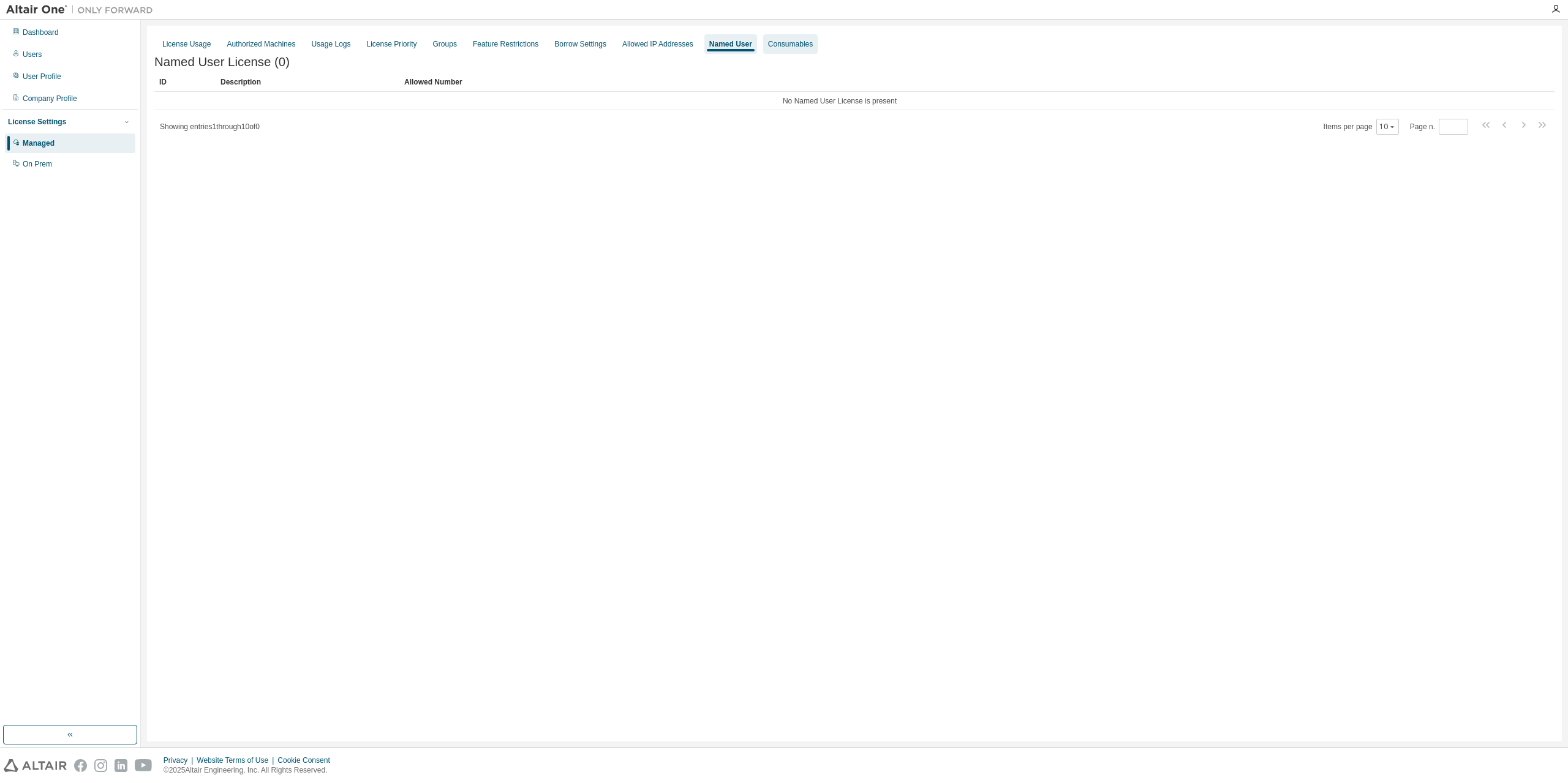
click at [782, 50] on div "Consumables" at bounding box center [790, 44] width 55 height 20
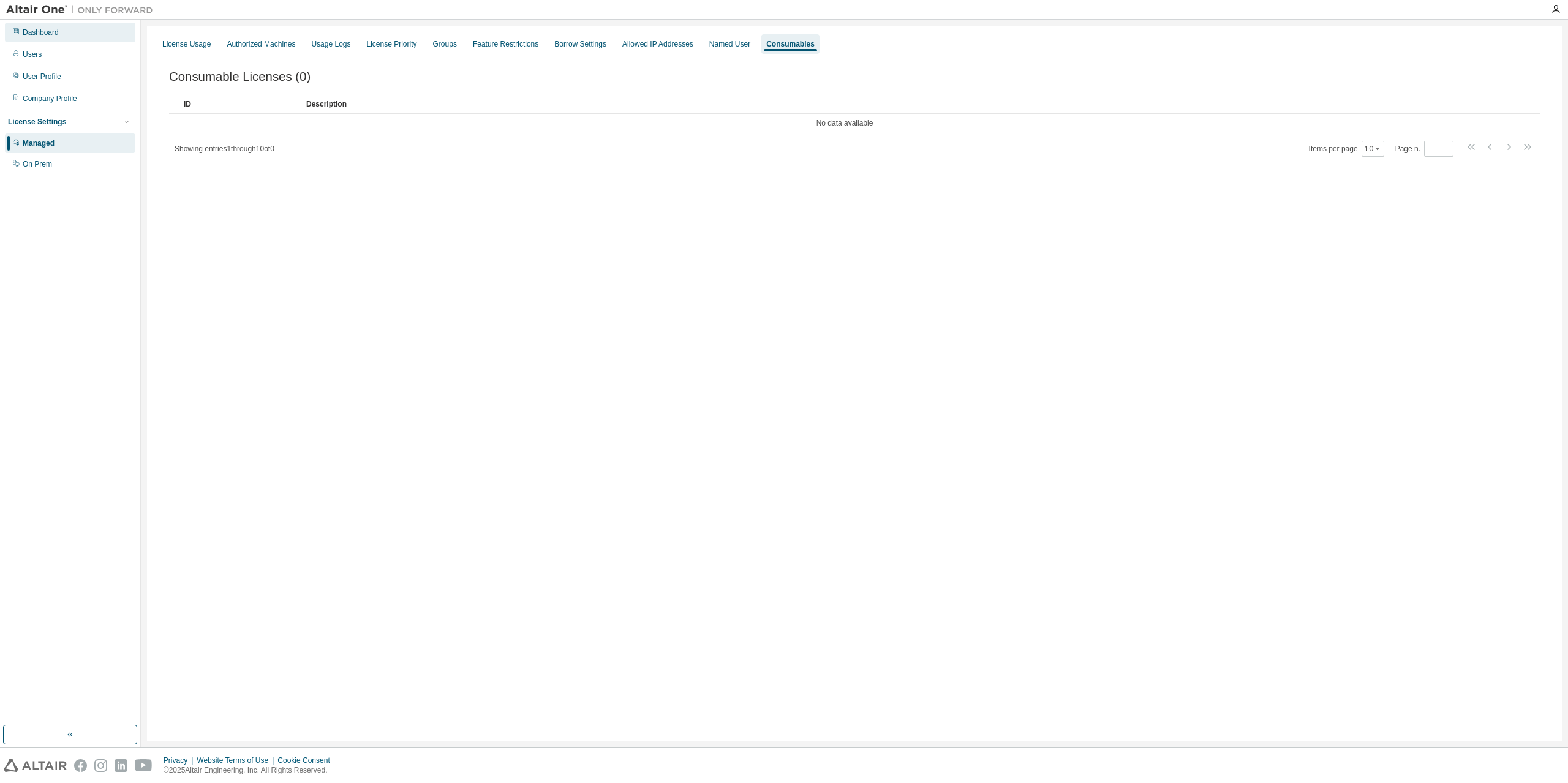
click at [51, 36] on div "Dashboard" at bounding box center [41, 33] width 36 height 10
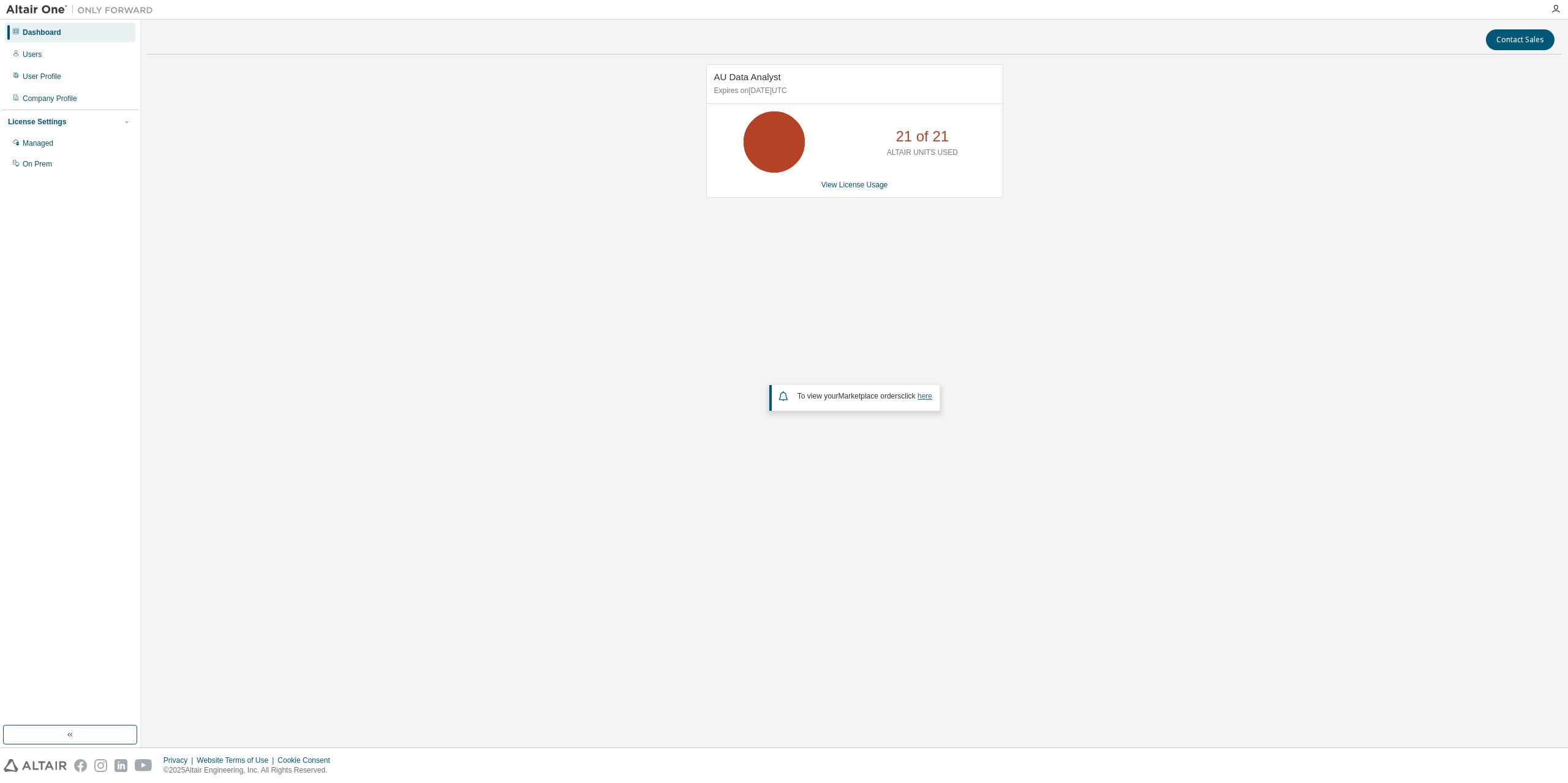
click at [919, 395] on link "here" at bounding box center [925, 396] width 15 height 9
click at [763, 127] on icon at bounding box center [774, 142] width 31 height 31
click at [33, 145] on div "Managed" at bounding box center [38, 143] width 31 height 10
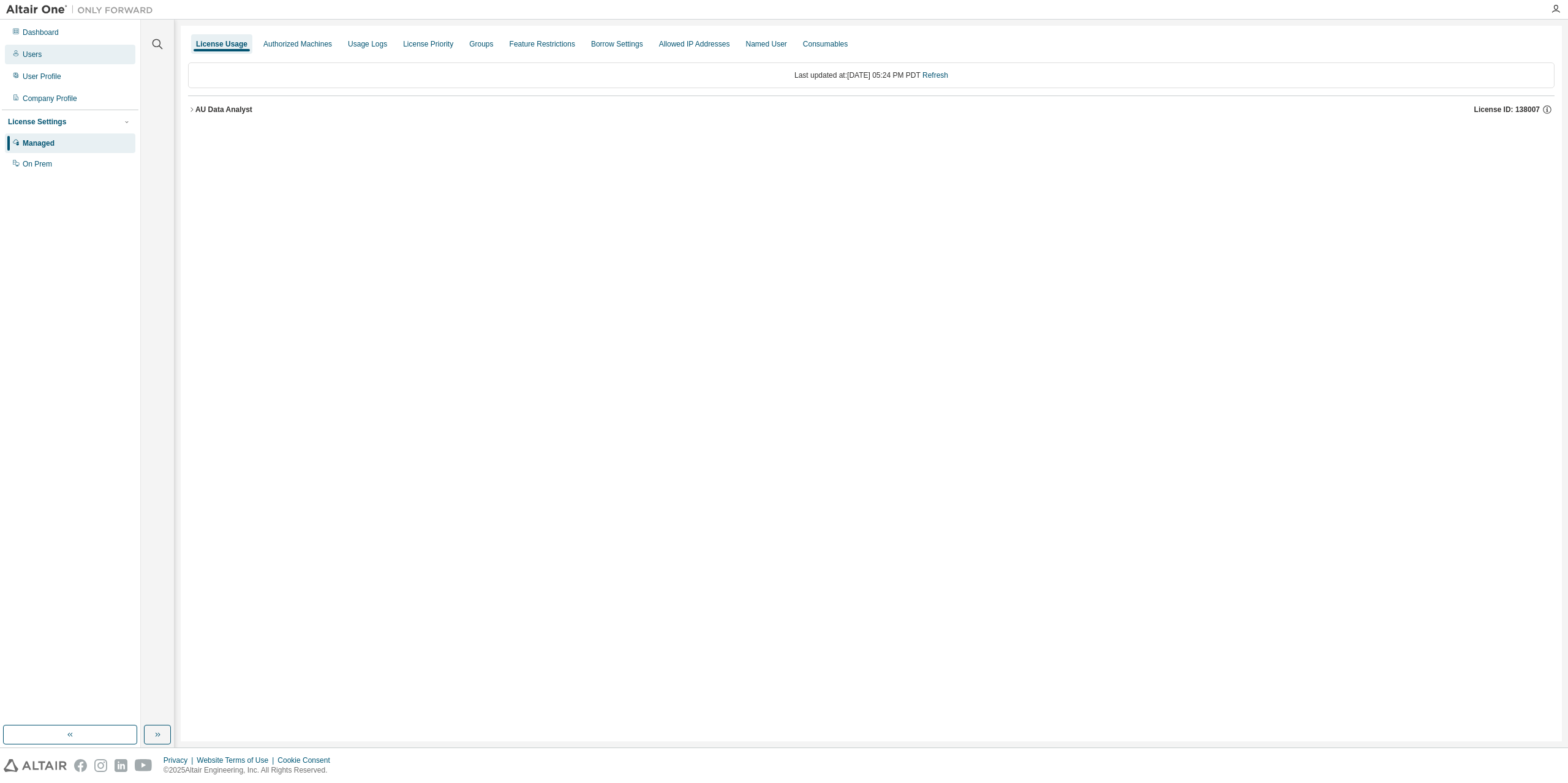
click at [18, 46] on div "Users" at bounding box center [70, 55] width 130 height 20
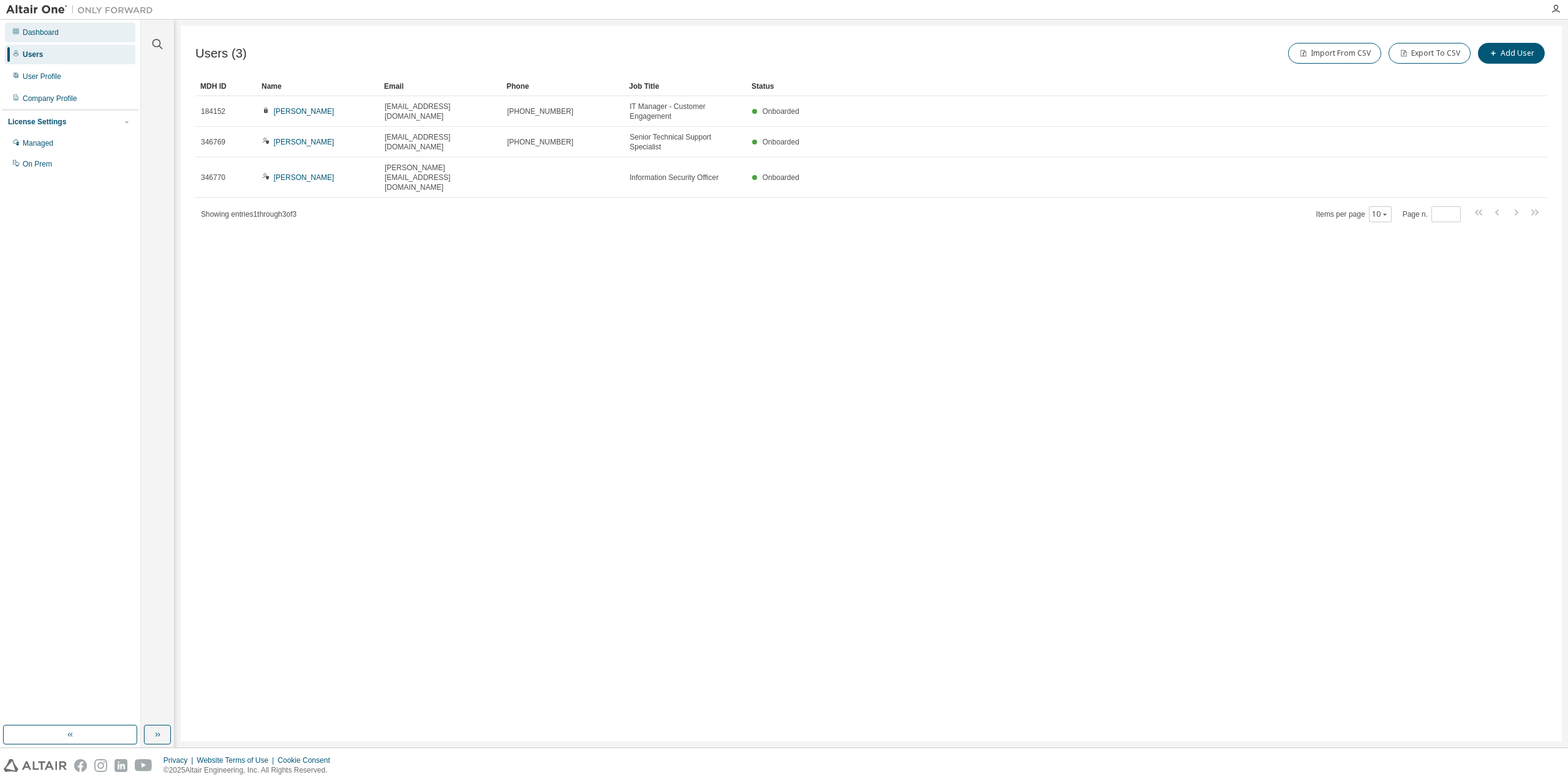
click at [32, 27] on div "Dashboard" at bounding box center [70, 33] width 130 height 20
